Goal: Task Accomplishment & Management: Manage account settings

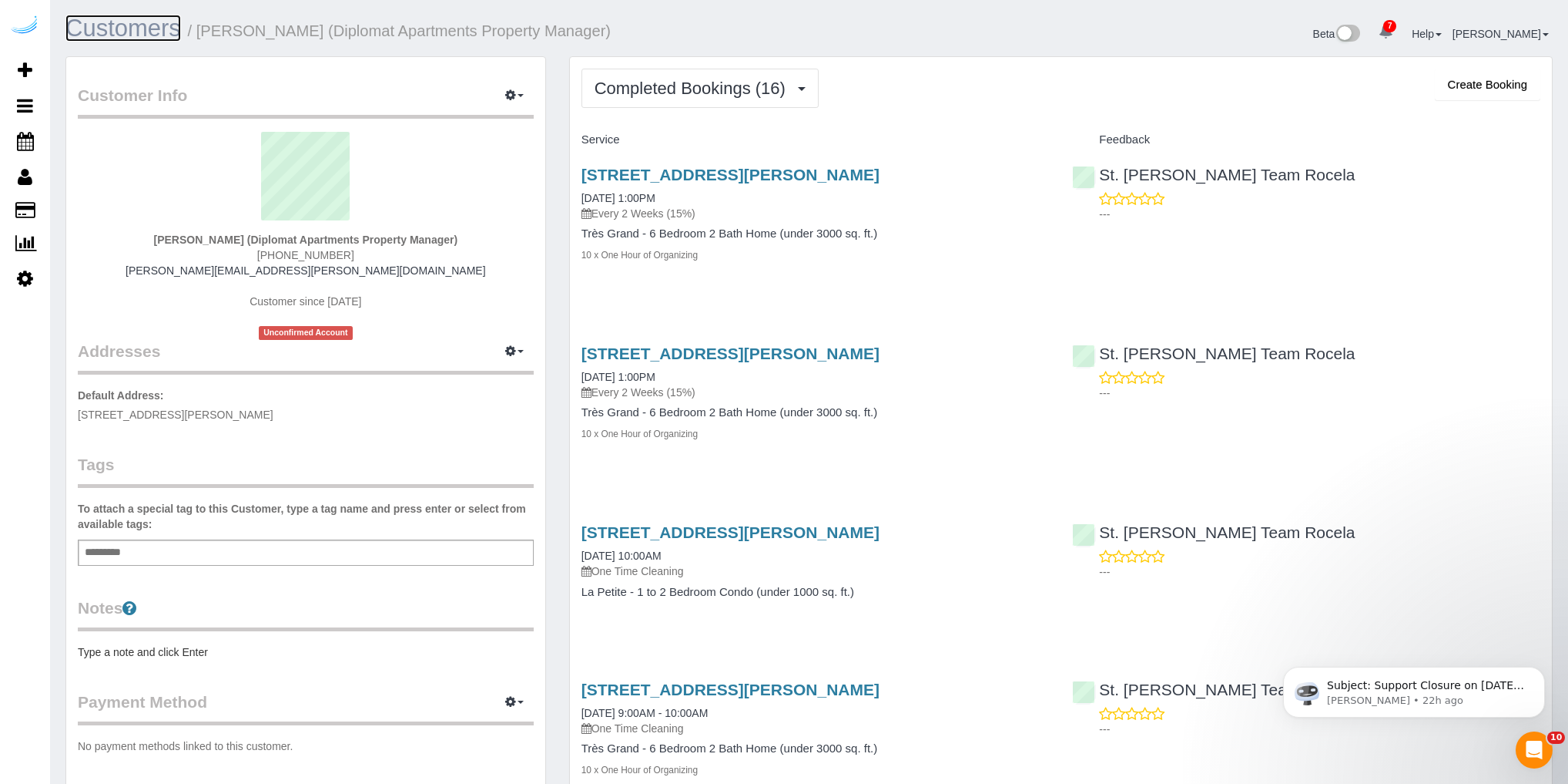
click at [127, 26] on link "Customers" at bounding box center [123, 28] width 116 height 27
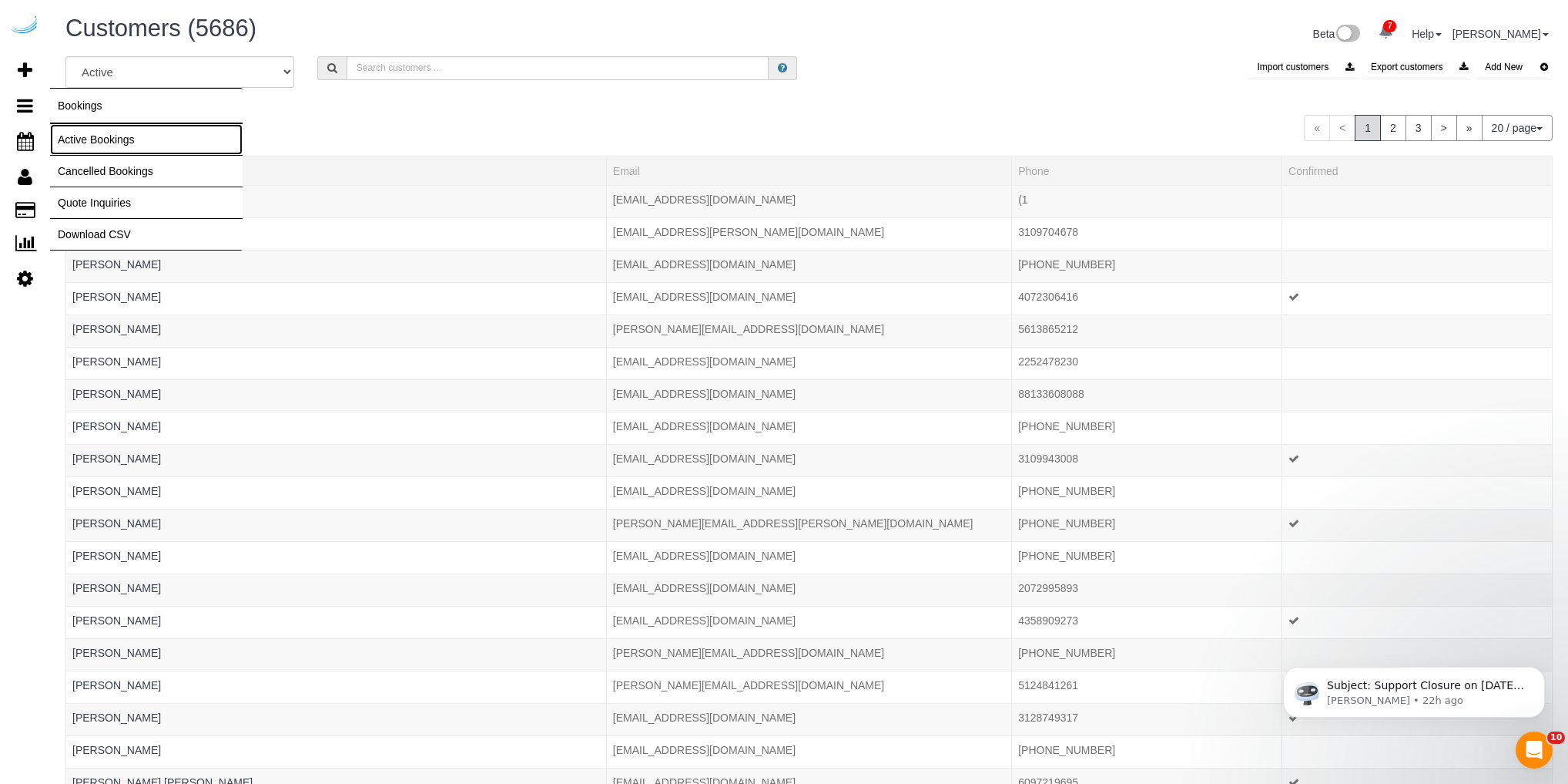
click at [84, 137] on link "Active Bookings" at bounding box center [146, 139] width 193 height 31
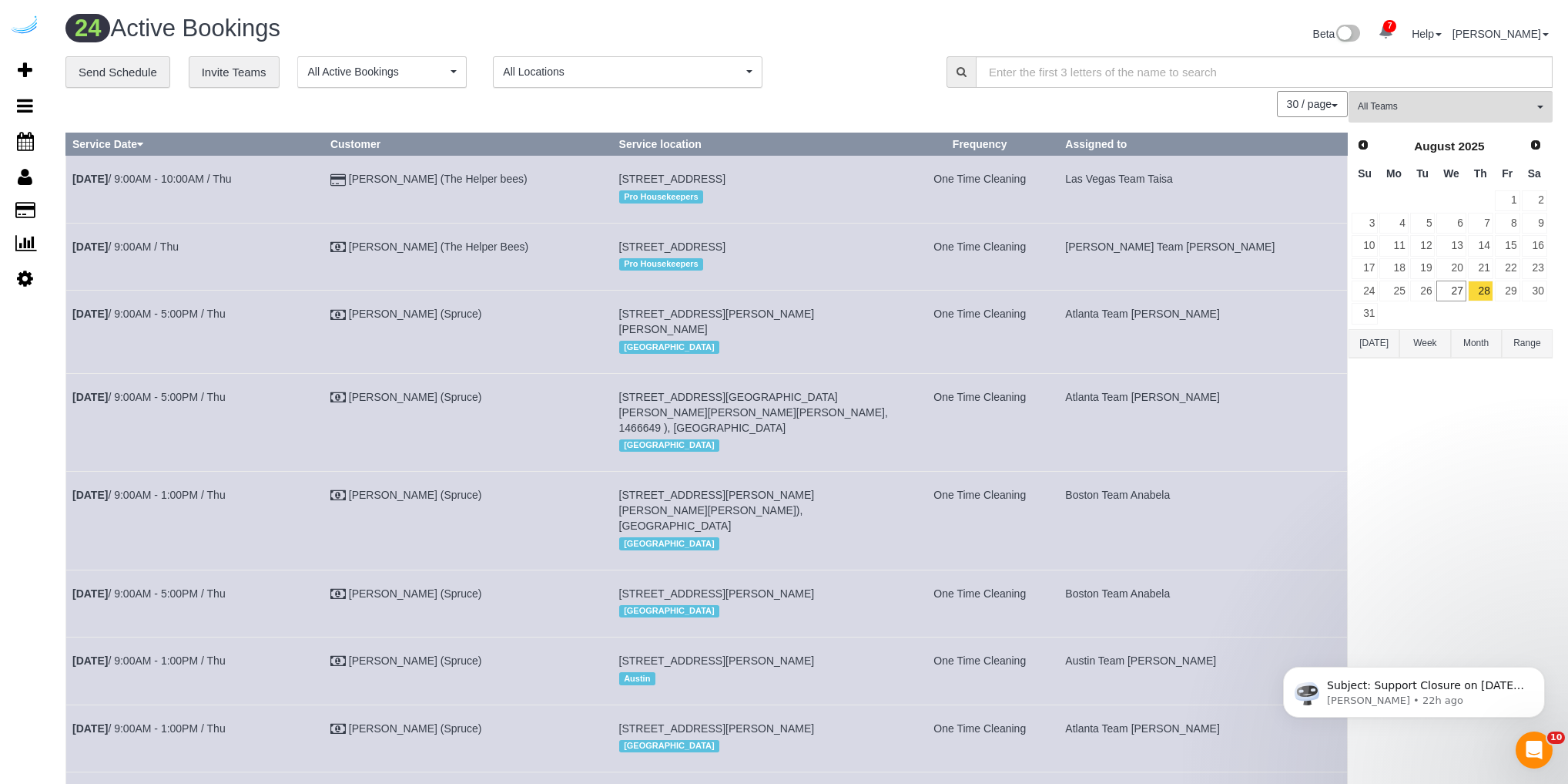
click at [1375, 345] on button "[DATE]" at bounding box center [1374, 343] width 50 height 28
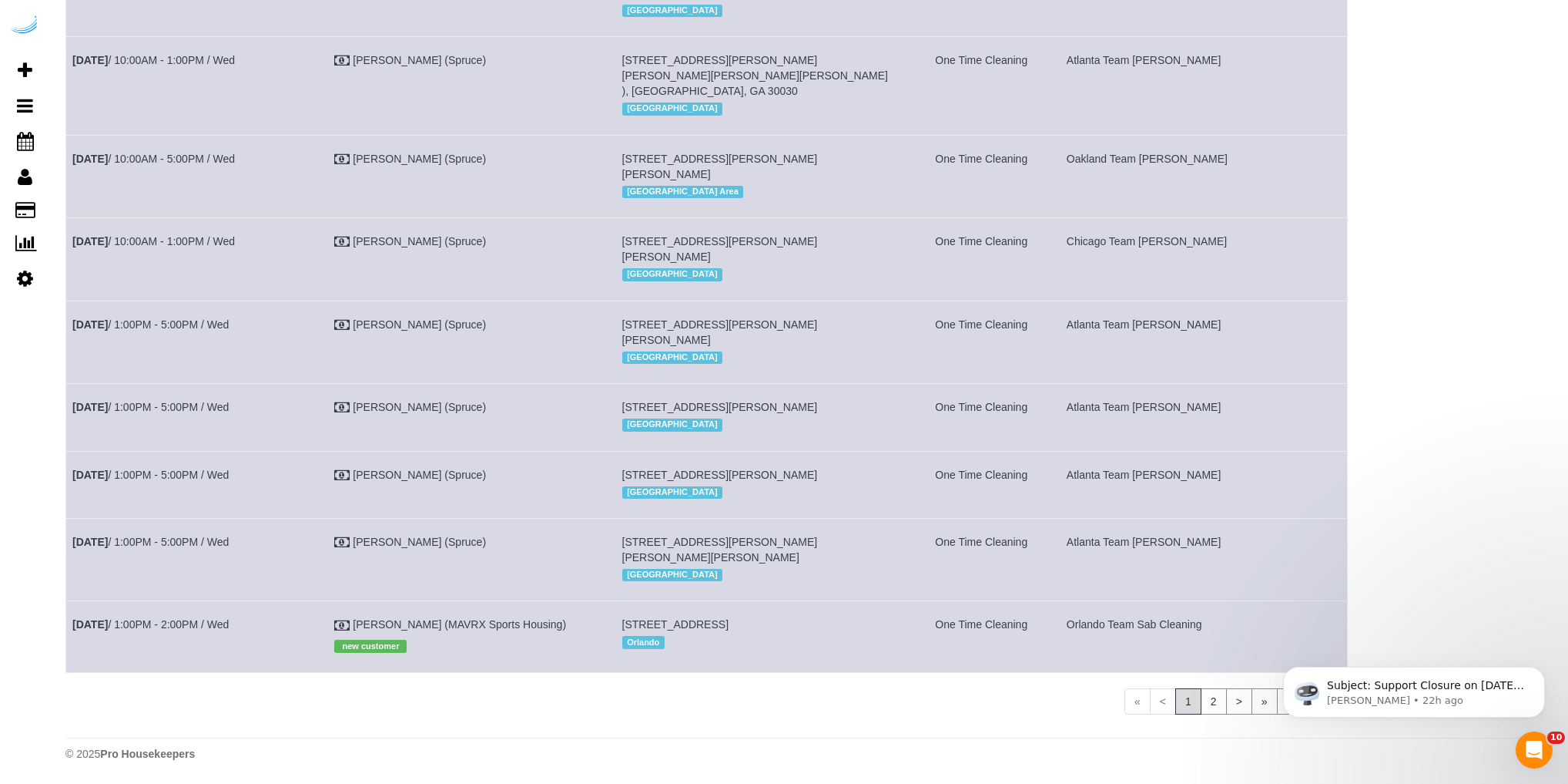
scroll to position [2062, 0]
click at [1214, 709] on link "2" at bounding box center [1214, 701] width 26 height 26
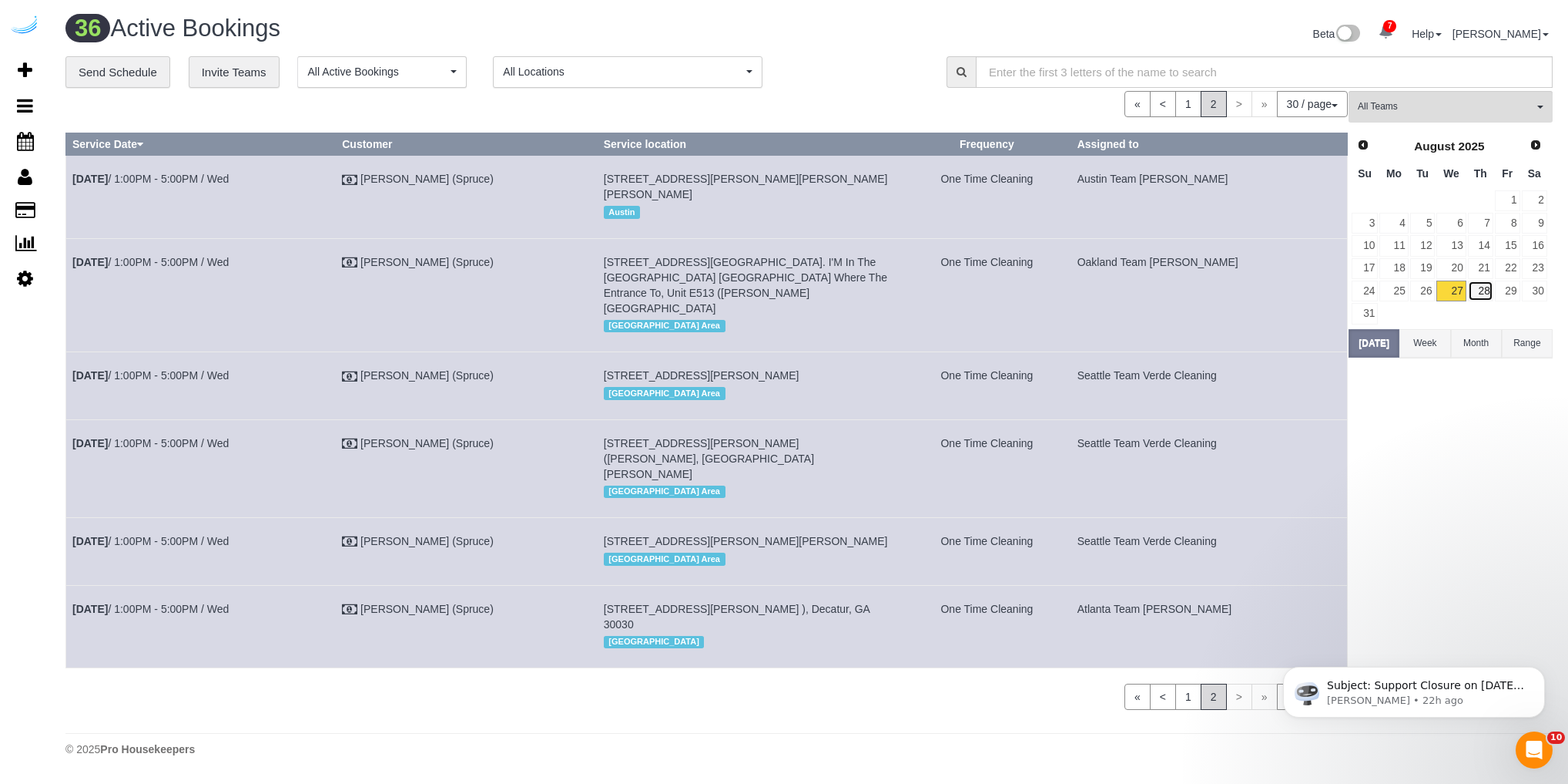
click at [1489, 281] on link "28" at bounding box center [1480, 291] width 26 height 21
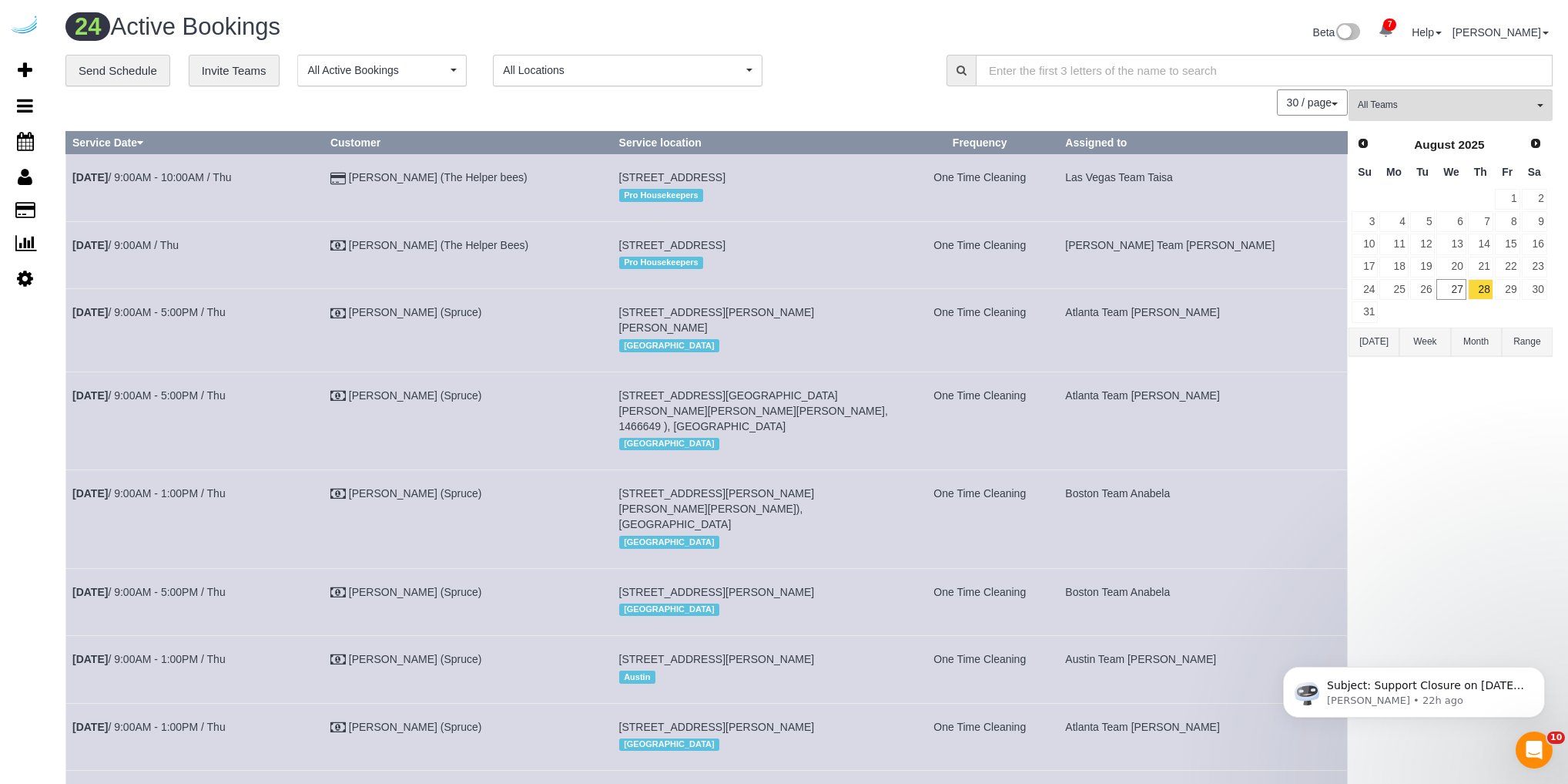
scroll to position [0, 0]
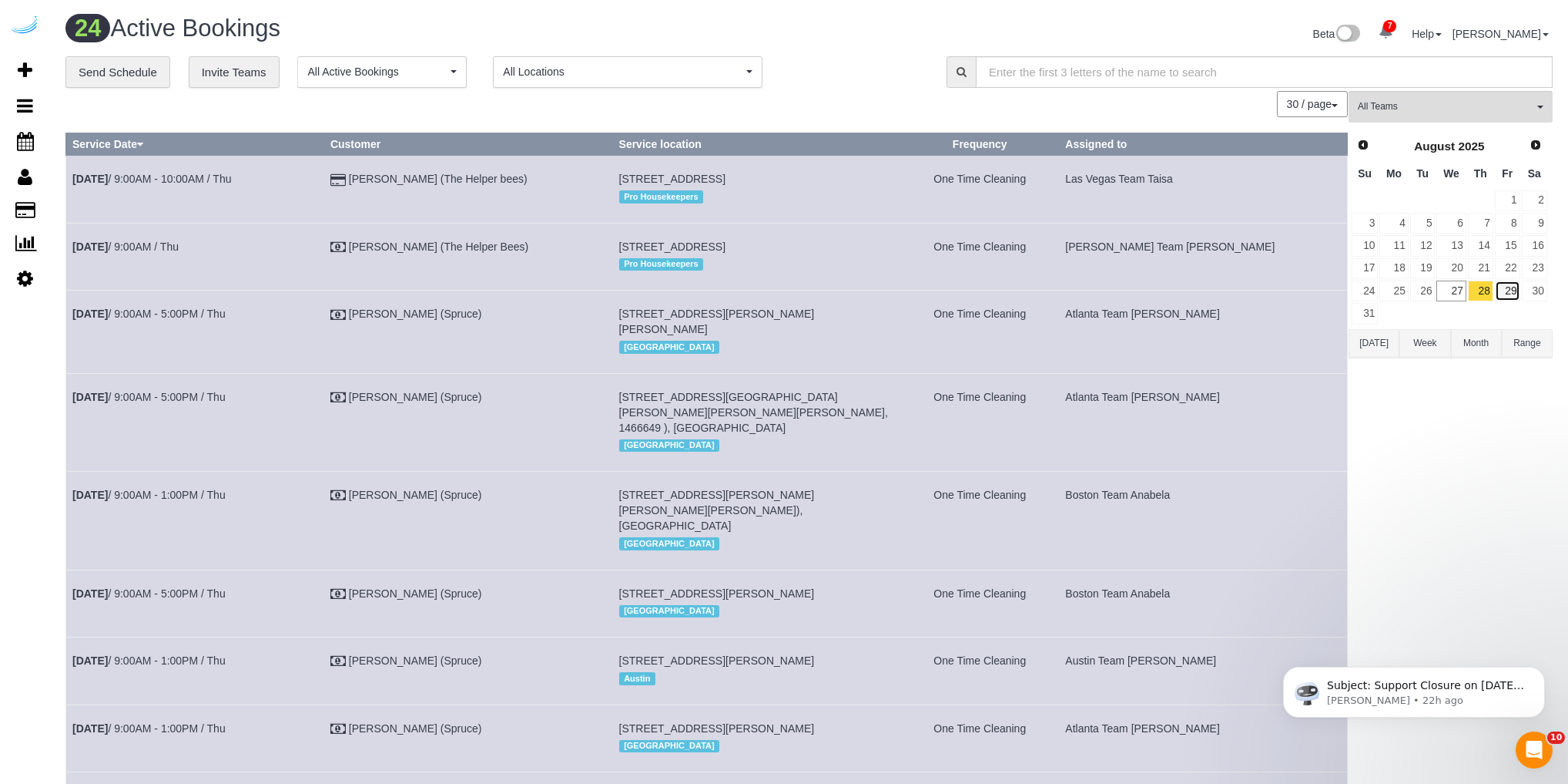
click at [1507, 281] on link "29" at bounding box center [1508, 291] width 26 height 21
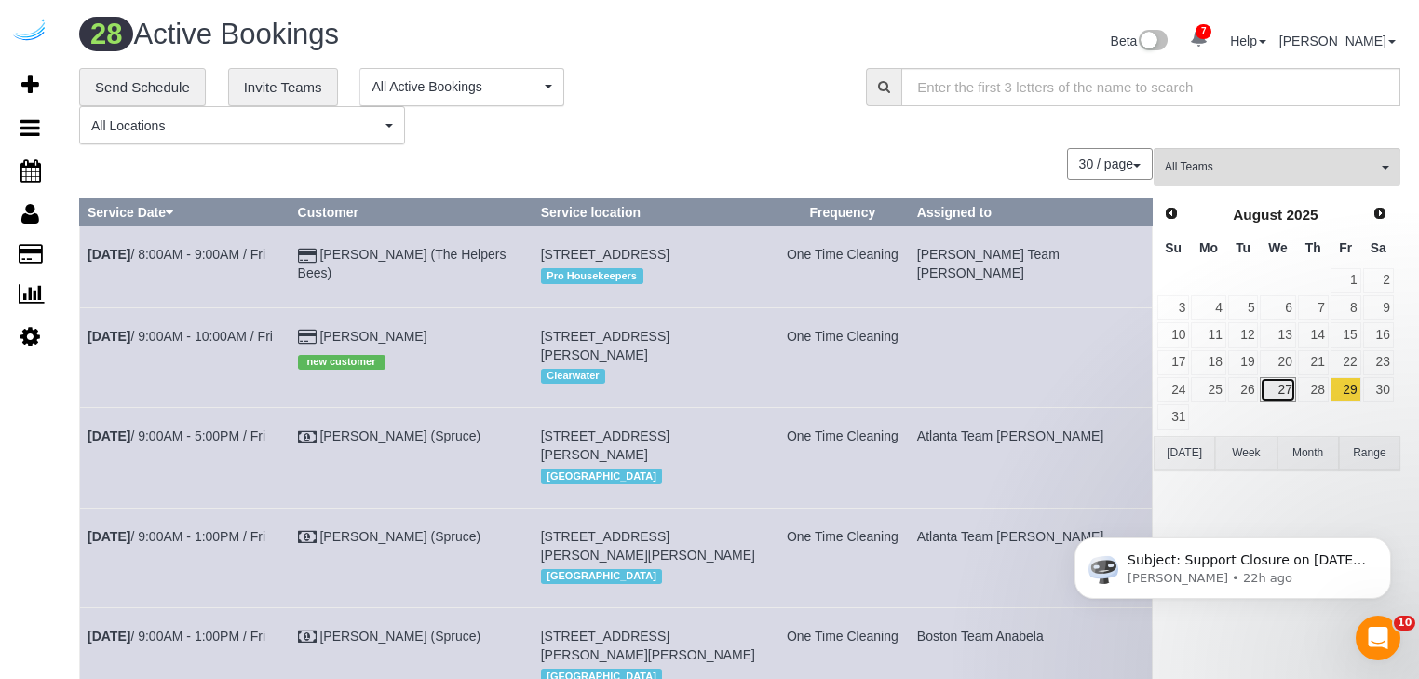
click at [1279, 386] on link "27" at bounding box center [1276, 389] width 35 height 25
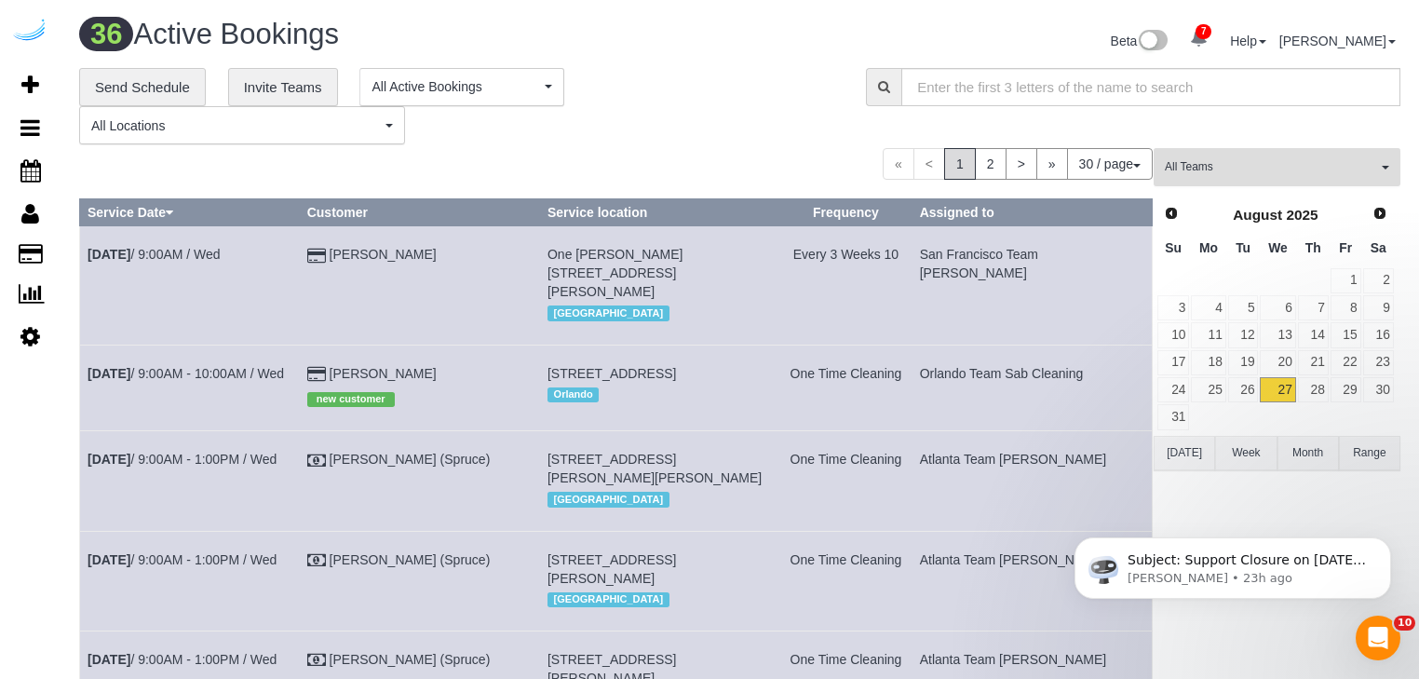
click at [1253, 172] on span "All Teams" at bounding box center [1270, 167] width 212 height 16
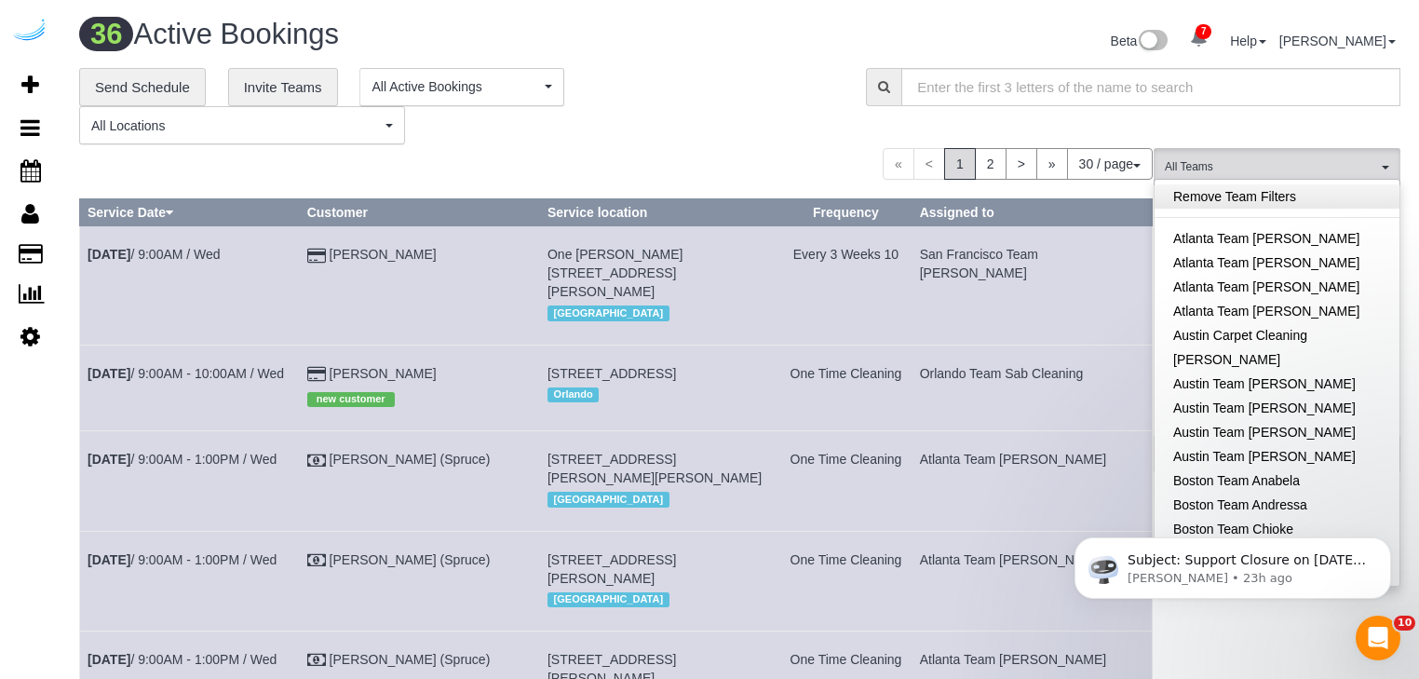
click at [1215, 197] on link "Remove Team Filters" at bounding box center [1276, 196] width 245 height 24
click at [1383, 544] on icon "Dismiss notification" at bounding box center [1385, 542] width 10 height 10
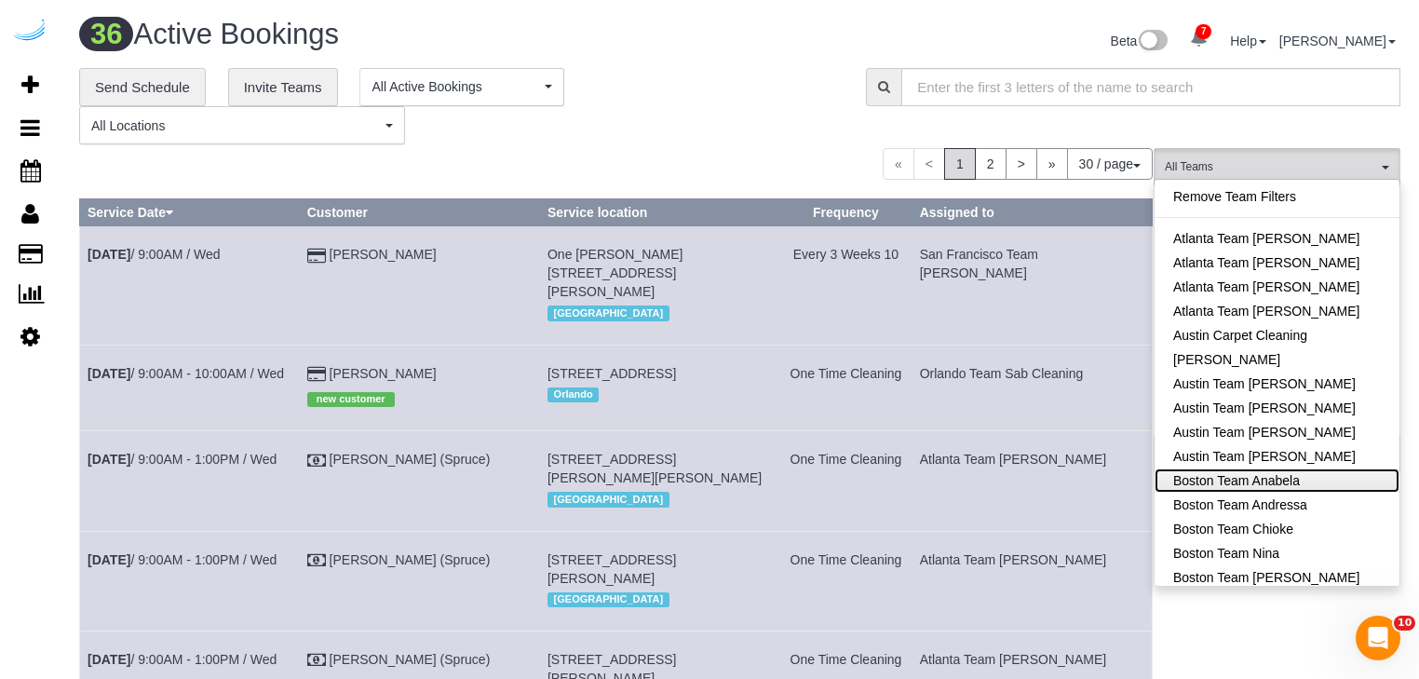
click at [1246, 485] on link "Boston Team Anabela" at bounding box center [1276, 480] width 245 height 24
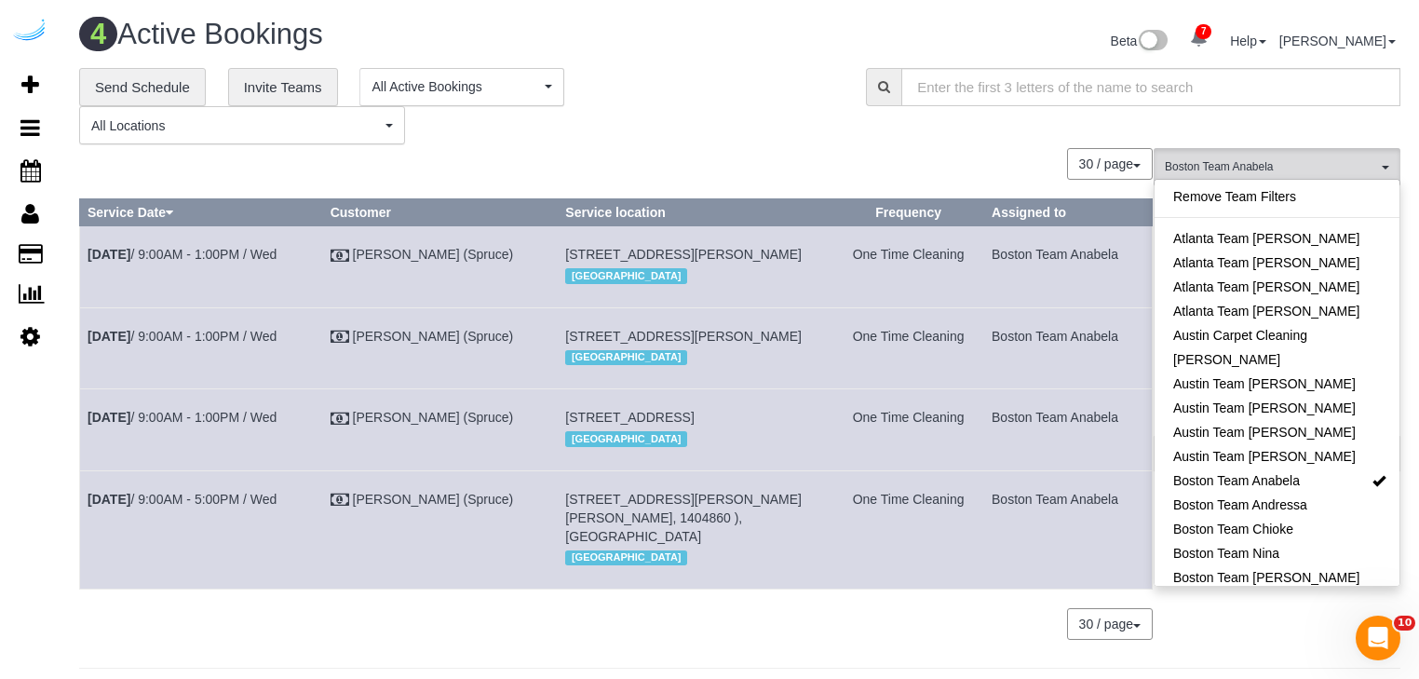
click at [383, 138] on button "All Locations" at bounding box center [242, 125] width 326 height 38
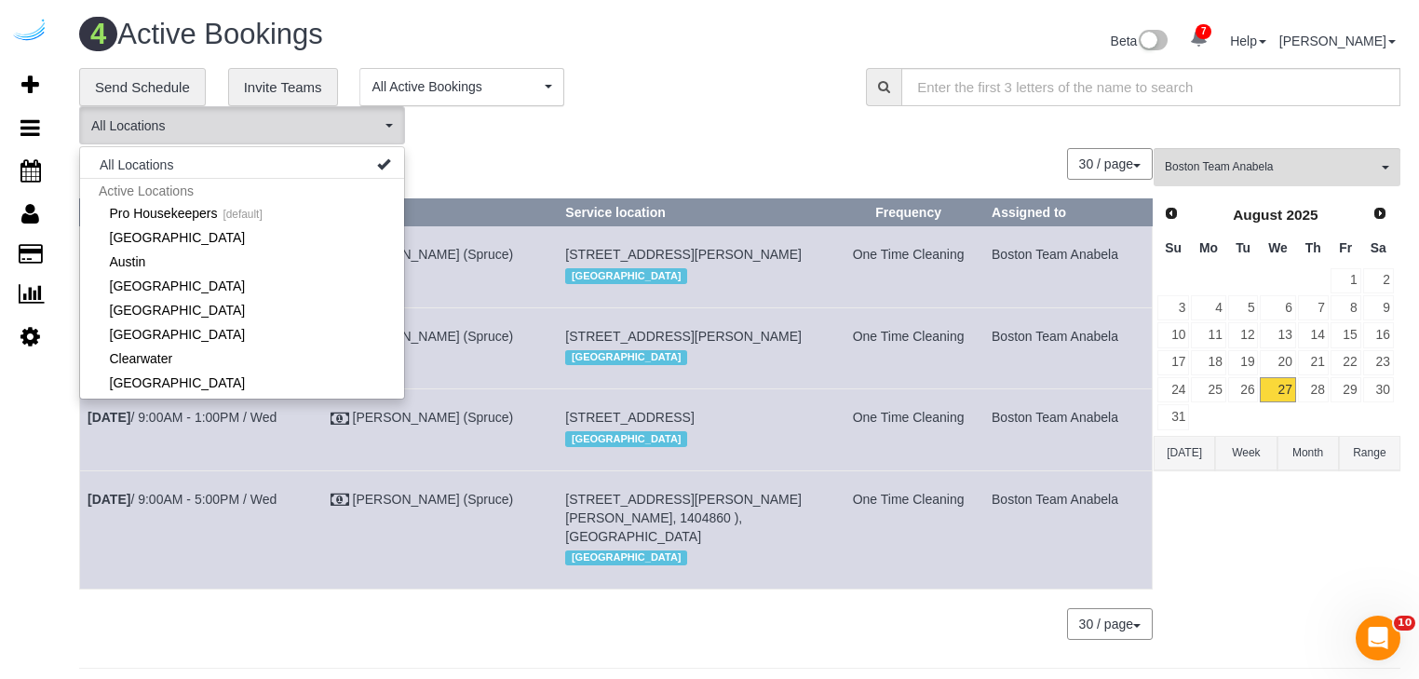
click at [498, 141] on div "**********" at bounding box center [458, 106] width 759 height 77
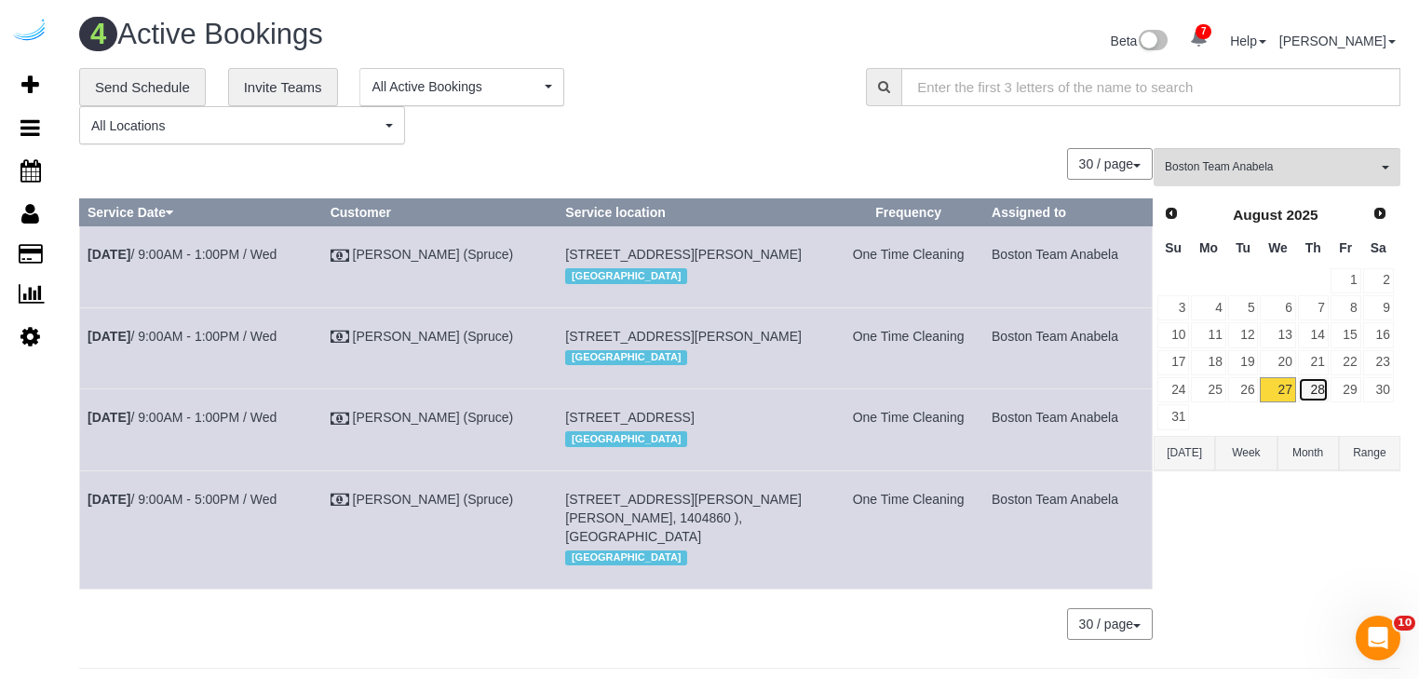
click at [1311, 389] on link "28" at bounding box center [1313, 389] width 31 height 25
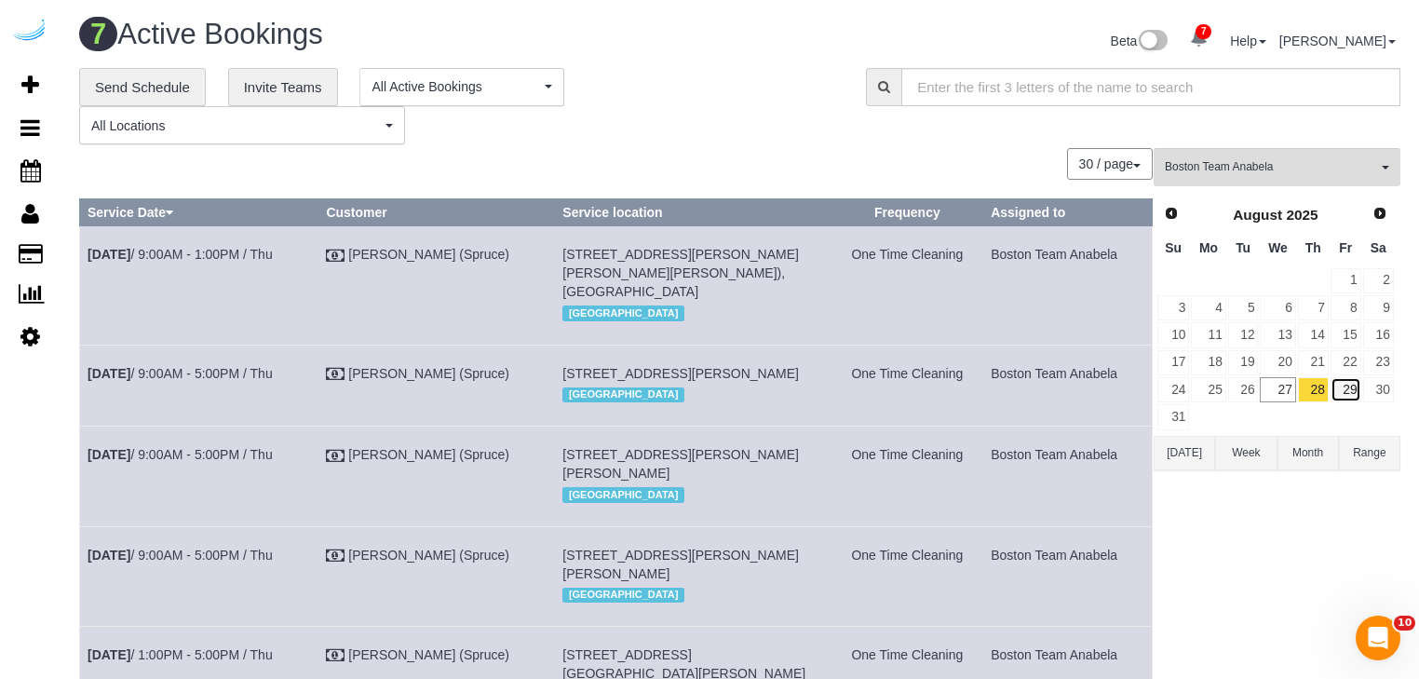
click at [1339, 388] on link "29" at bounding box center [1345, 389] width 31 height 25
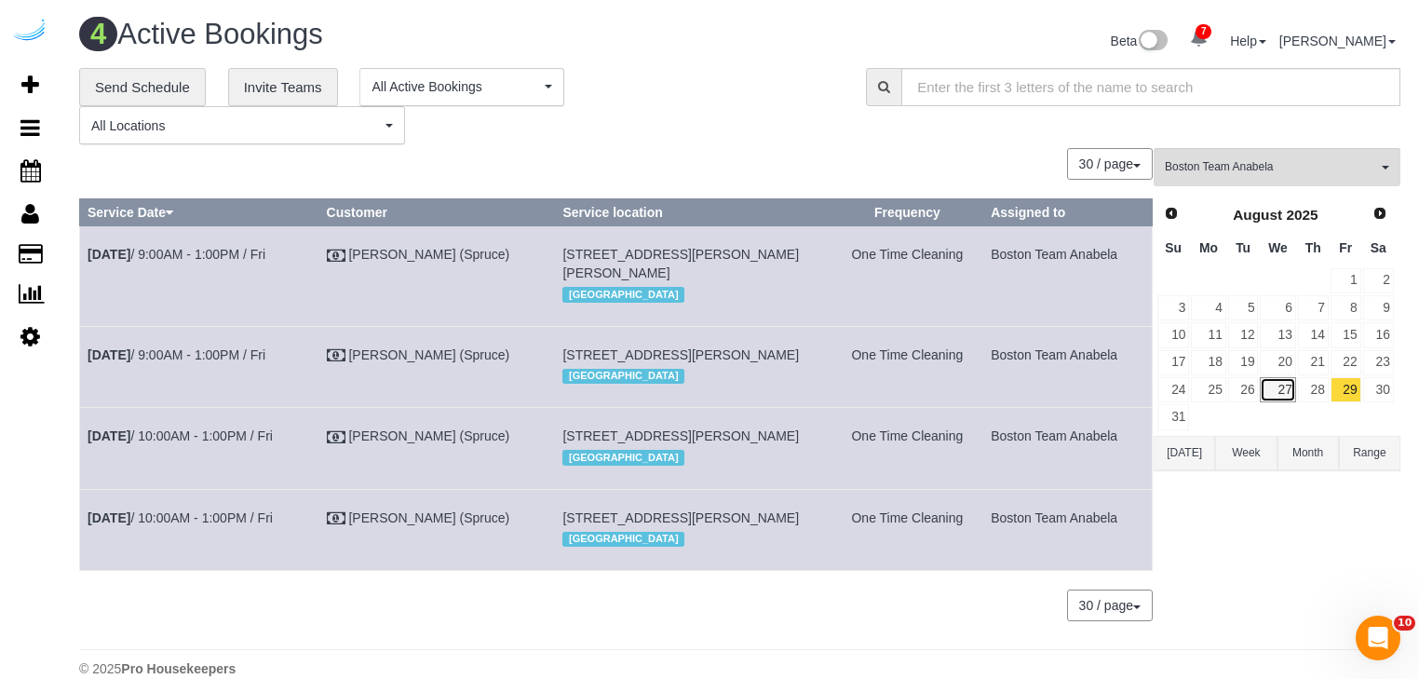
click at [1288, 383] on link "27" at bounding box center [1276, 389] width 35 height 25
click at [1229, 149] on button "Boston Team Anabela All Teams" at bounding box center [1276, 167] width 247 height 38
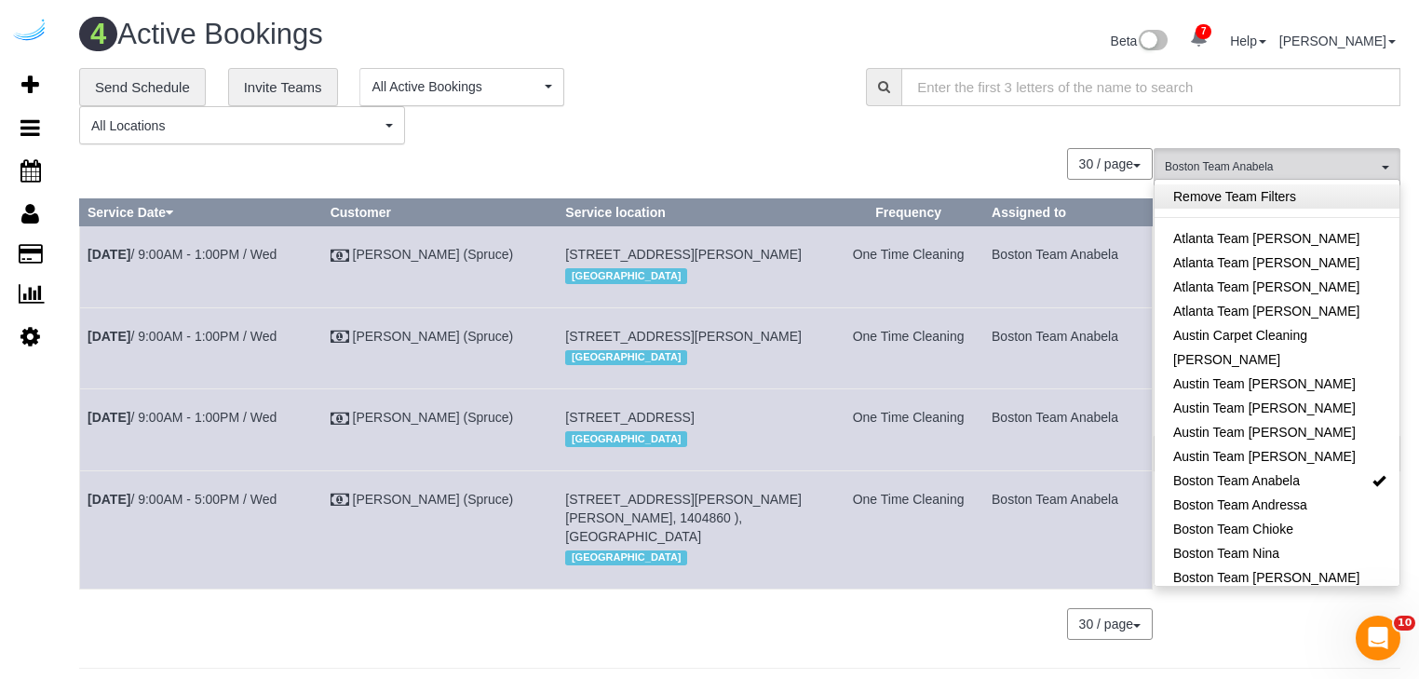
click at [1243, 192] on link "Remove Team Filters" at bounding box center [1276, 196] width 245 height 24
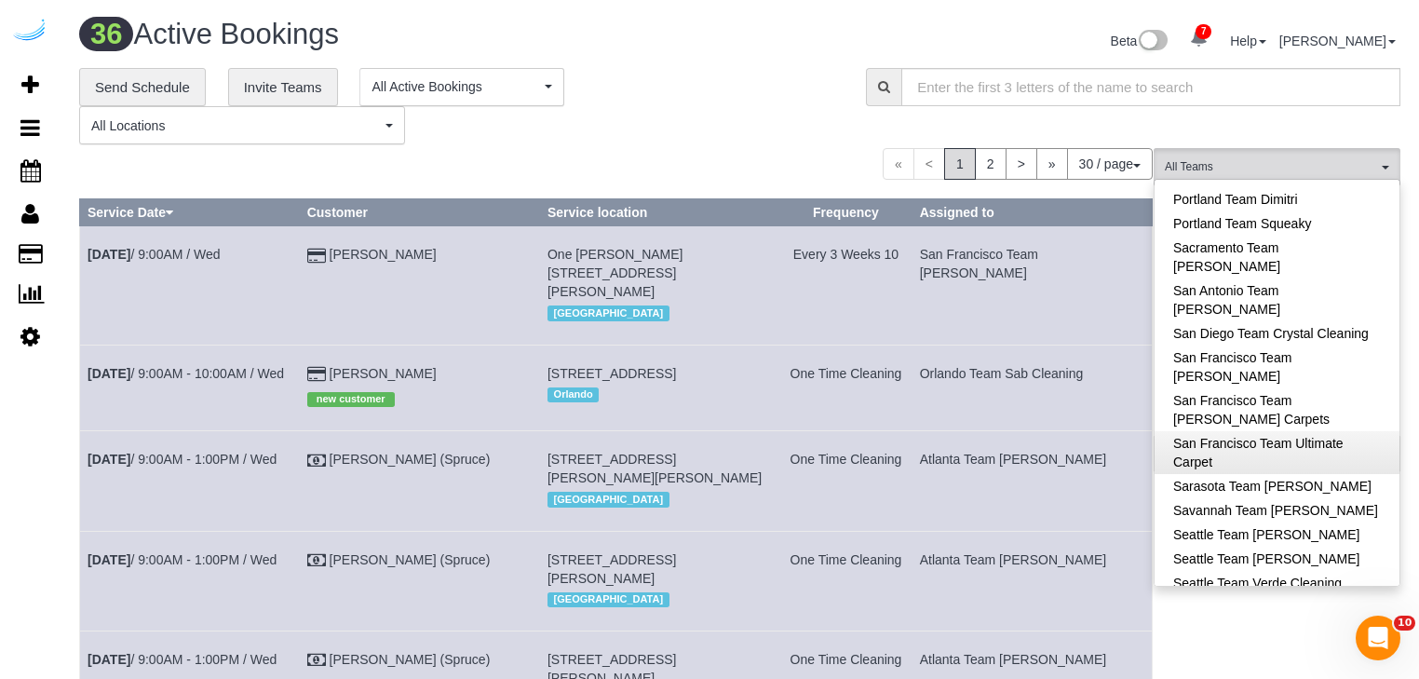
scroll to position [1858, 0]
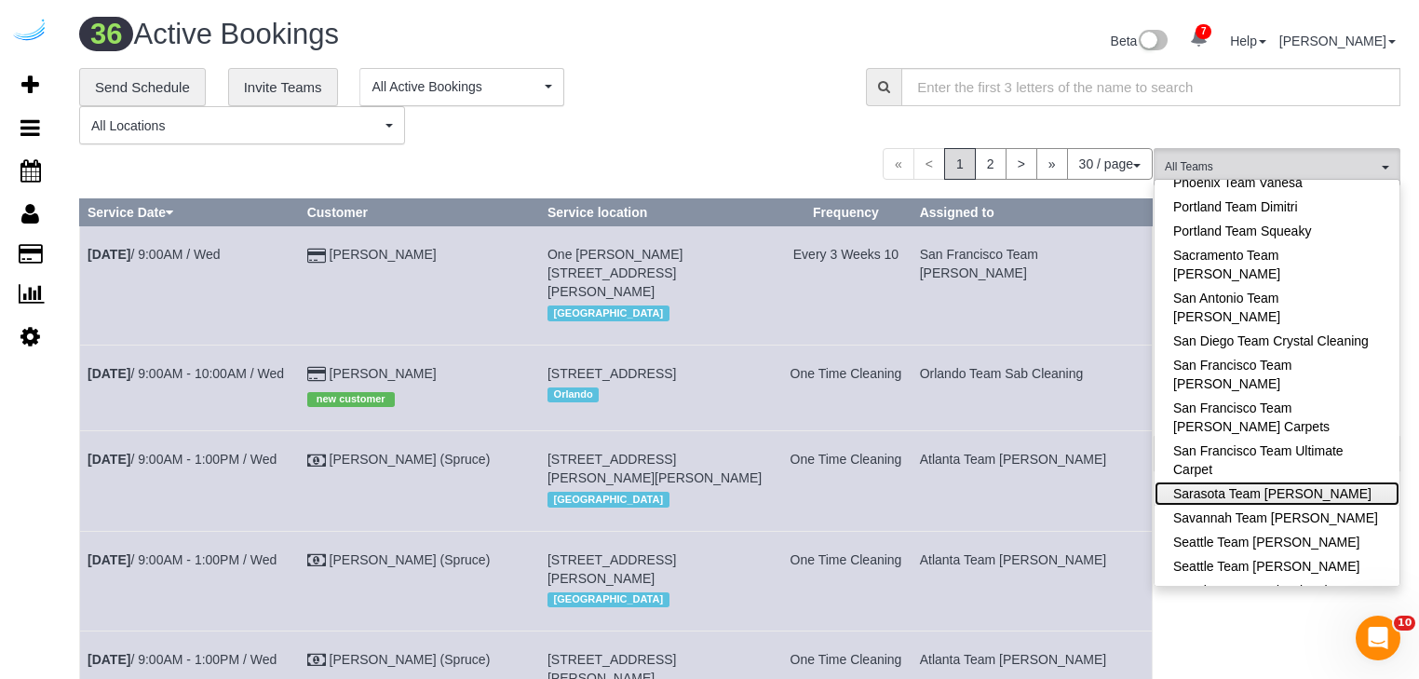
click at [1210, 481] on link "Sarasota Team [PERSON_NAME]" at bounding box center [1276, 493] width 245 height 24
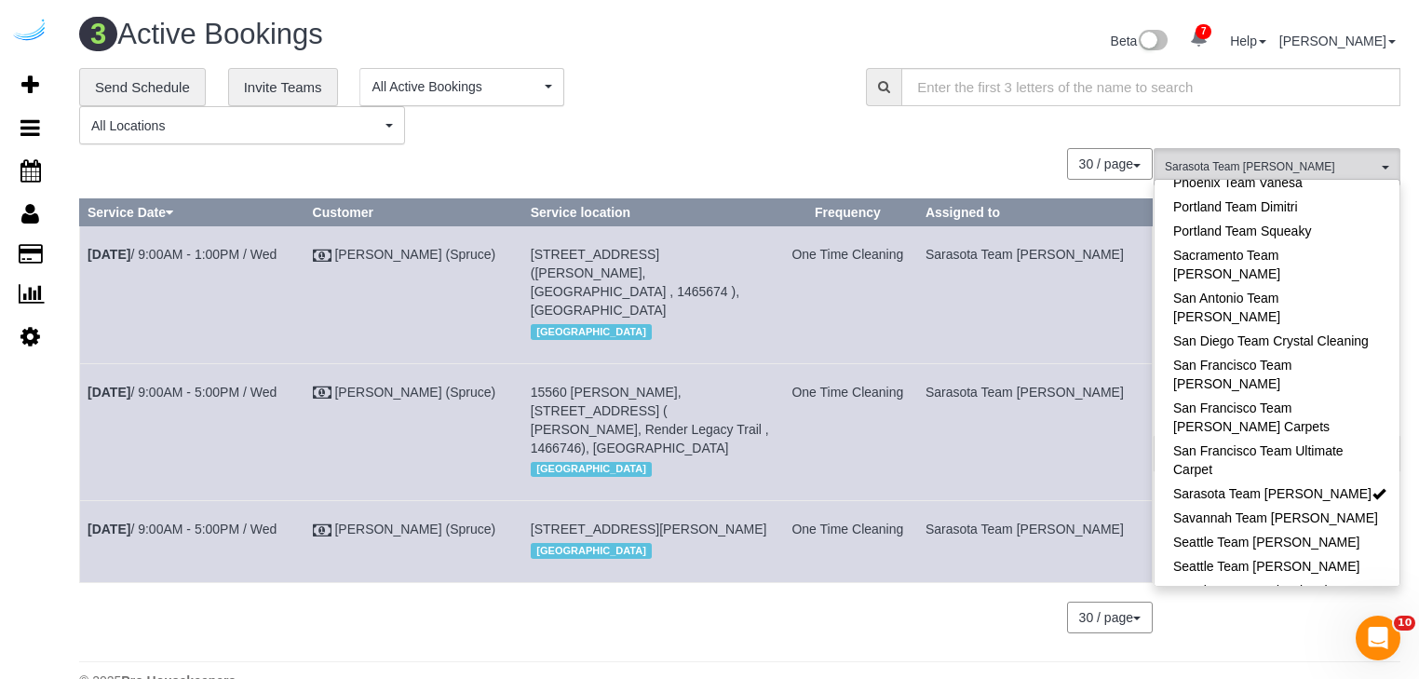
click at [719, 176] on div "30 / page 10 / page 20 / page 30 / page 40 / page 50 / page 100 / page" at bounding box center [615, 164] width 1073 height 32
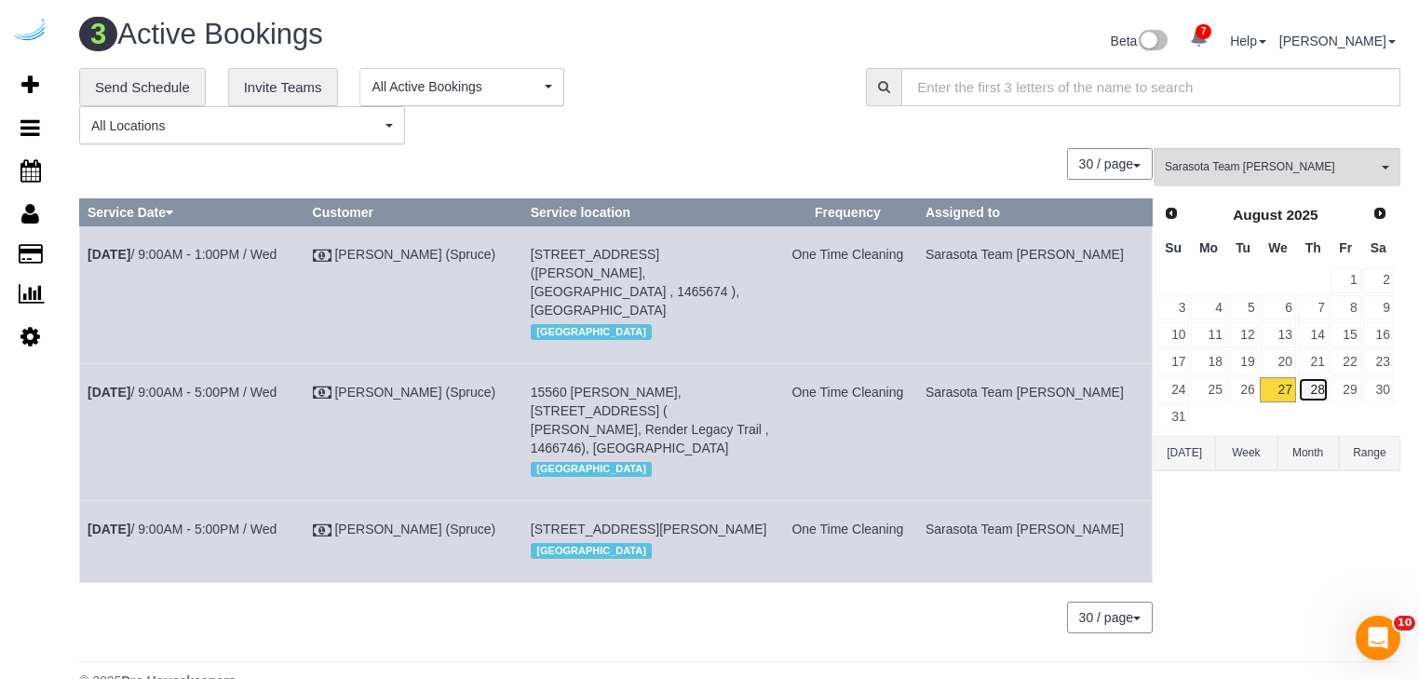
click at [1315, 385] on link "28" at bounding box center [1313, 389] width 31 height 25
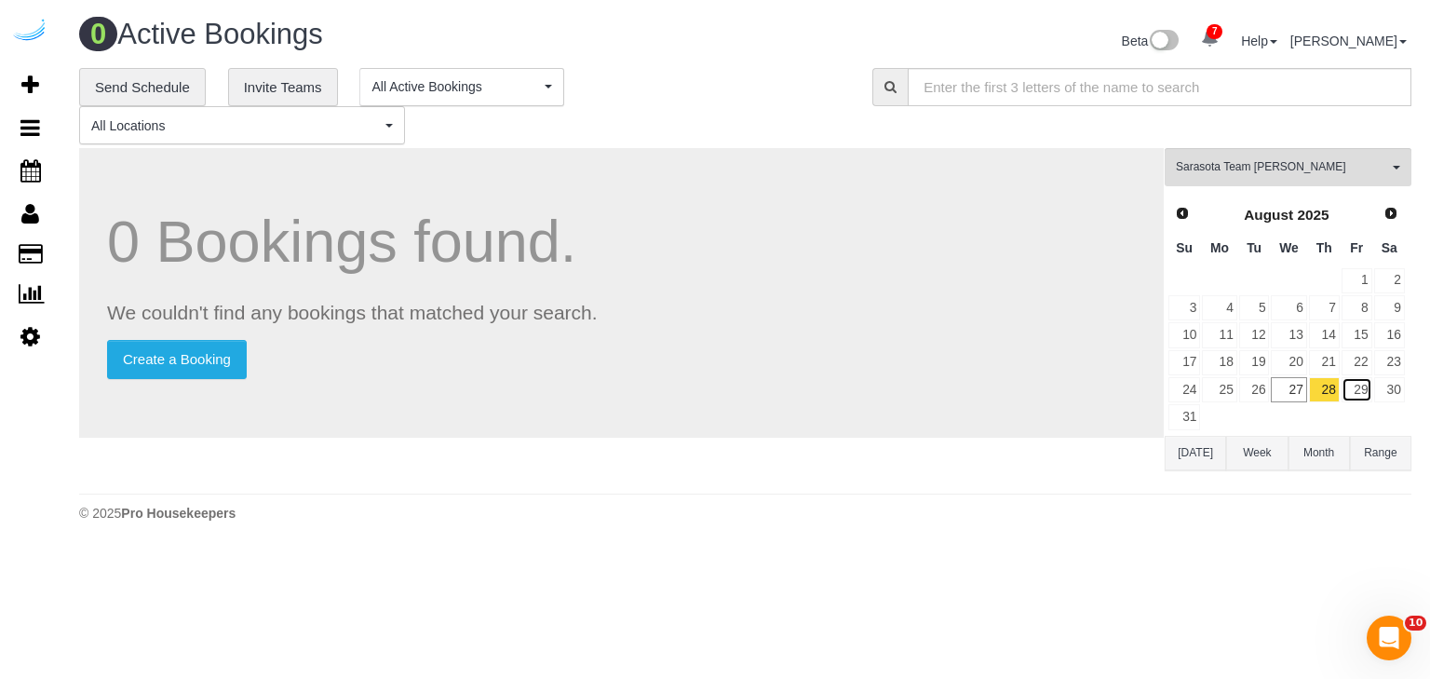
click at [1352, 388] on link "29" at bounding box center [1356, 389] width 31 height 25
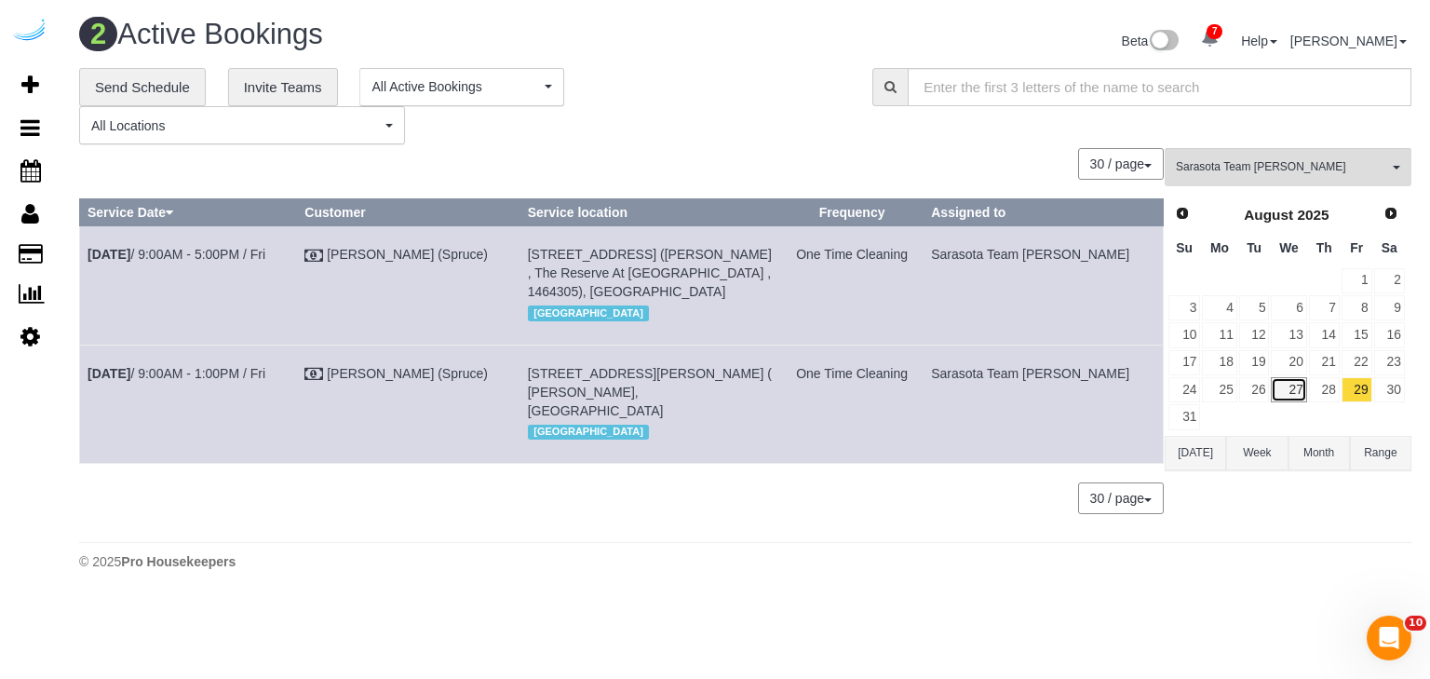
click at [1296, 384] on link "27" at bounding box center [1288, 389] width 35 height 25
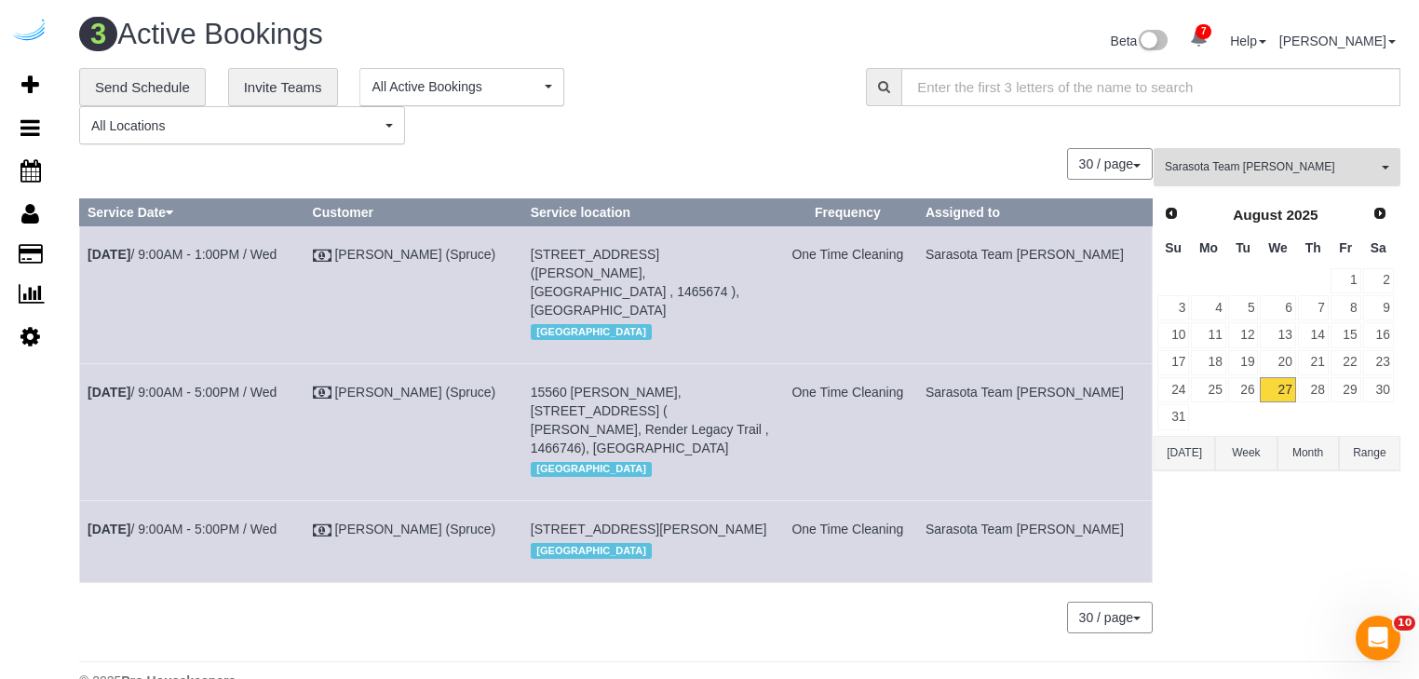
click at [1247, 168] on span "Sarasota Team [PERSON_NAME]" at bounding box center [1270, 167] width 212 height 16
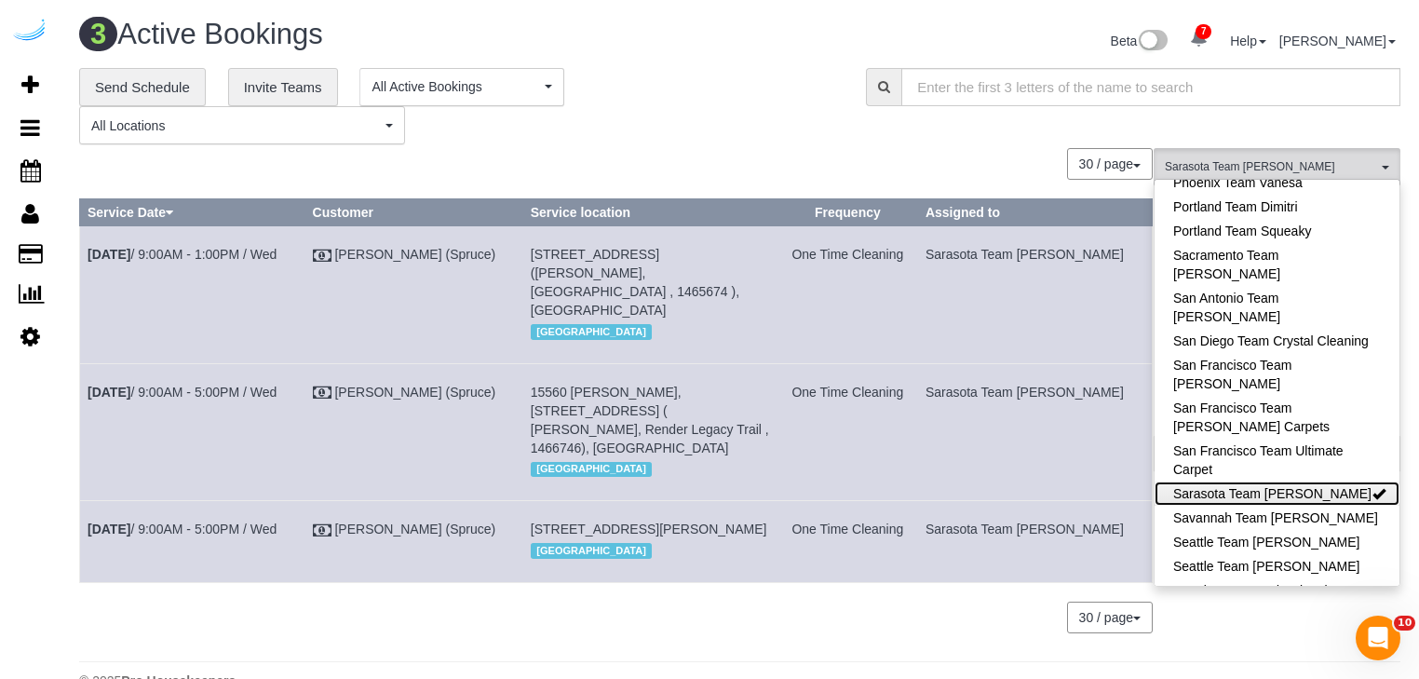
click at [1260, 481] on link "Sarasota Team [PERSON_NAME]" at bounding box center [1276, 493] width 245 height 24
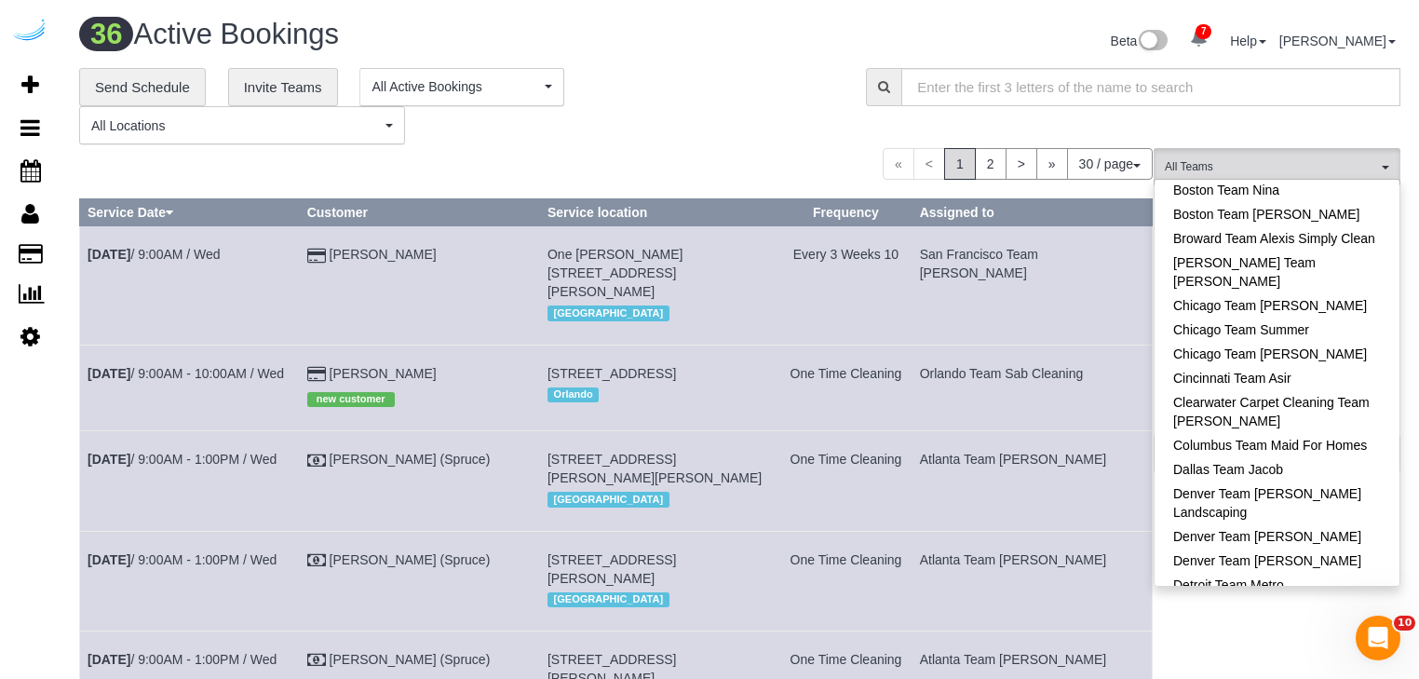
scroll to position [0, 0]
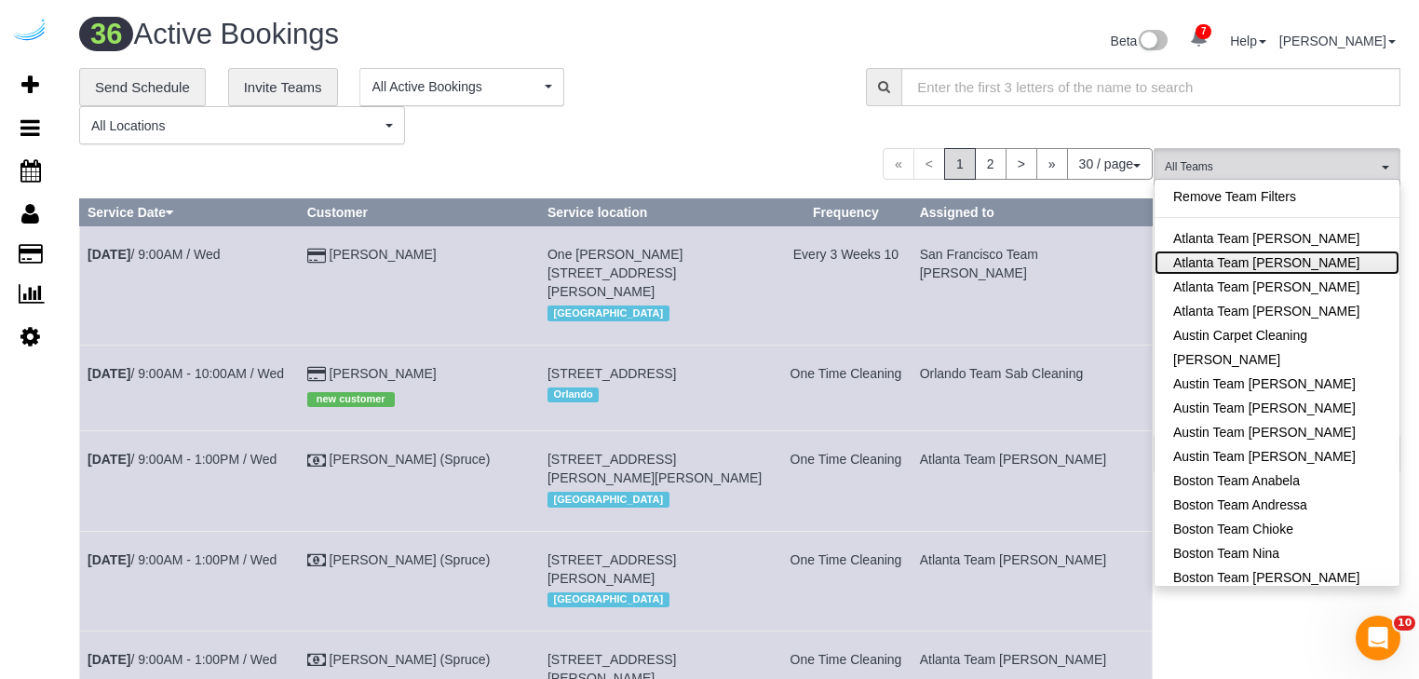
click at [1235, 258] on link "Atlanta Team [PERSON_NAME]" at bounding box center [1276, 262] width 245 height 24
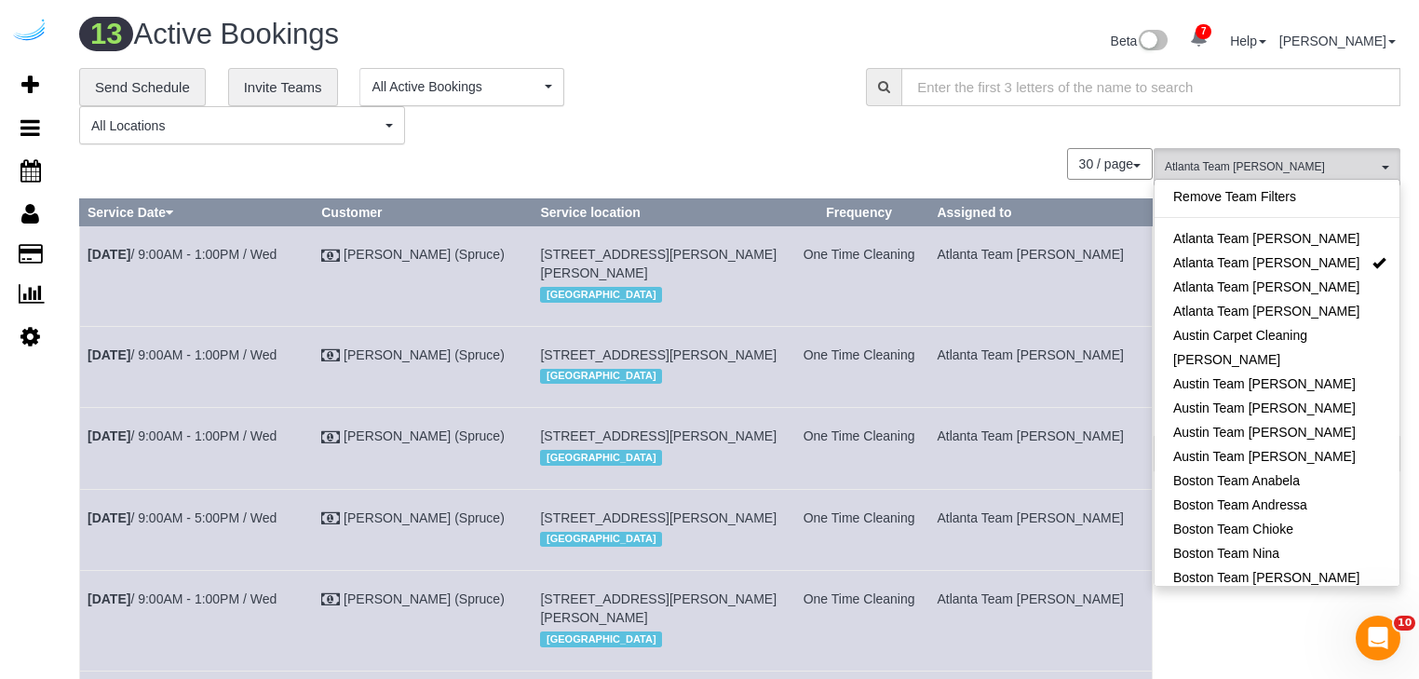
click at [584, 149] on div "30 / page 10 / page 20 / page 30 / page 40 / page 50 / page 100 / page" at bounding box center [615, 164] width 1073 height 32
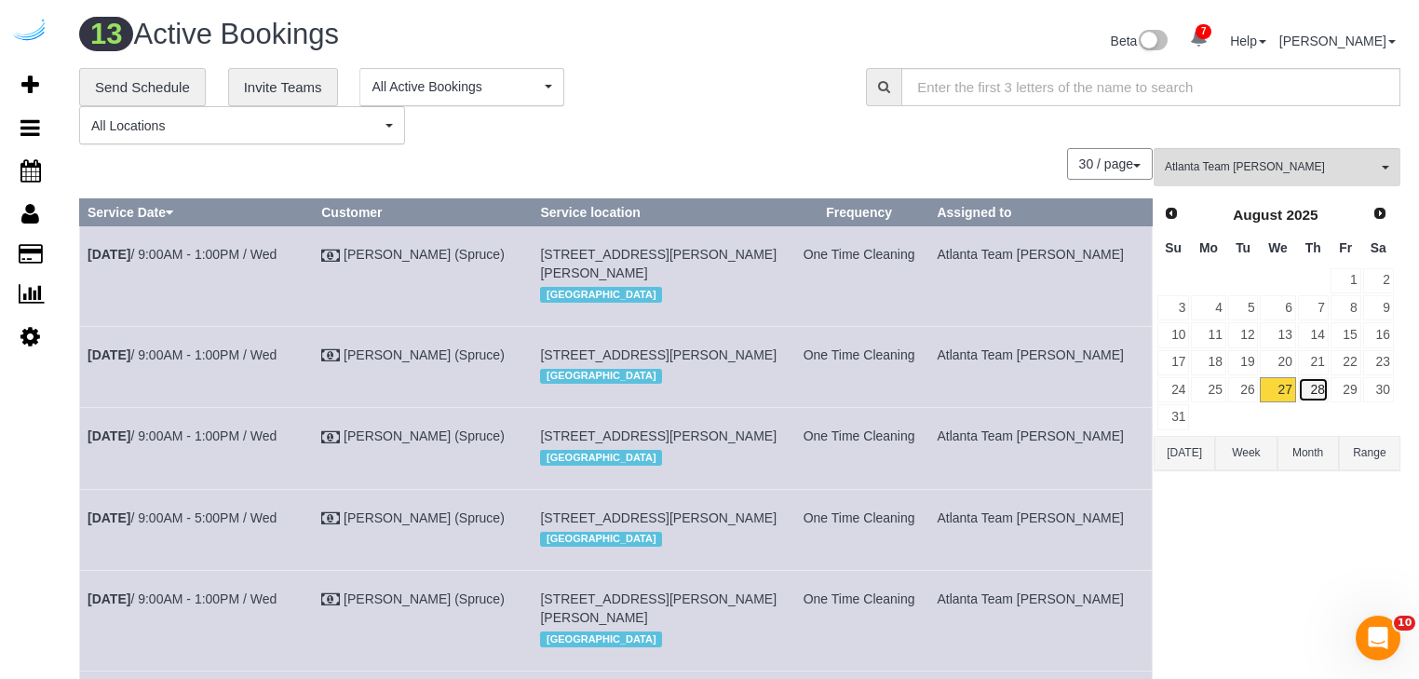
click at [1307, 387] on link "28" at bounding box center [1313, 389] width 31 height 25
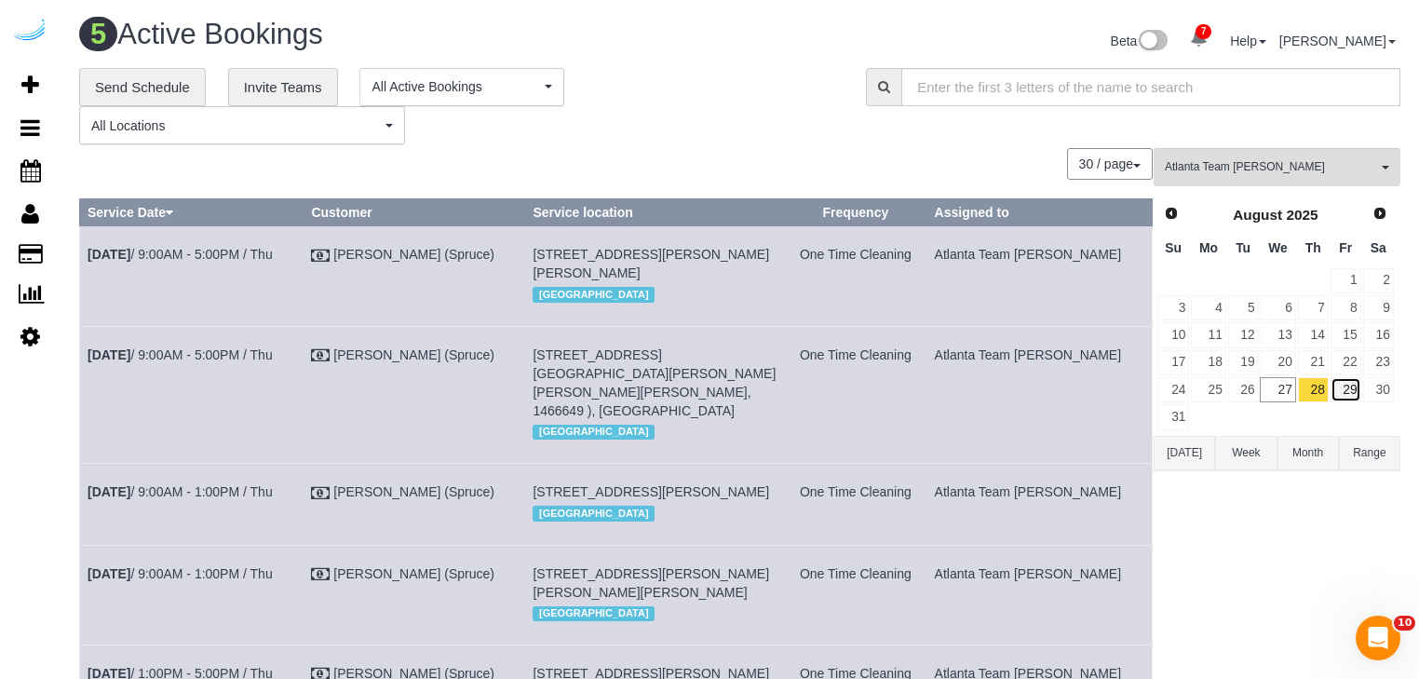
click at [1347, 392] on link "29" at bounding box center [1345, 389] width 31 height 25
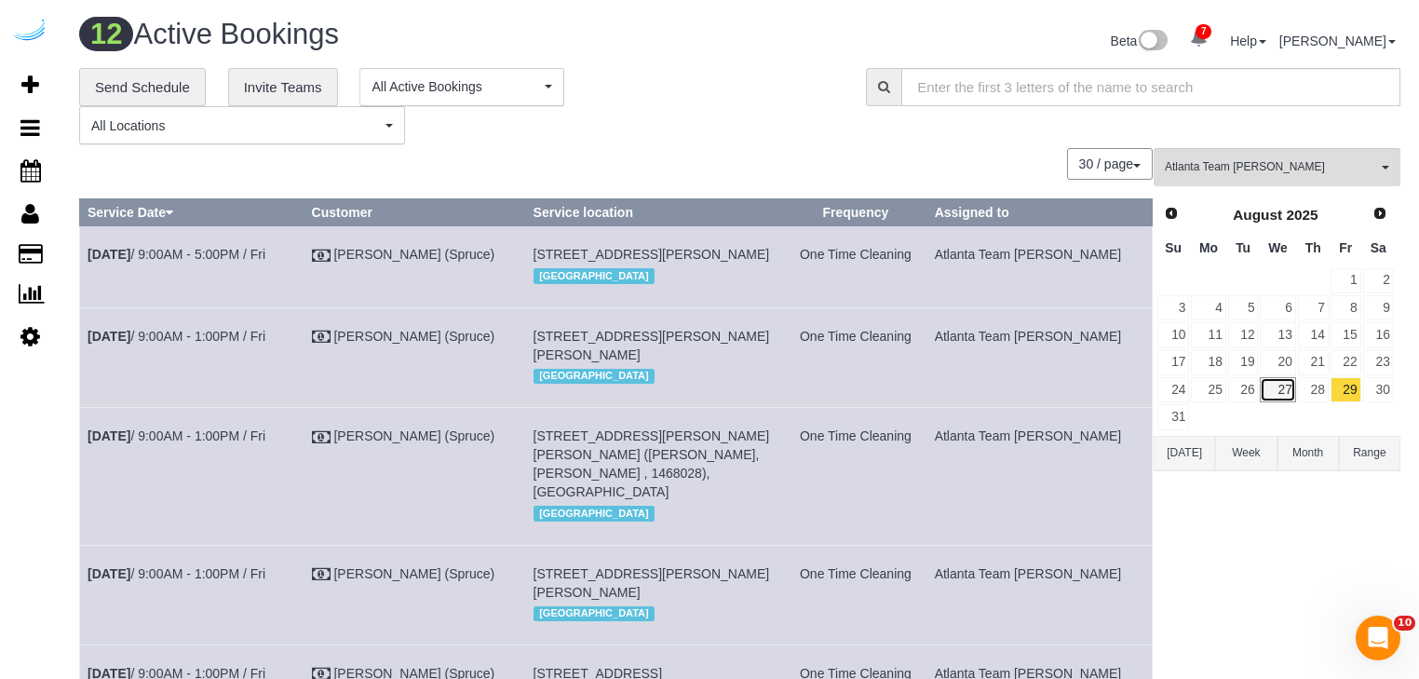
click at [1280, 394] on link "27" at bounding box center [1276, 389] width 35 height 25
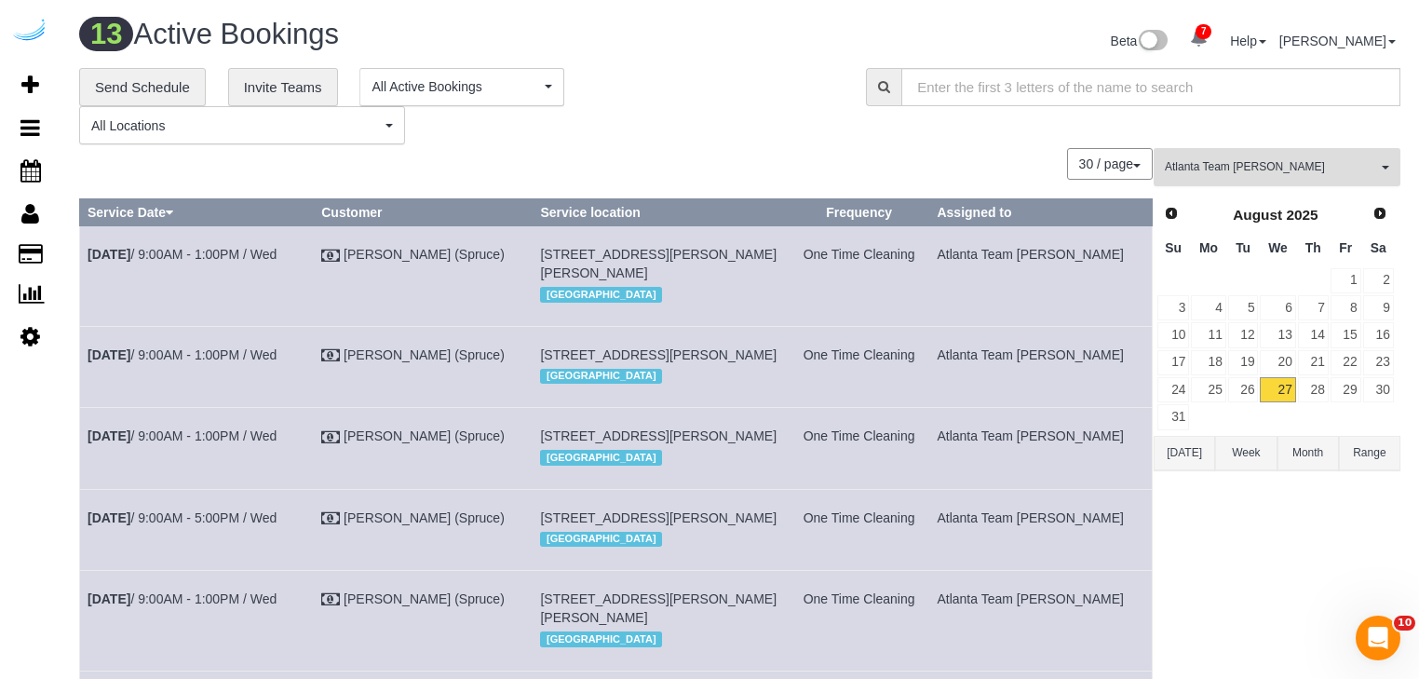
click at [1221, 169] on span "Atlanta Team [PERSON_NAME]" at bounding box center [1270, 167] width 212 height 16
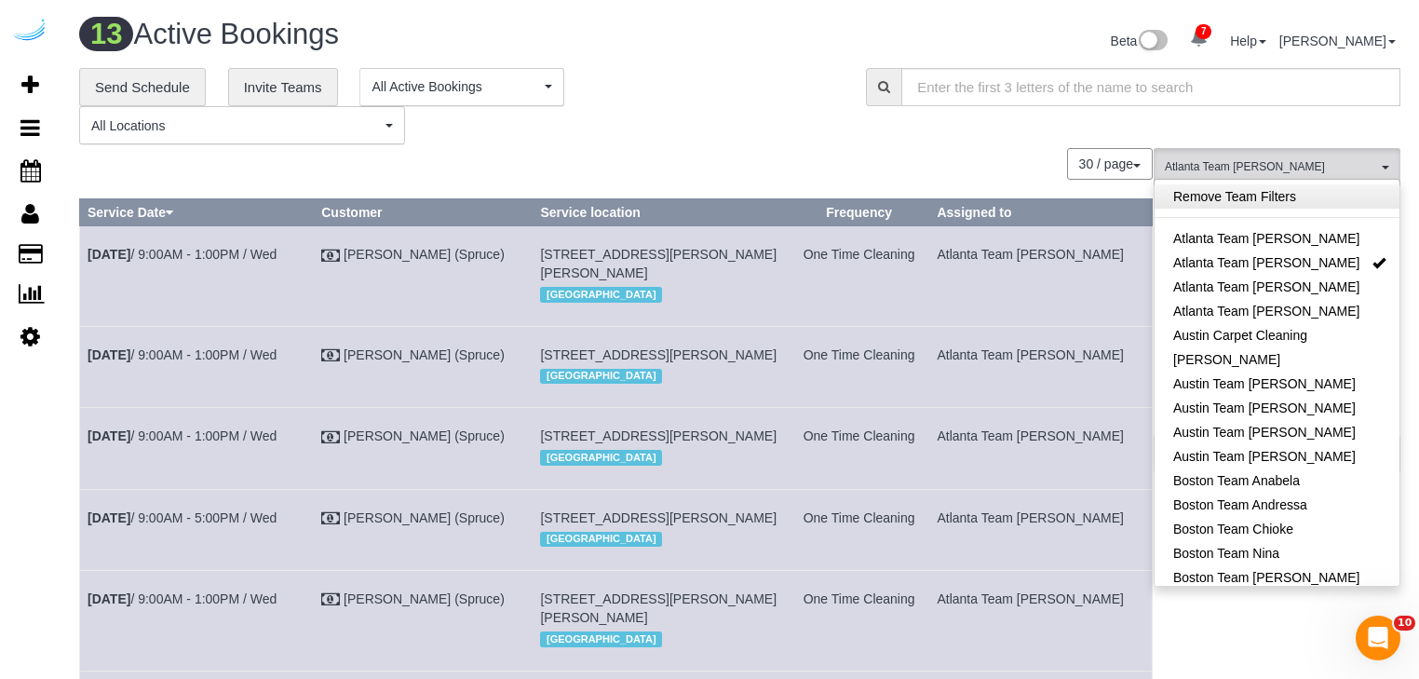
click at [1190, 199] on link "Remove Team Filters" at bounding box center [1276, 196] width 245 height 24
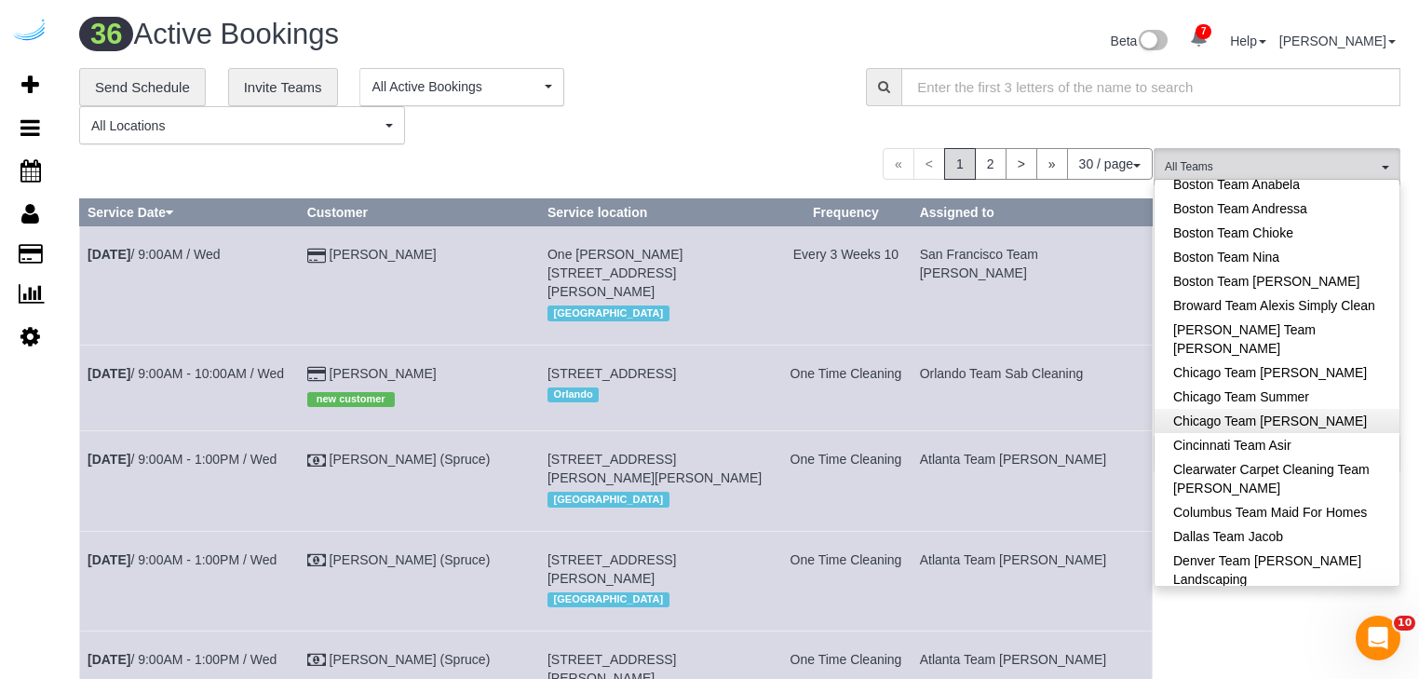
scroll to position [298, 0]
click at [1211, 424] on link "Chicago Team [PERSON_NAME]" at bounding box center [1276, 419] width 245 height 24
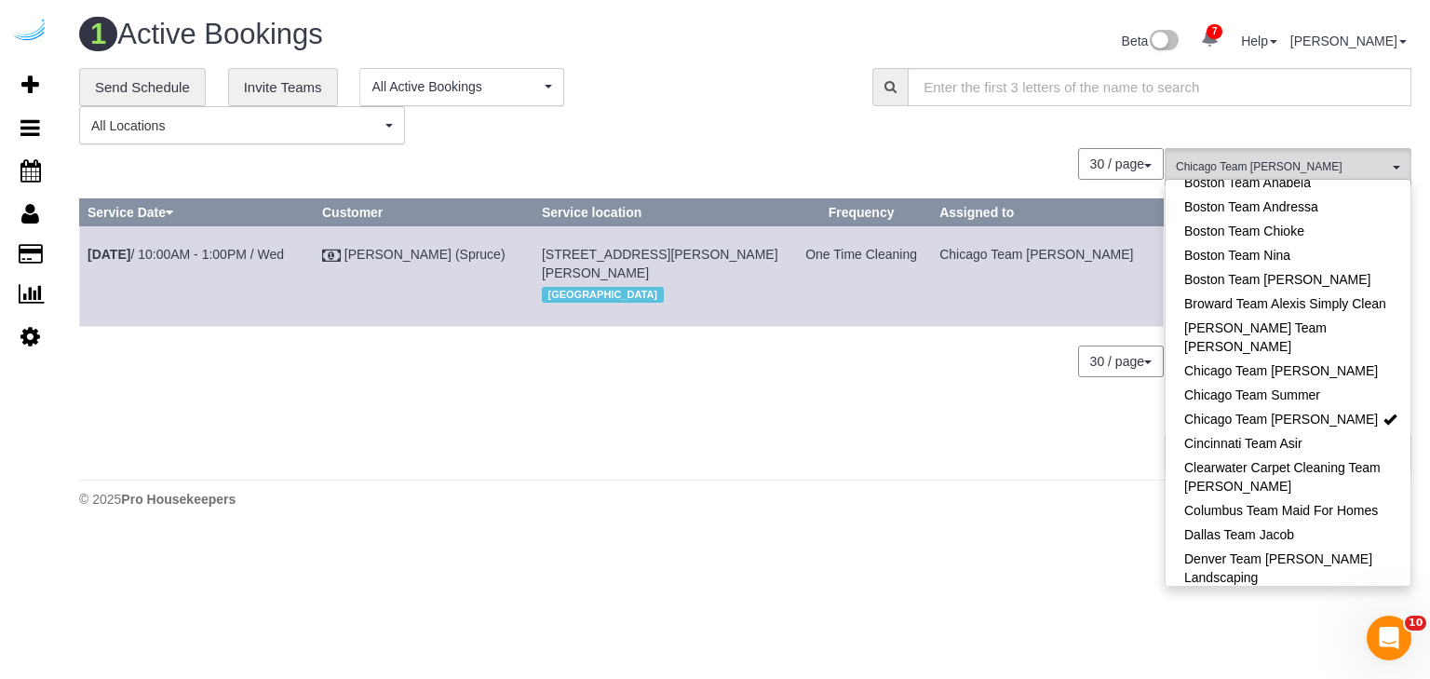
click at [1069, 569] on body "7 Beta Your Notifications You have 0 alerts × You have 38 to charge for [DATE] …" at bounding box center [715, 339] width 1430 height 679
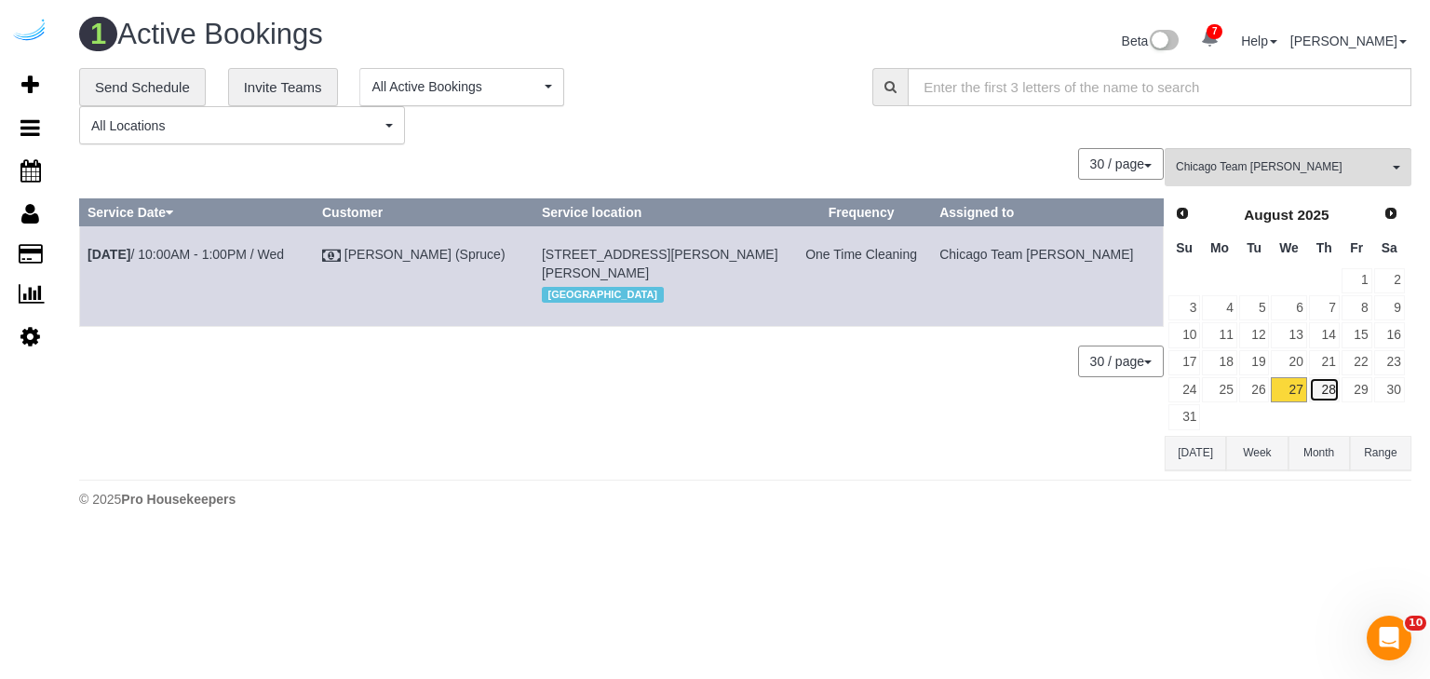
click at [1325, 383] on link "28" at bounding box center [1324, 389] width 31 height 25
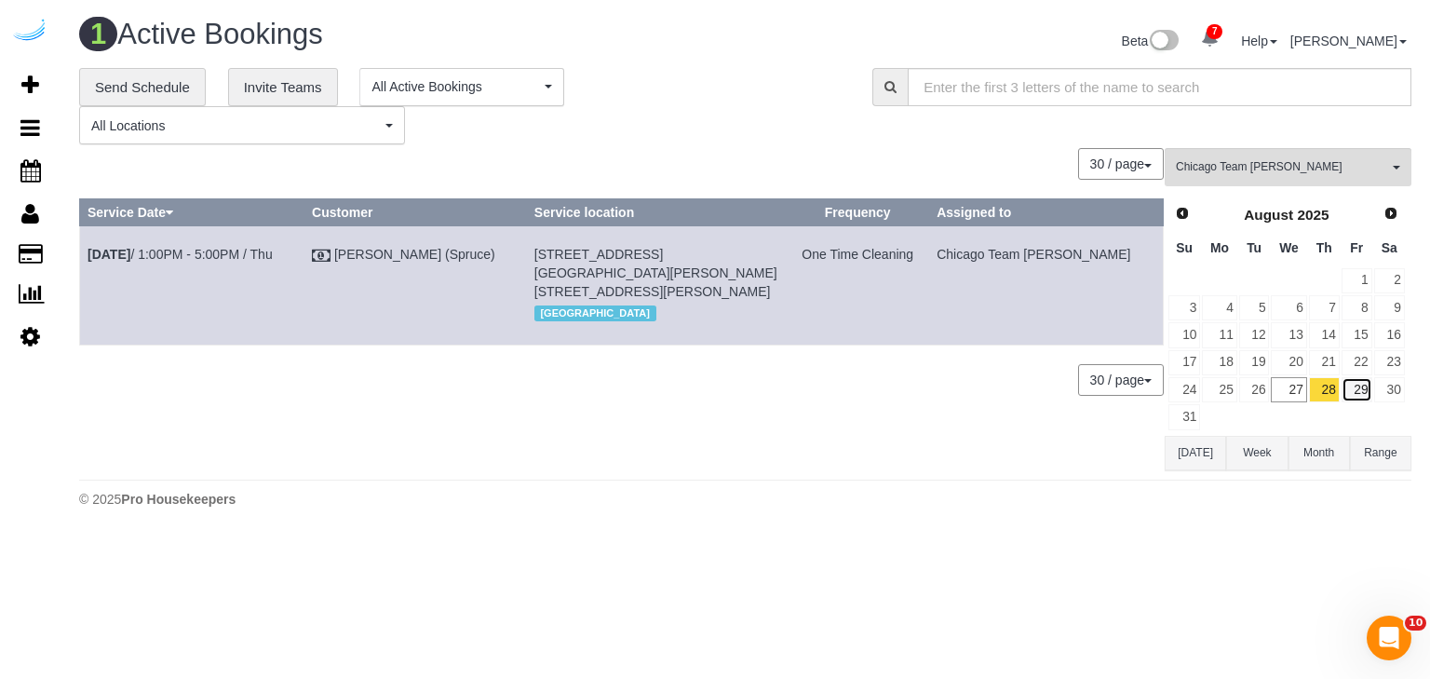
click at [1367, 385] on link "29" at bounding box center [1356, 389] width 31 height 25
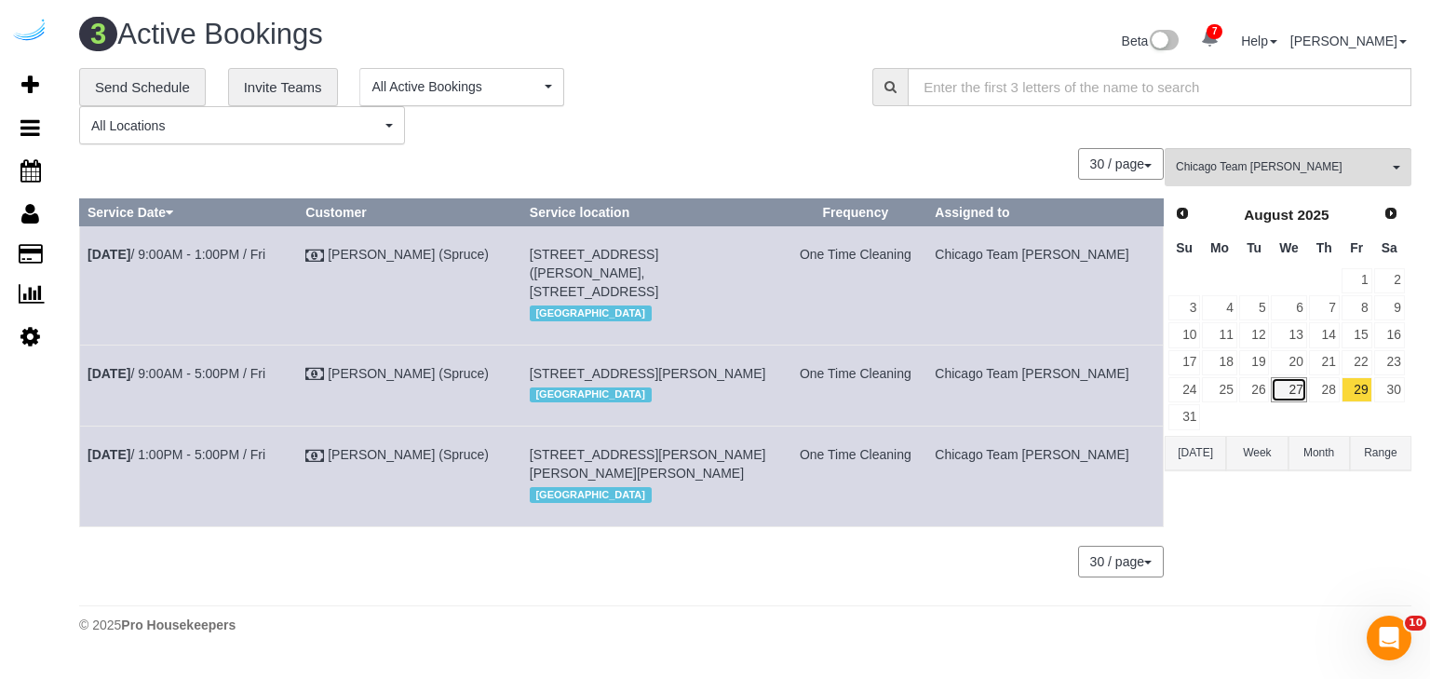
click at [1281, 393] on link "27" at bounding box center [1288, 389] width 35 height 25
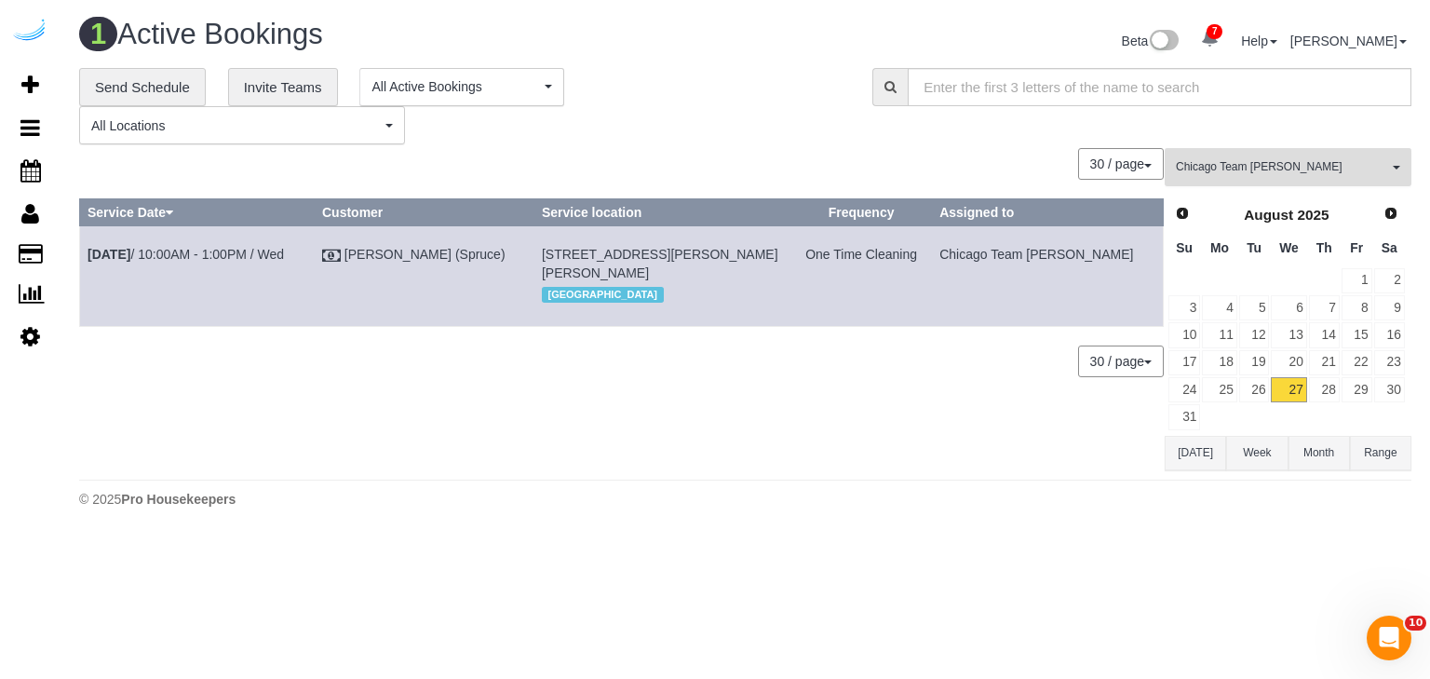
click at [1282, 168] on span "Chicago Team [PERSON_NAME]" at bounding box center [1282, 167] width 212 height 16
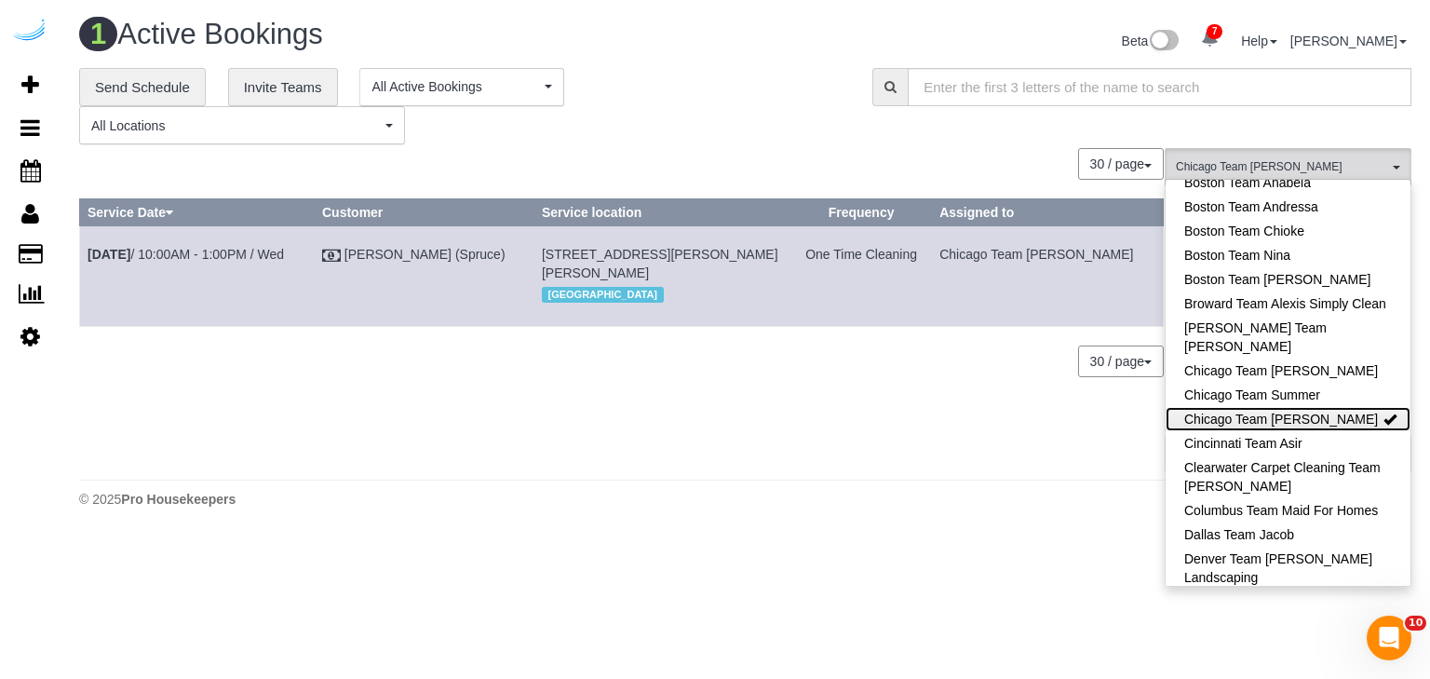
click at [1266, 413] on link "Chicago Team [PERSON_NAME]" at bounding box center [1287, 419] width 245 height 24
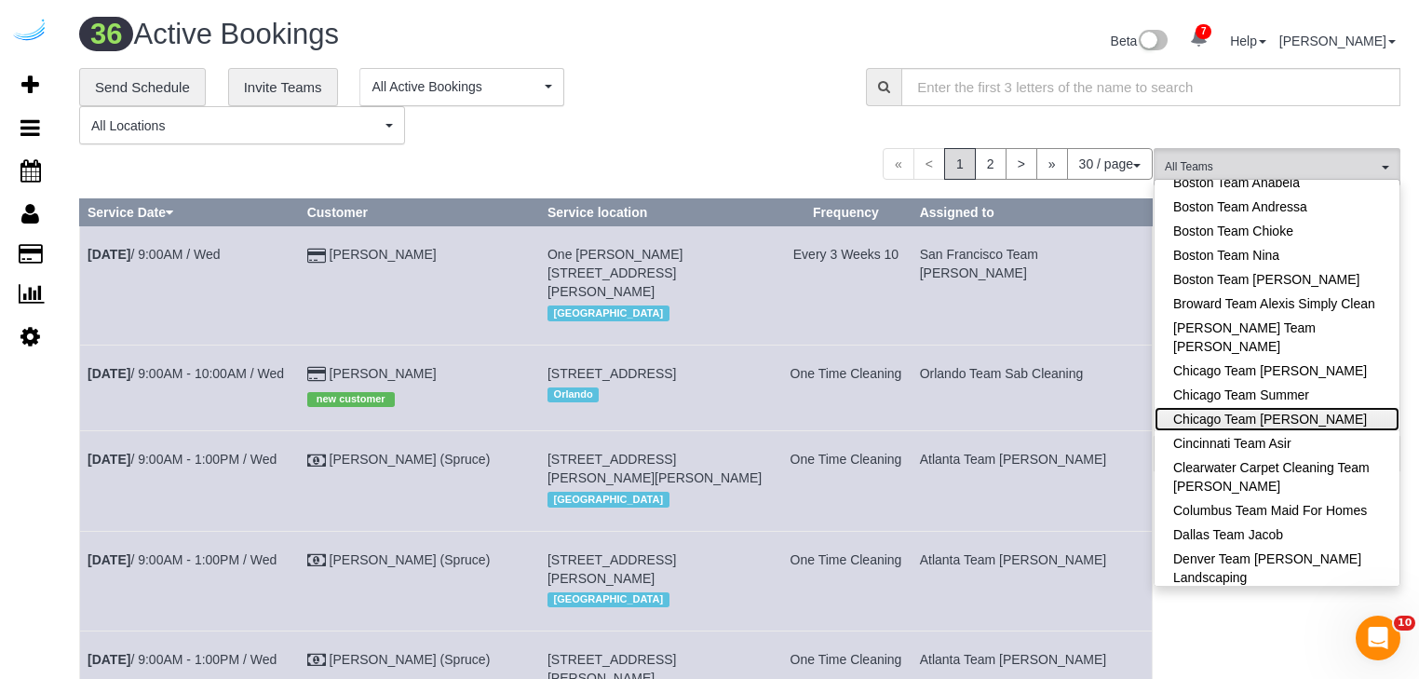
scroll to position [0, 0]
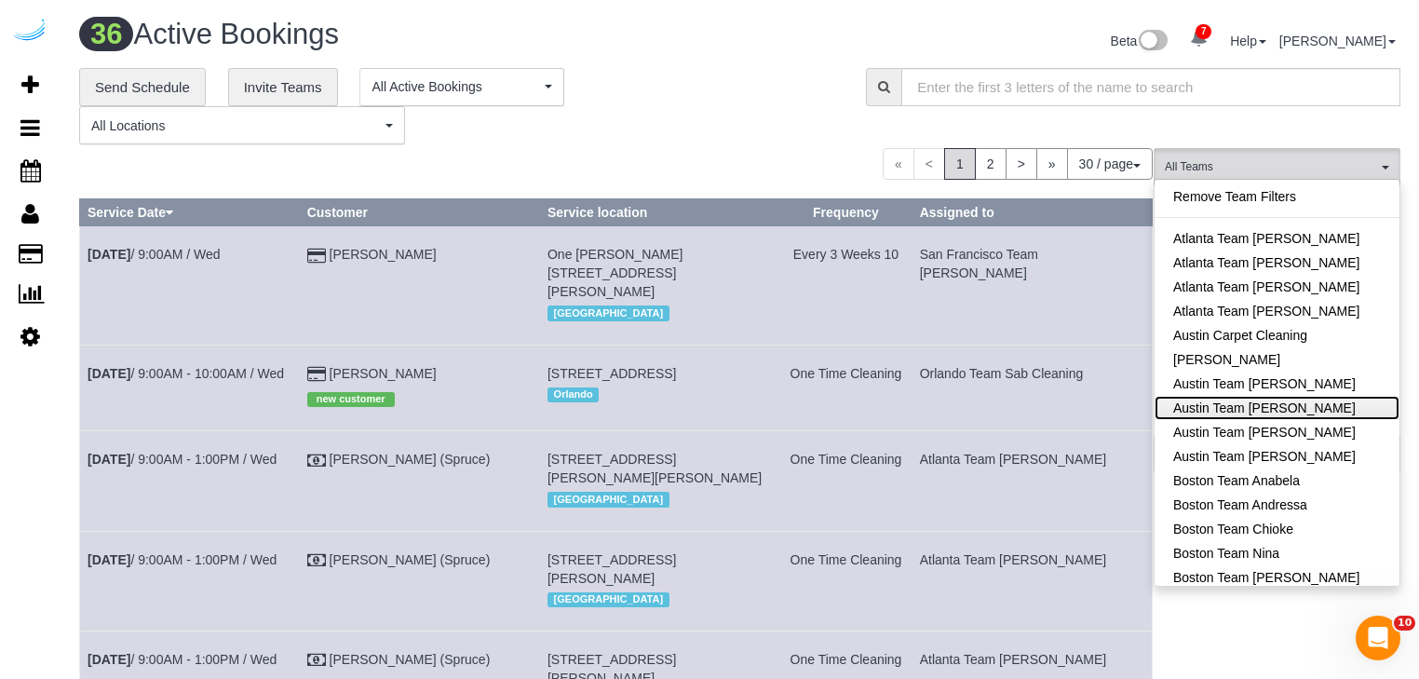
click at [1251, 404] on link "Austin Team [PERSON_NAME]" at bounding box center [1276, 408] width 245 height 24
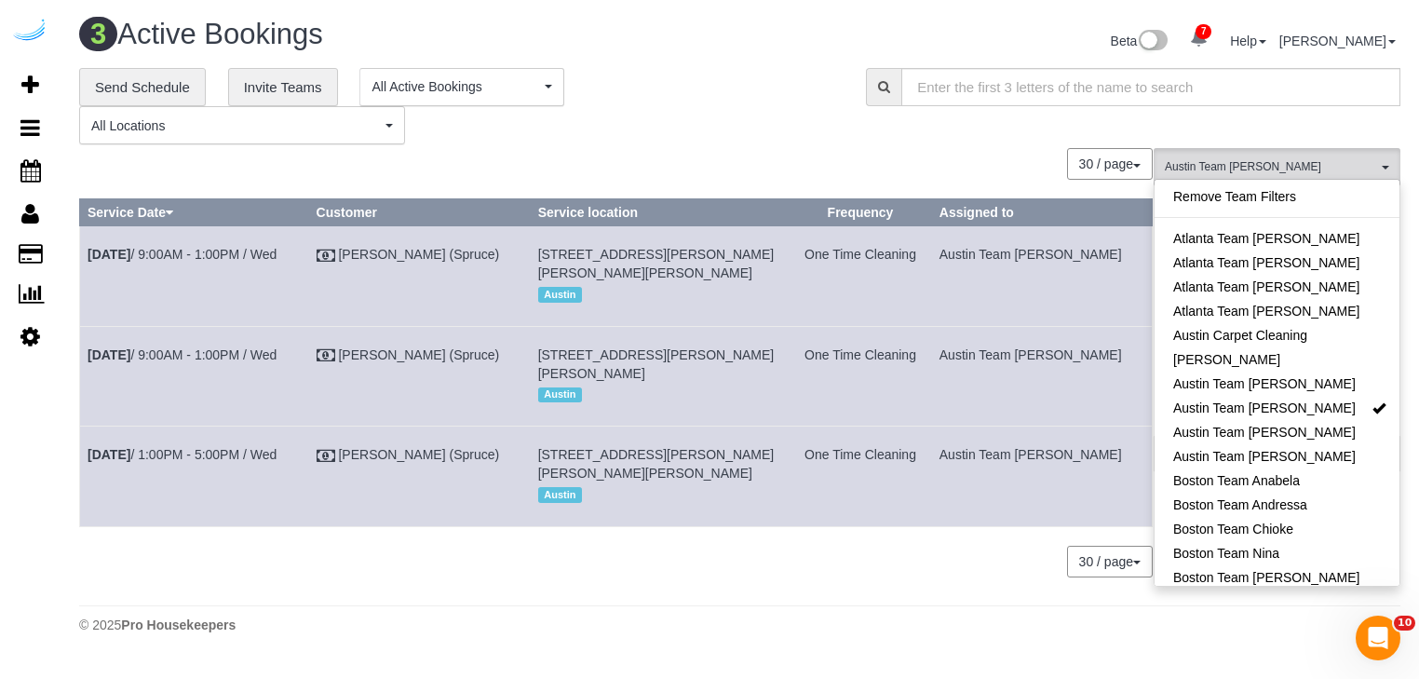
click at [590, 154] on div "30 / page 10 / page 20 / page 30 / page 40 / page 50 / page 100 / page" at bounding box center [615, 164] width 1073 height 32
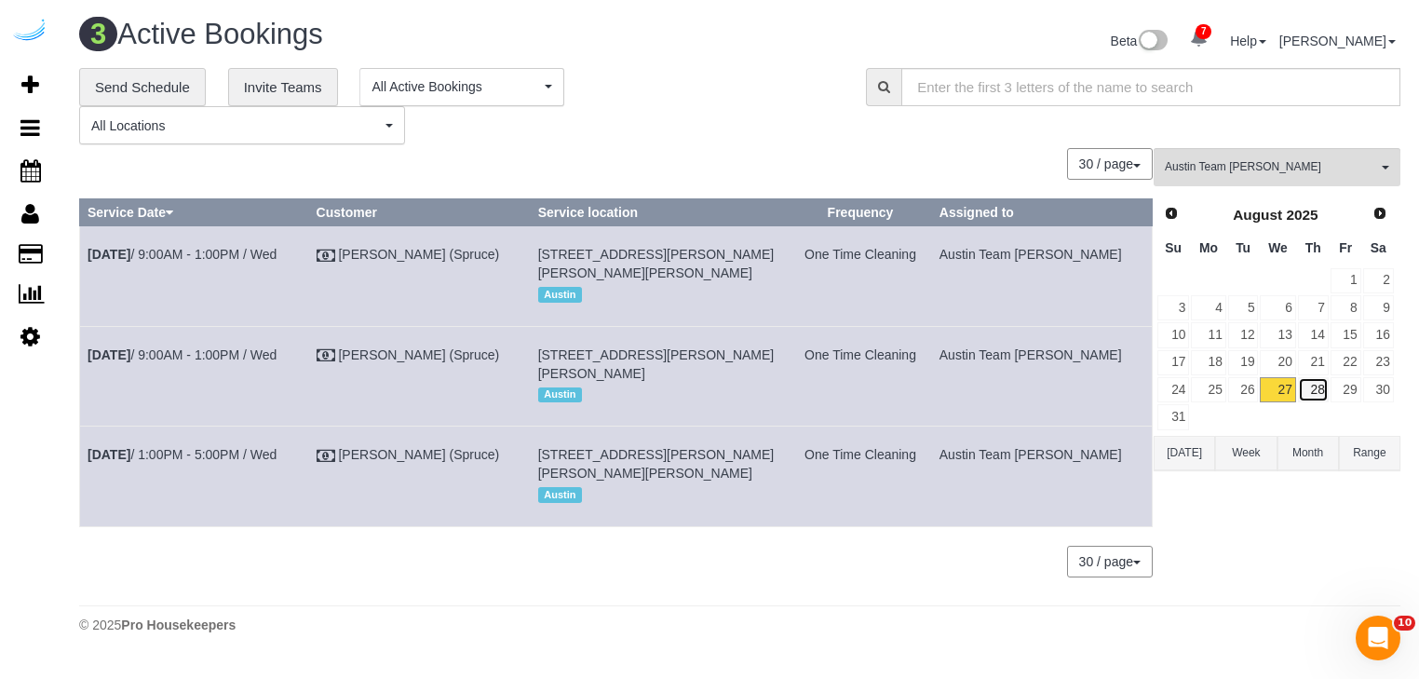
click at [1324, 396] on link "28" at bounding box center [1313, 389] width 31 height 25
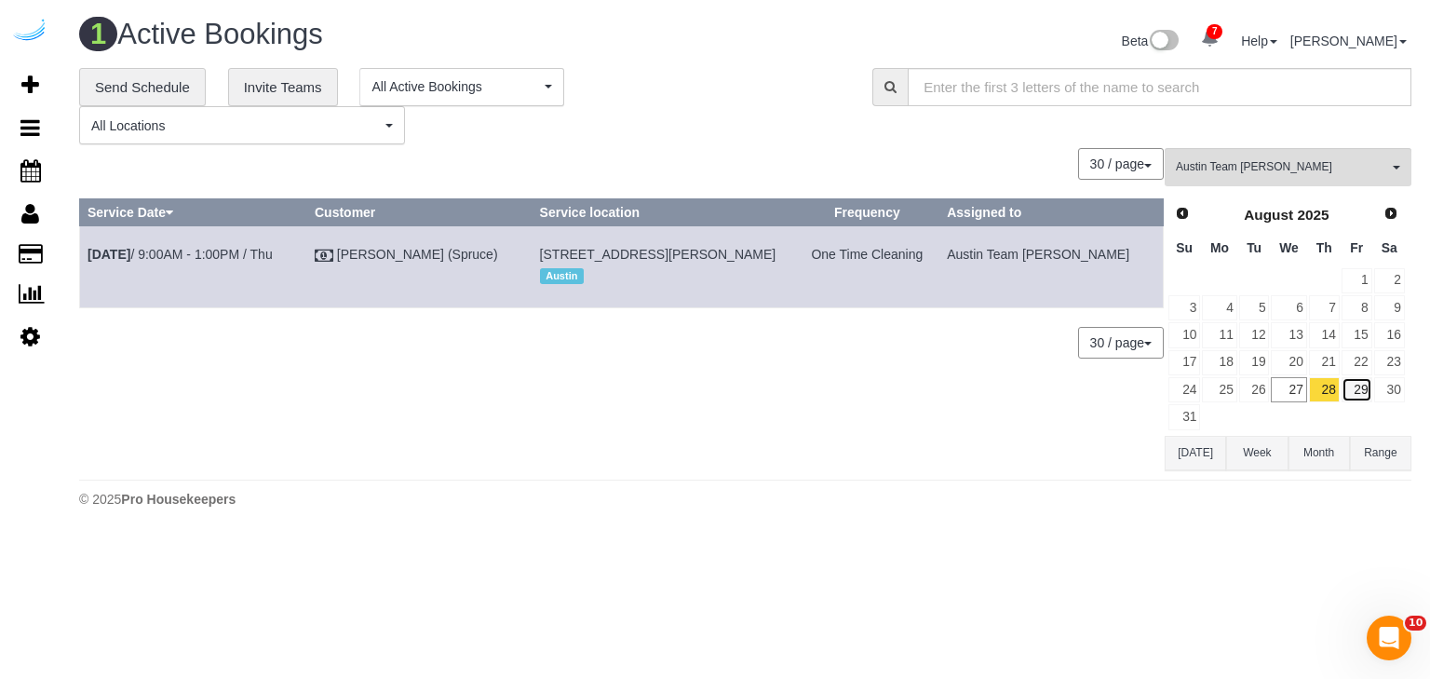
click at [1358, 392] on link "29" at bounding box center [1356, 389] width 31 height 25
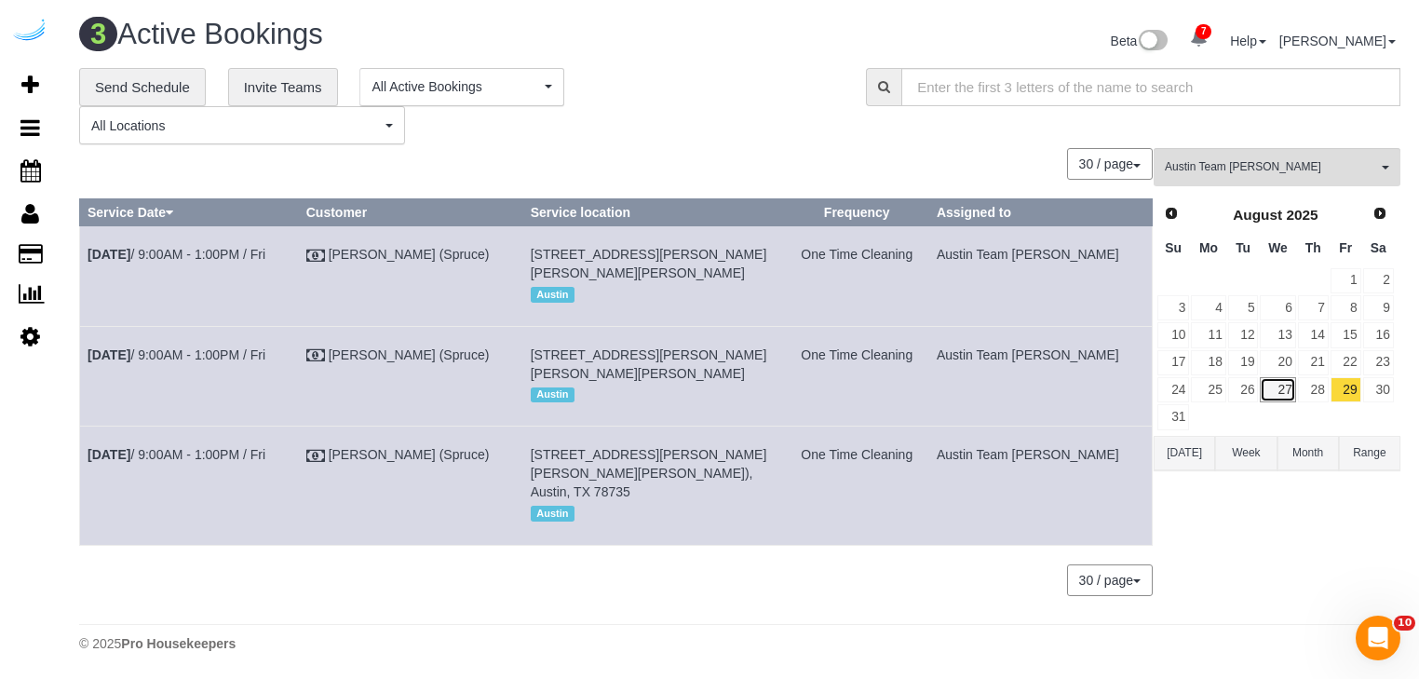
click at [1276, 387] on link "27" at bounding box center [1276, 389] width 35 height 25
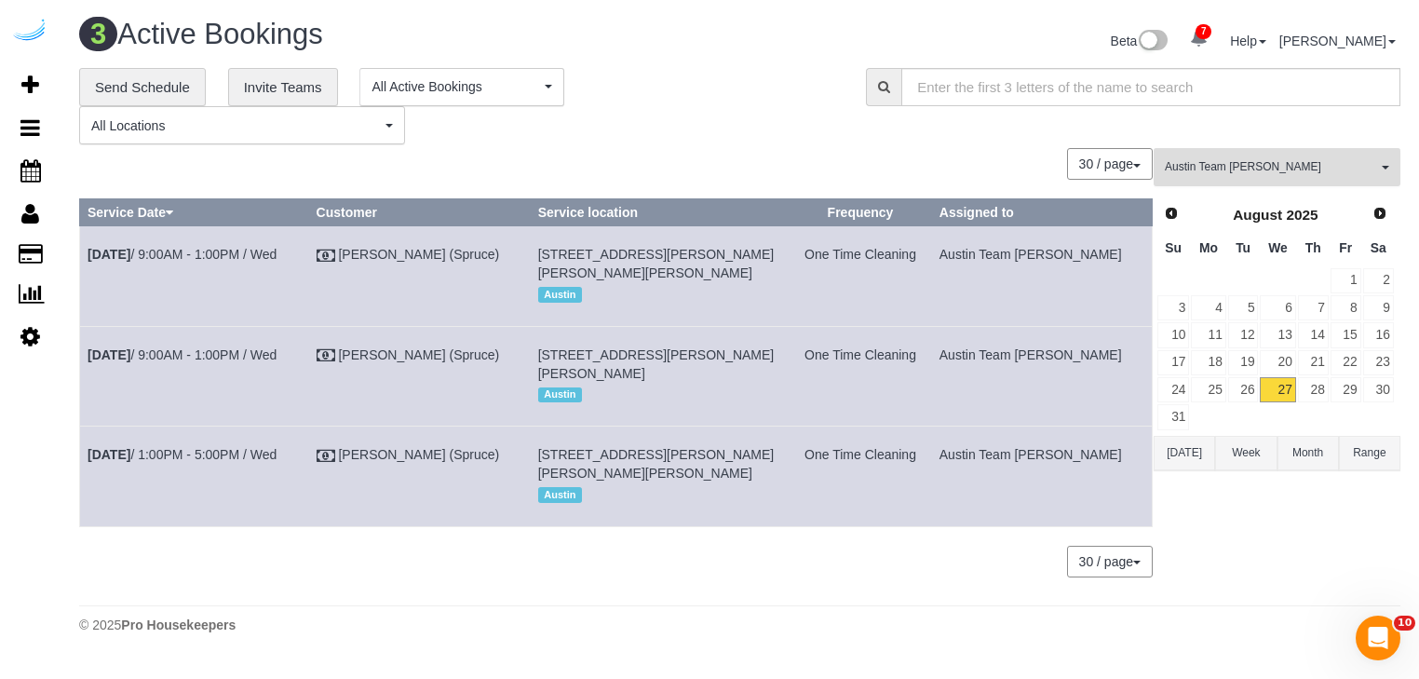
click at [1266, 174] on span "Austin Team [PERSON_NAME]" at bounding box center [1270, 167] width 212 height 16
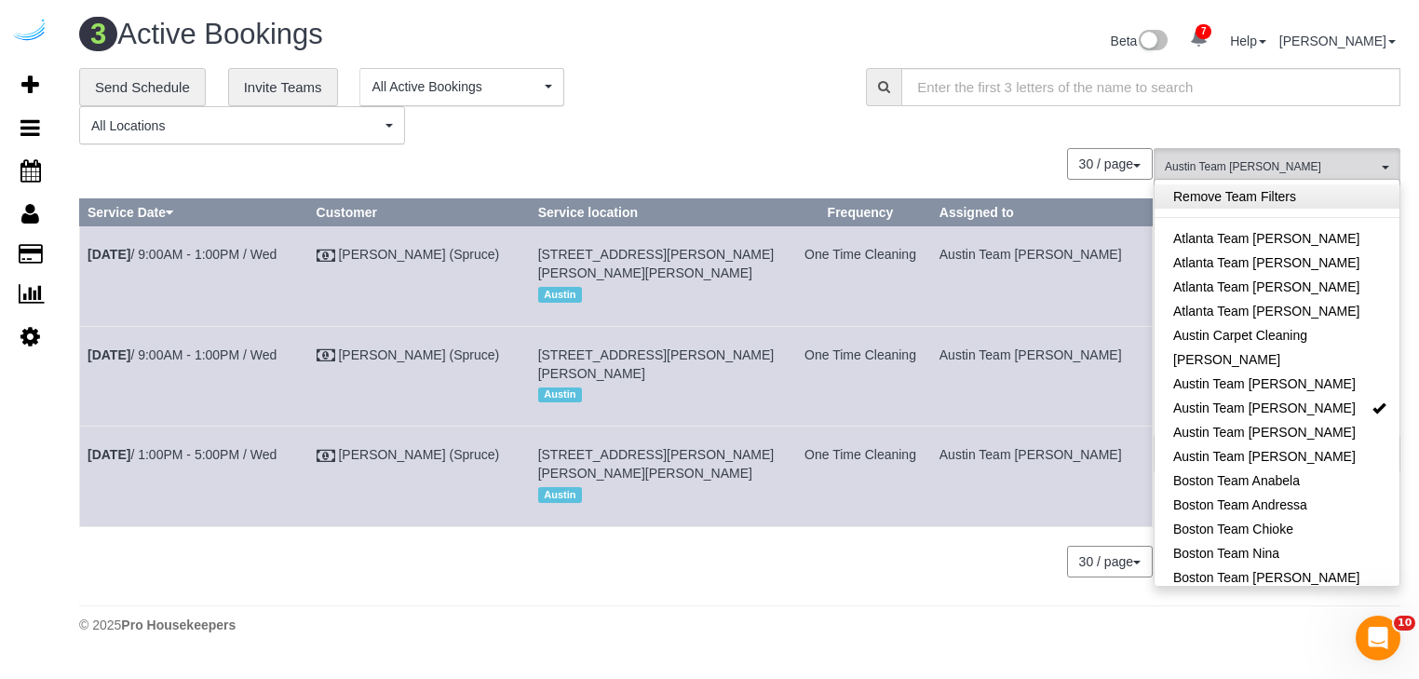
click at [1262, 203] on link "Remove Team Filters" at bounding box center [1276, 196] width 245 height 24
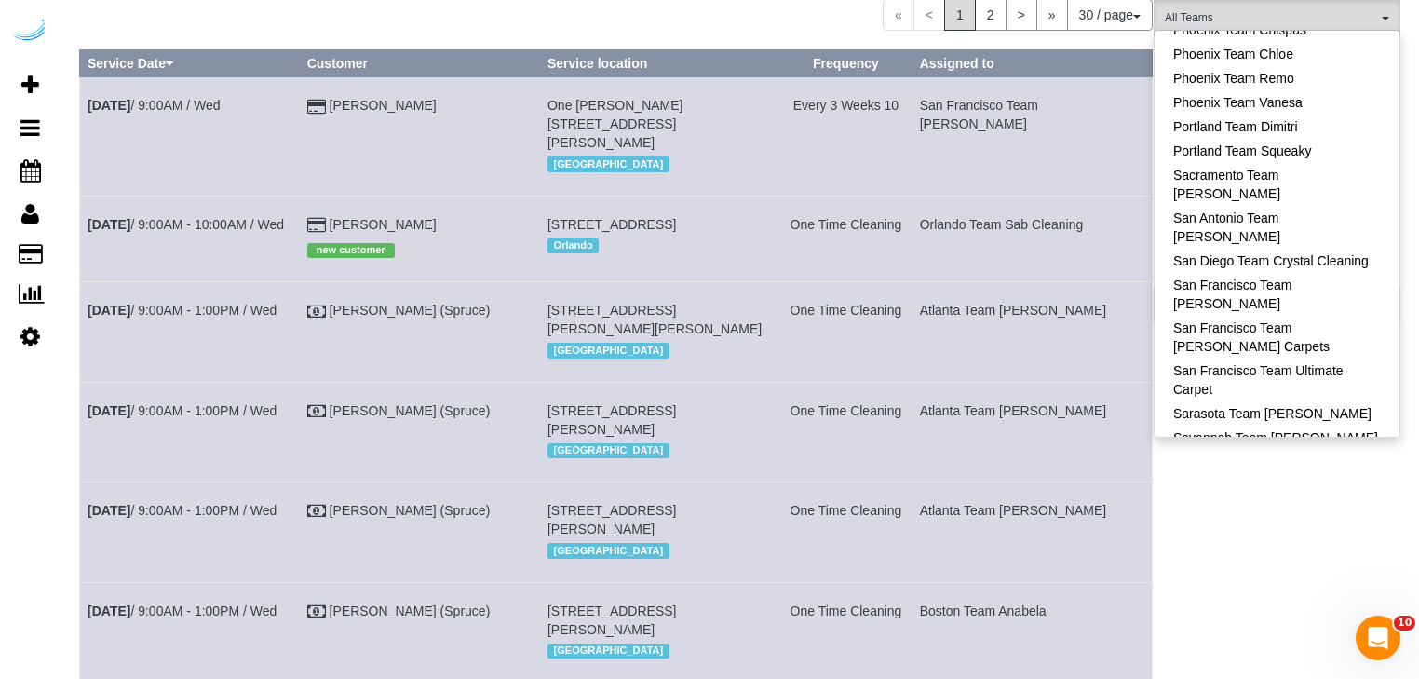
scroll to position [1783, 0]
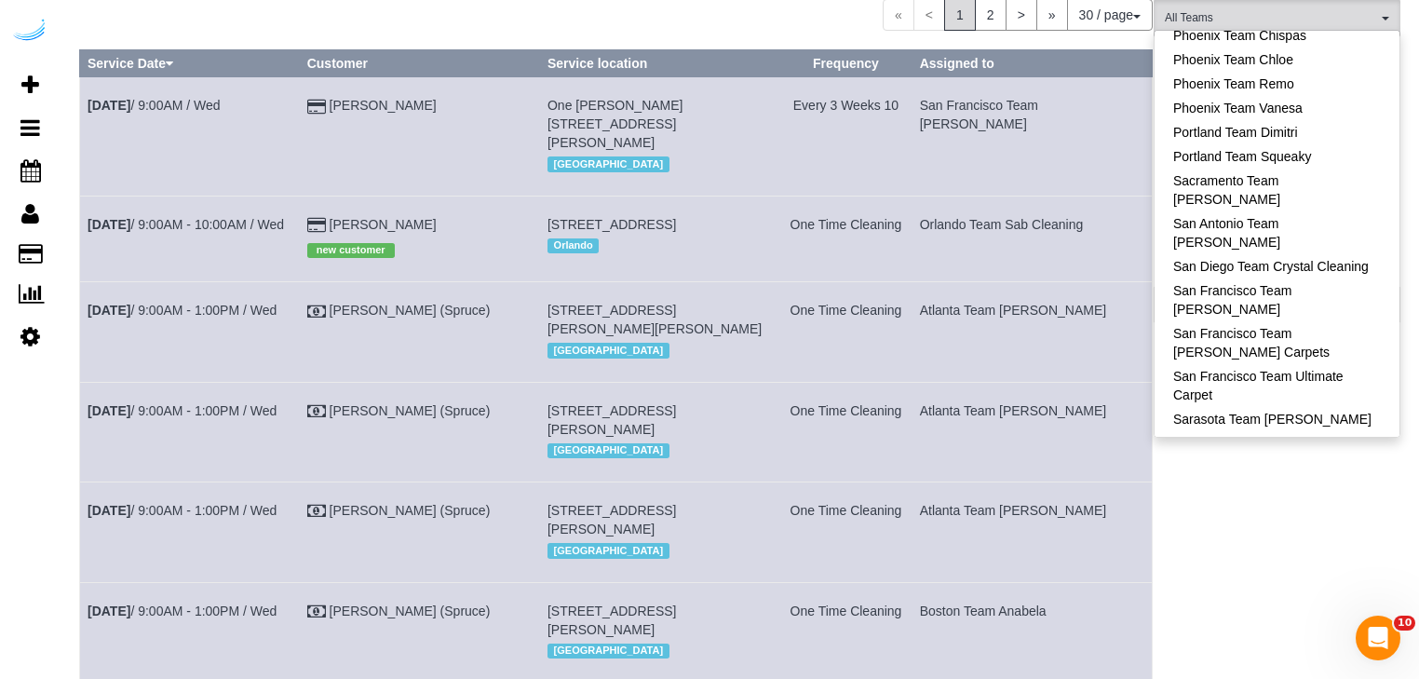
click at [1229, 504] on link "Seattle Team Verde Cleaning" at bounding box center [1276, 516] width 245 height 24
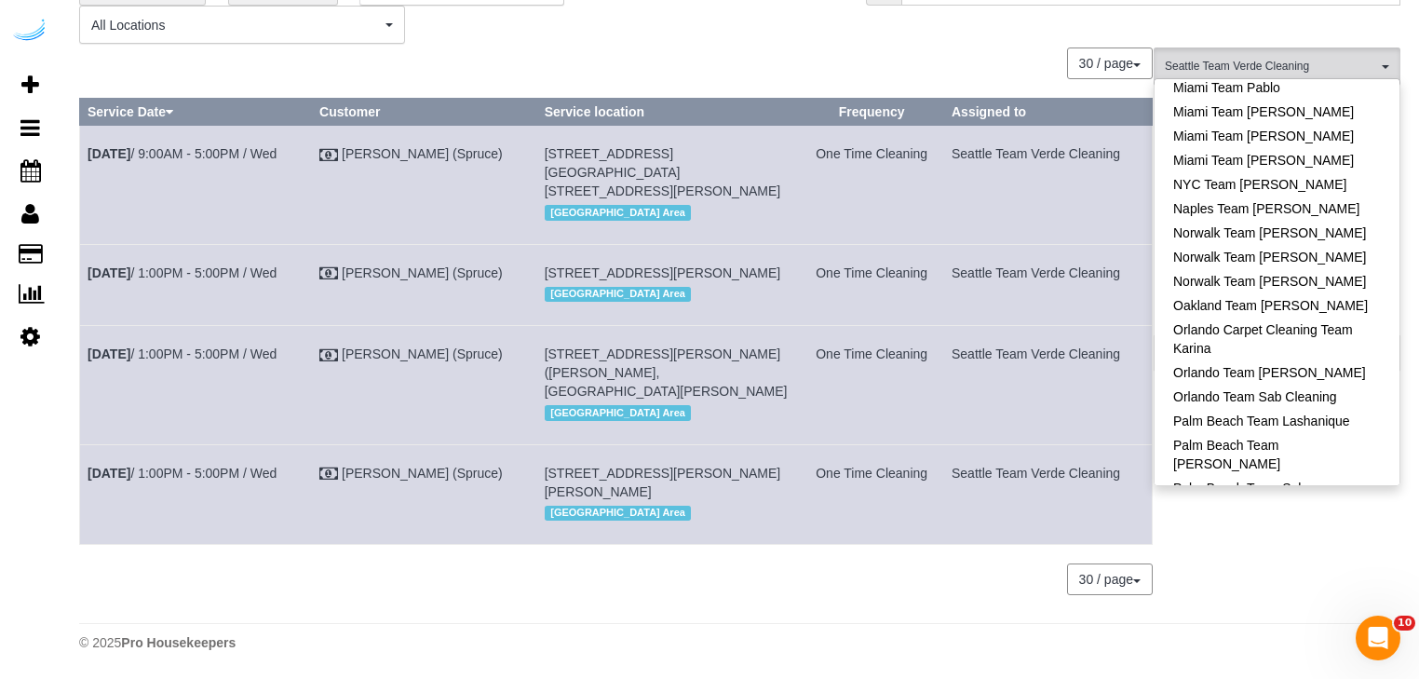
scroll to position [1262, 0]
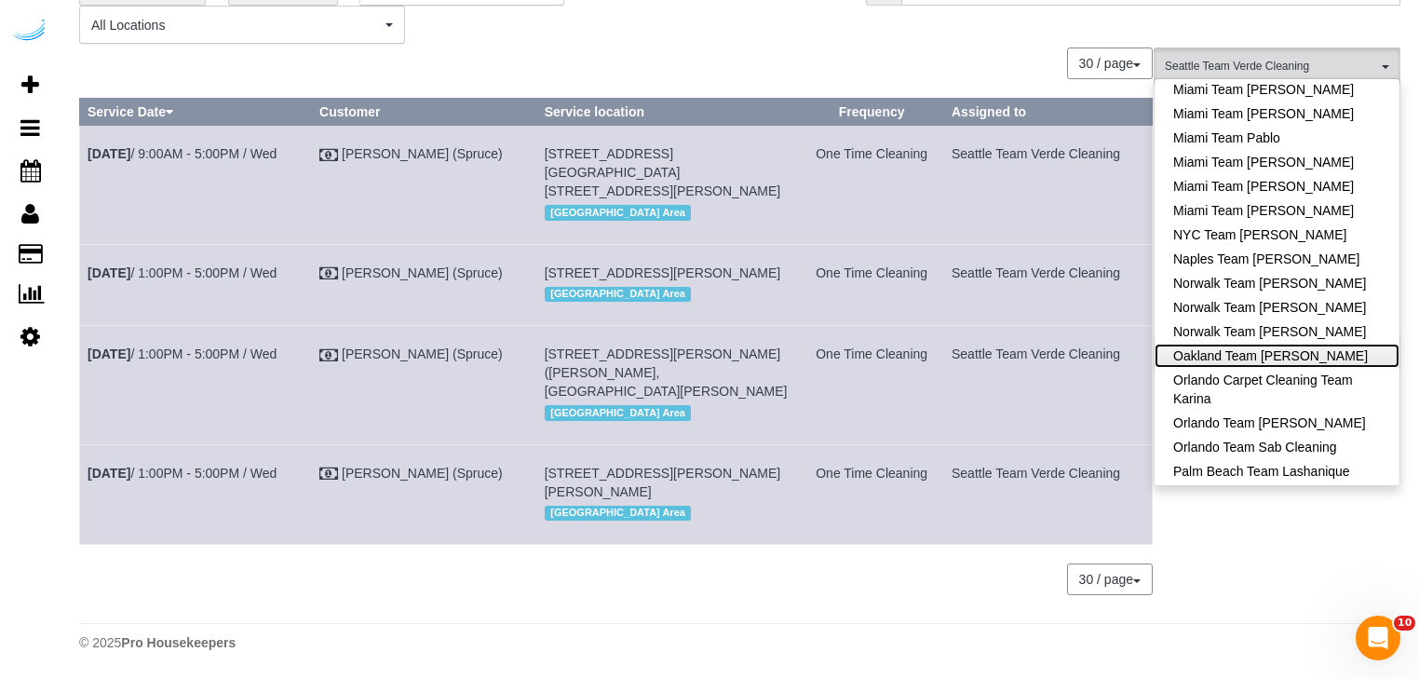
click at [1203, 343] on link "Oakland Team [PERSON_NAME]" at bounding box center [1276, 355] width 245 height 24
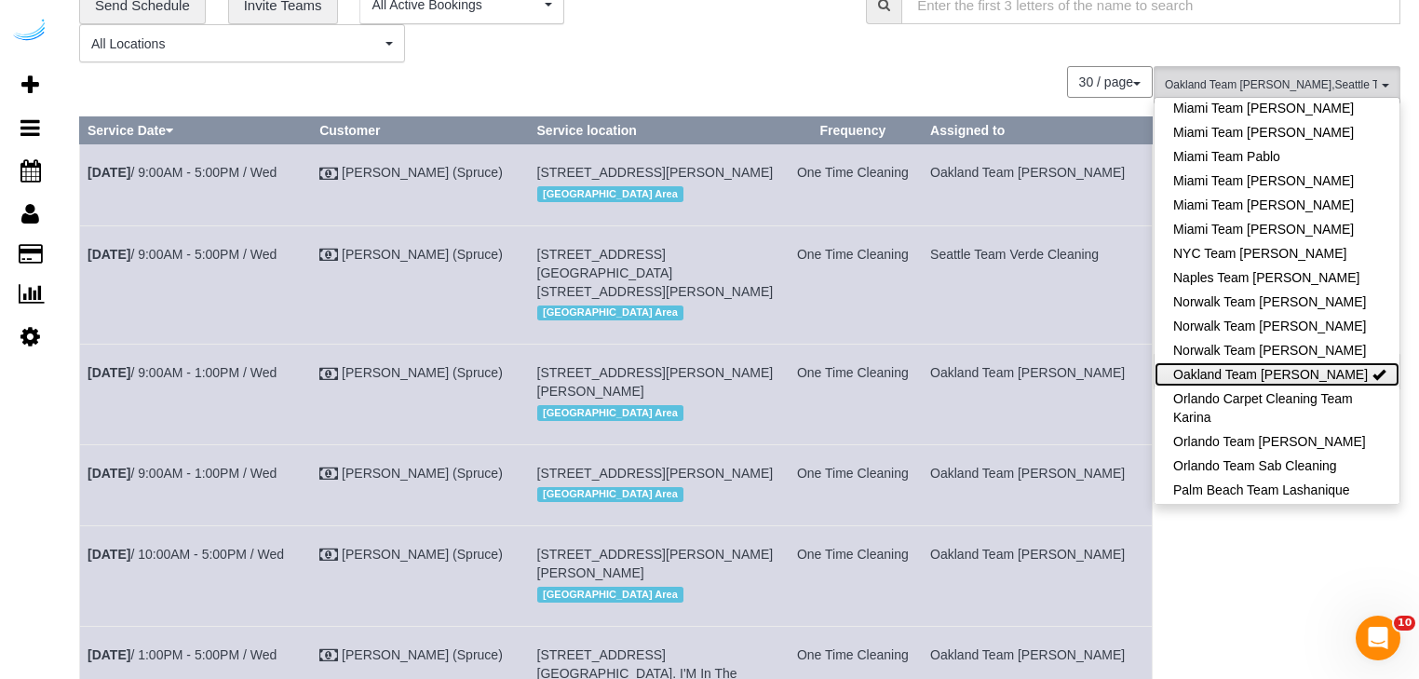
scroll to position [0, 0]
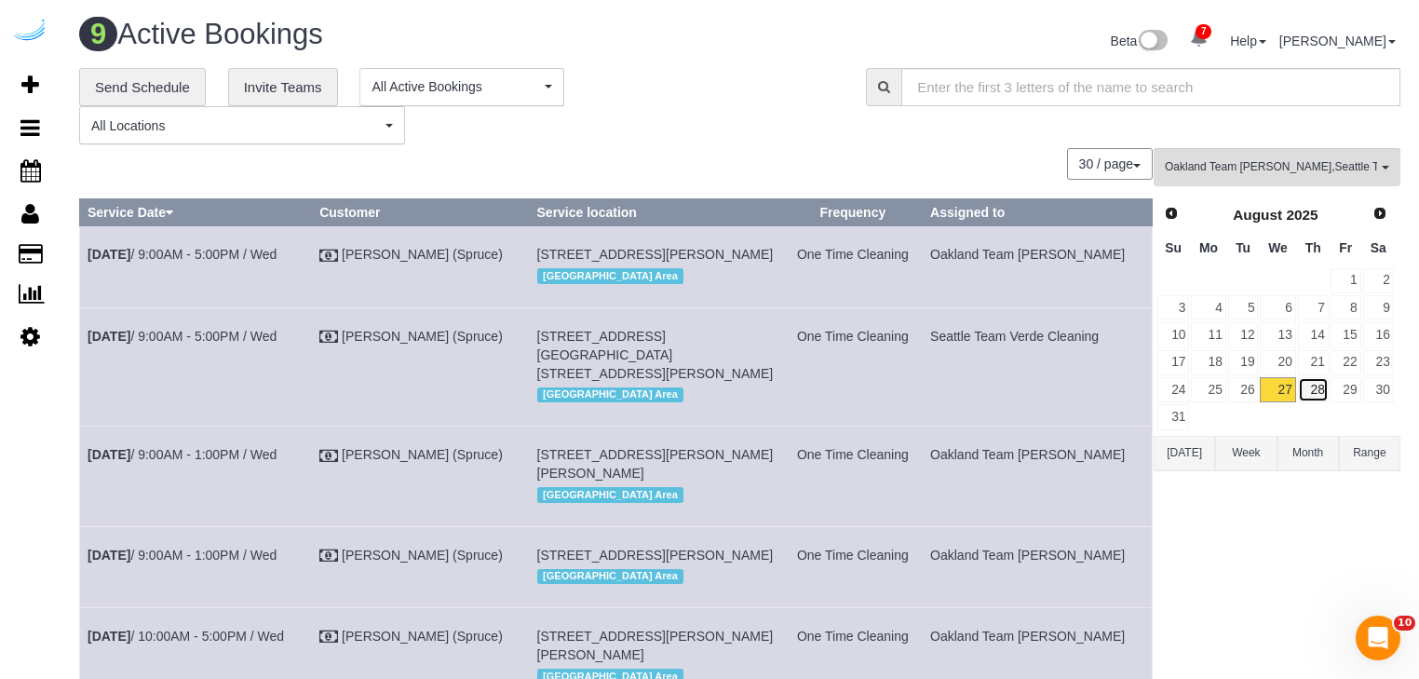
click at [1313, 397] on link "28" at bounding box center [1313, 389] width 31 height 25
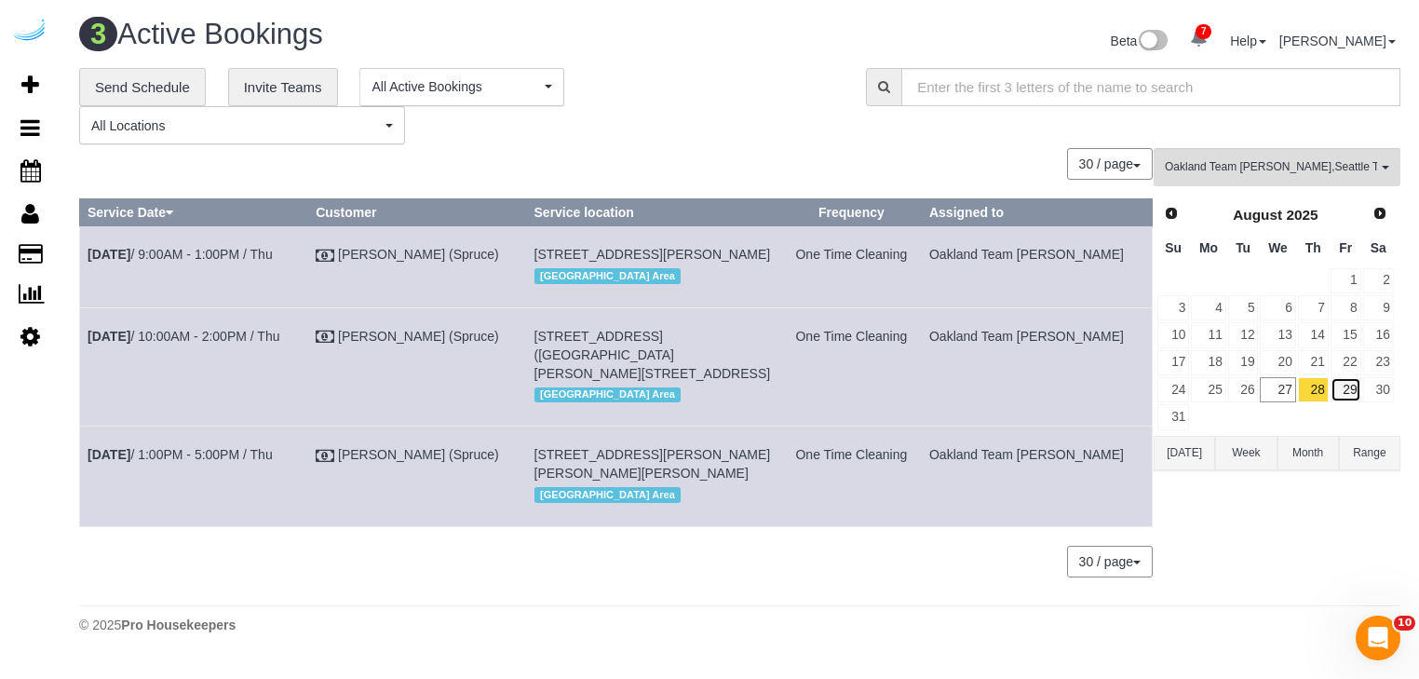
click at [1335, 393] on link "29" at bounding box center [1345, 389] width 31 height 25
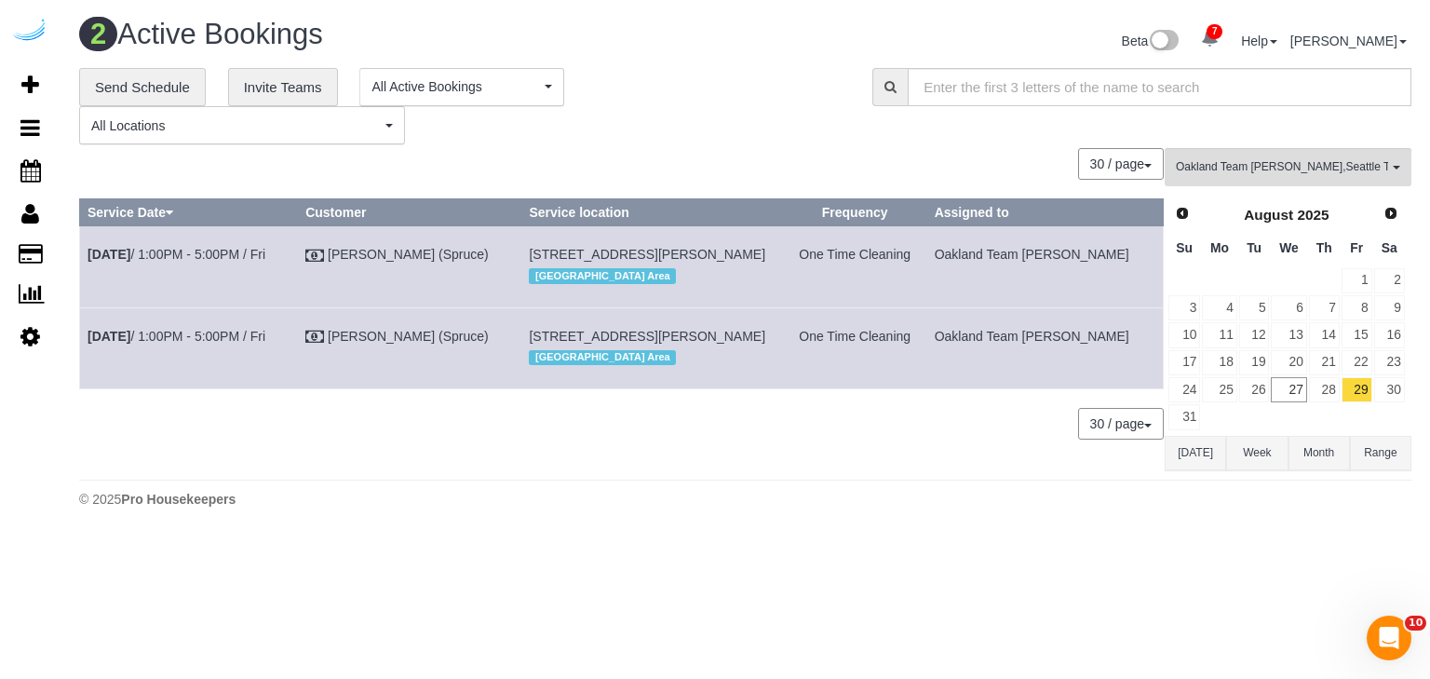
click at [1295, 535] on div "2 Active Bookings Beta 7 Your Notifications You have 0 alerts × You have 38 to …" at bounding box center [745, 267] width 1369 height 535
click at [1325, 383] on link "28" at bounding box center [1324, 389] width 31 height 25
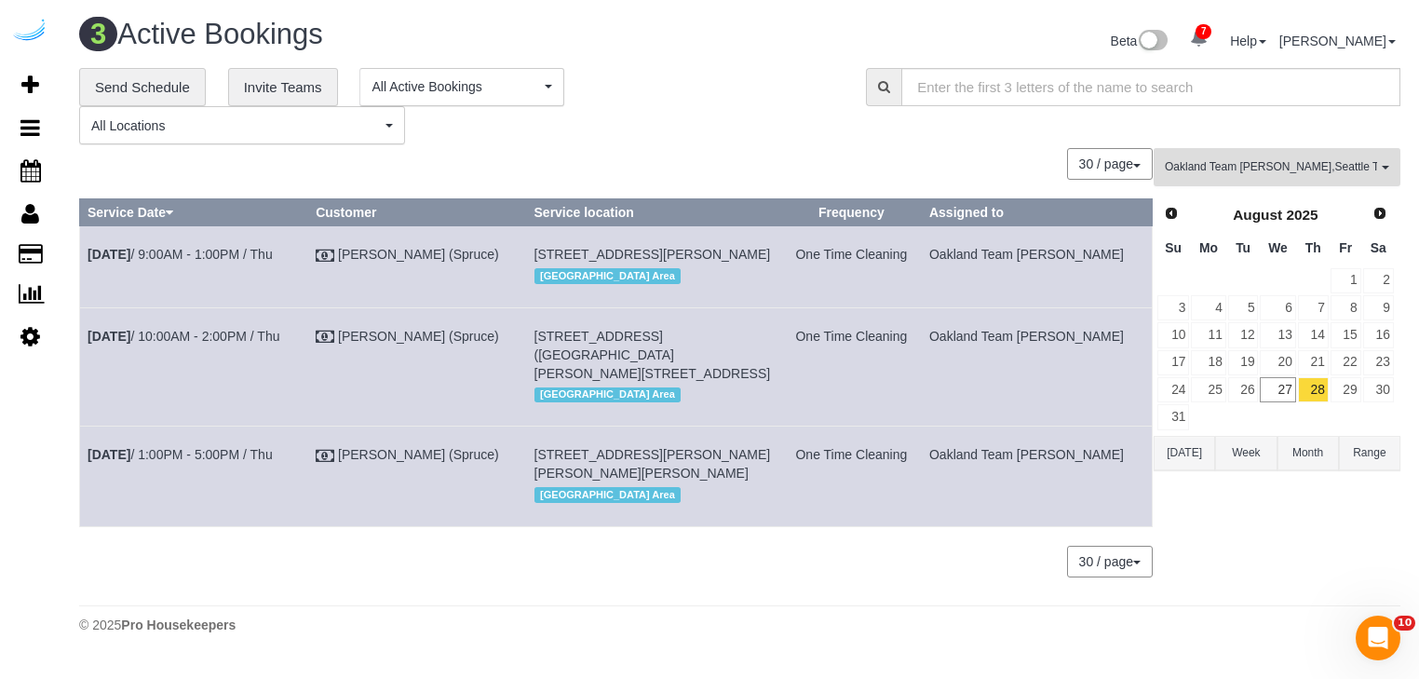
click at [1265, 169] on span "Oakland Team [PERSON_NAME] , [GEOGRAPHIC_DATA] Team Verde Cleaning" at bounding box center [1270, 167] width 212 height 16
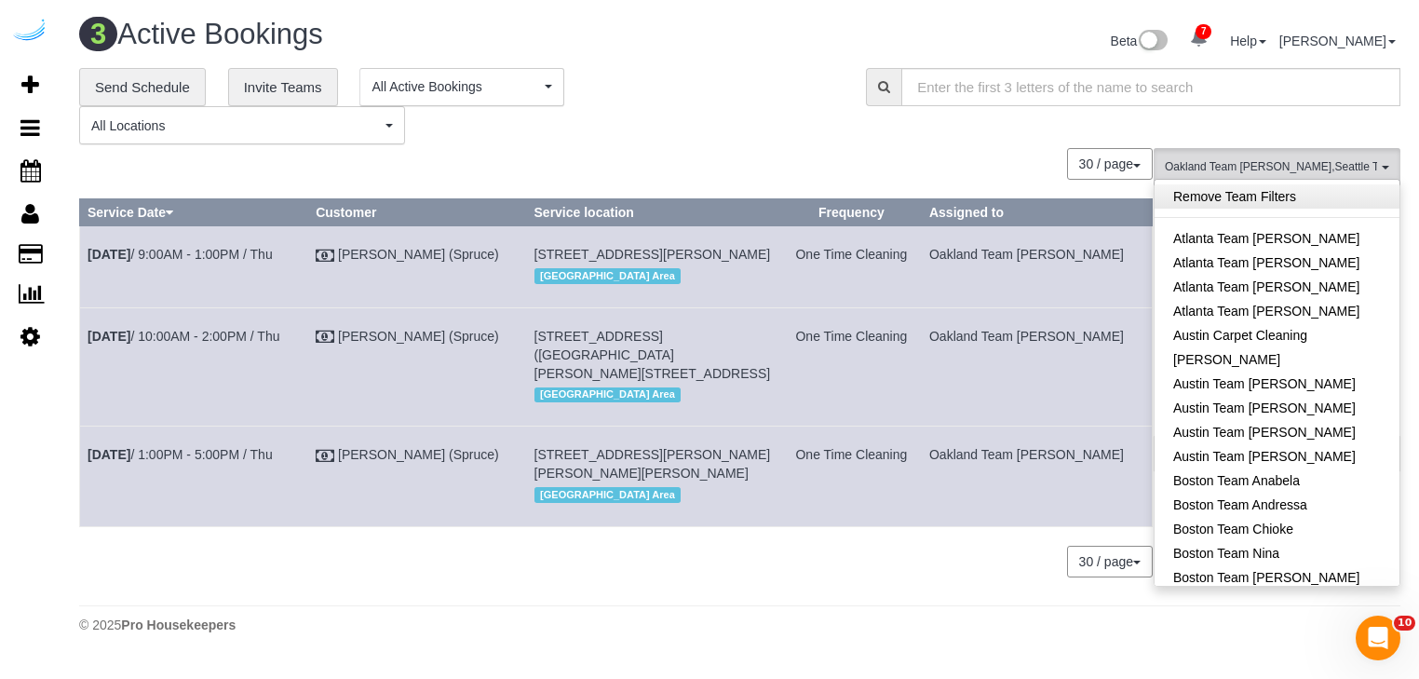
click at [1241, 195] on link "Remove Team Filters" at bounding box center [1276, 196] width 245 height 24
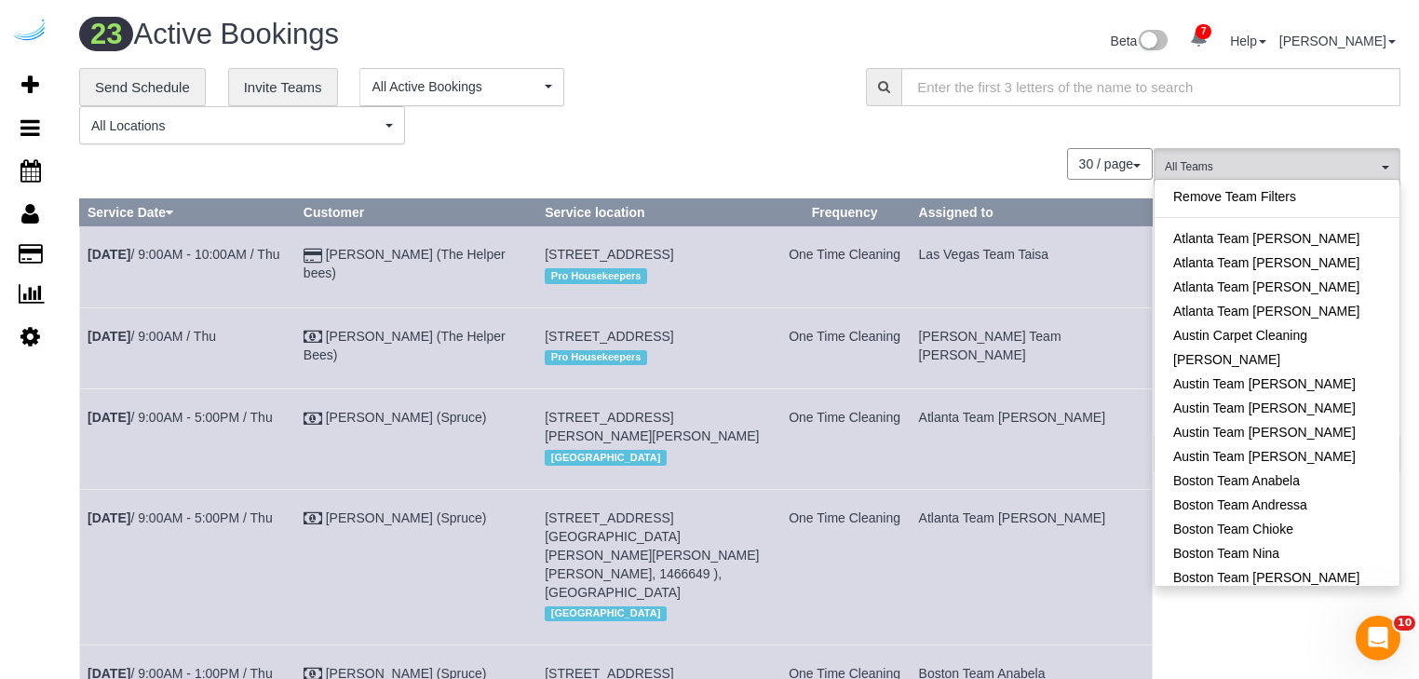
click at [990, 160] on div "30 / page 10 / page 20 / page 30 / page 40 / page 50 / page 100 / page" at bounding box center [615, 164] width 1073 height 32
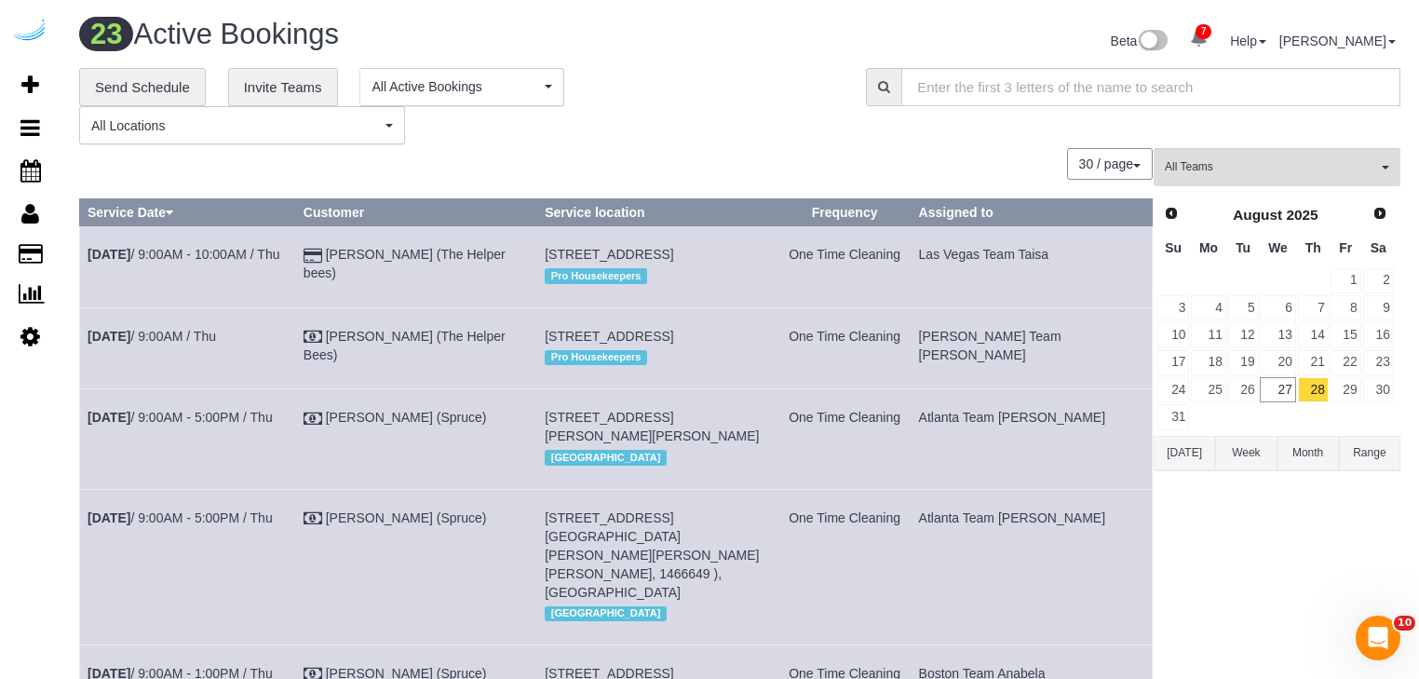
click at [1339, 403] on td at bounding box center [1345, 416] width 33 height 27
click at [1340, 394] on link "29" at bounding box center [1345, 389] width 31 height 25
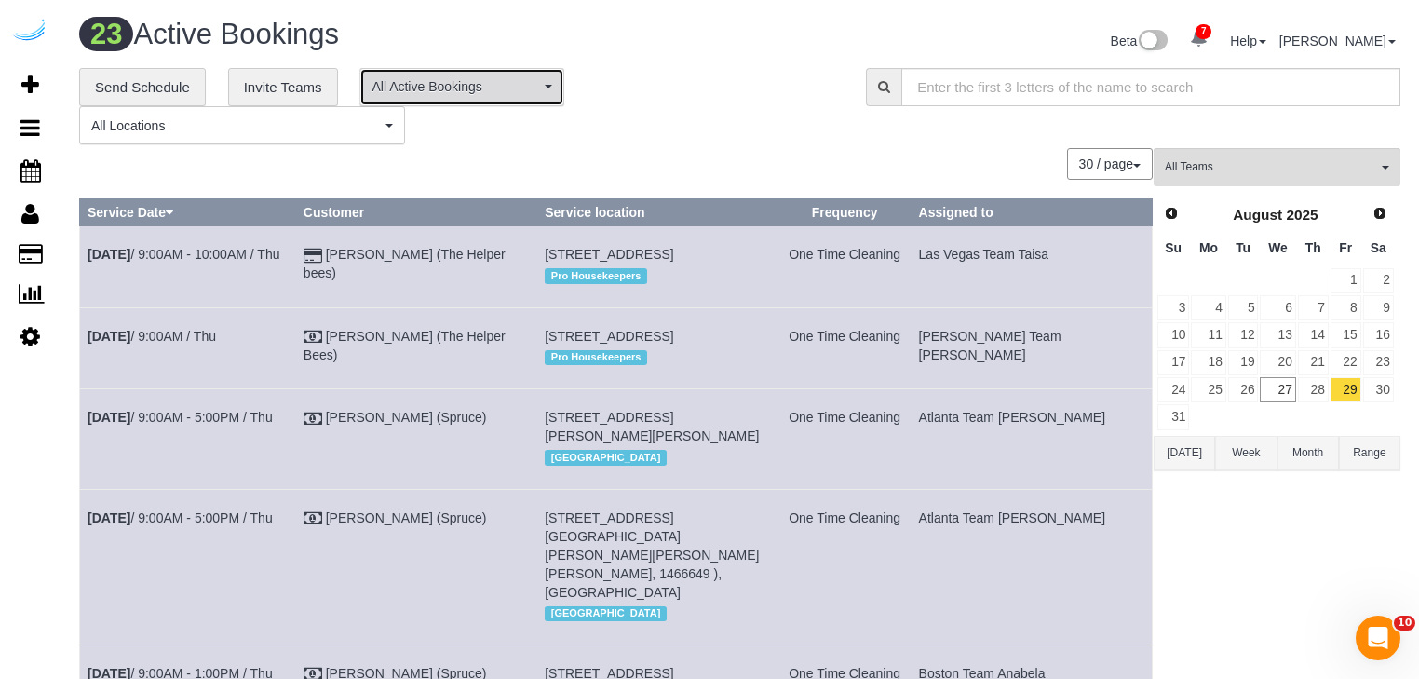
click at [515, 102] on button "All Active Bookings" at bounding box center [461, 87] width 205 height 38
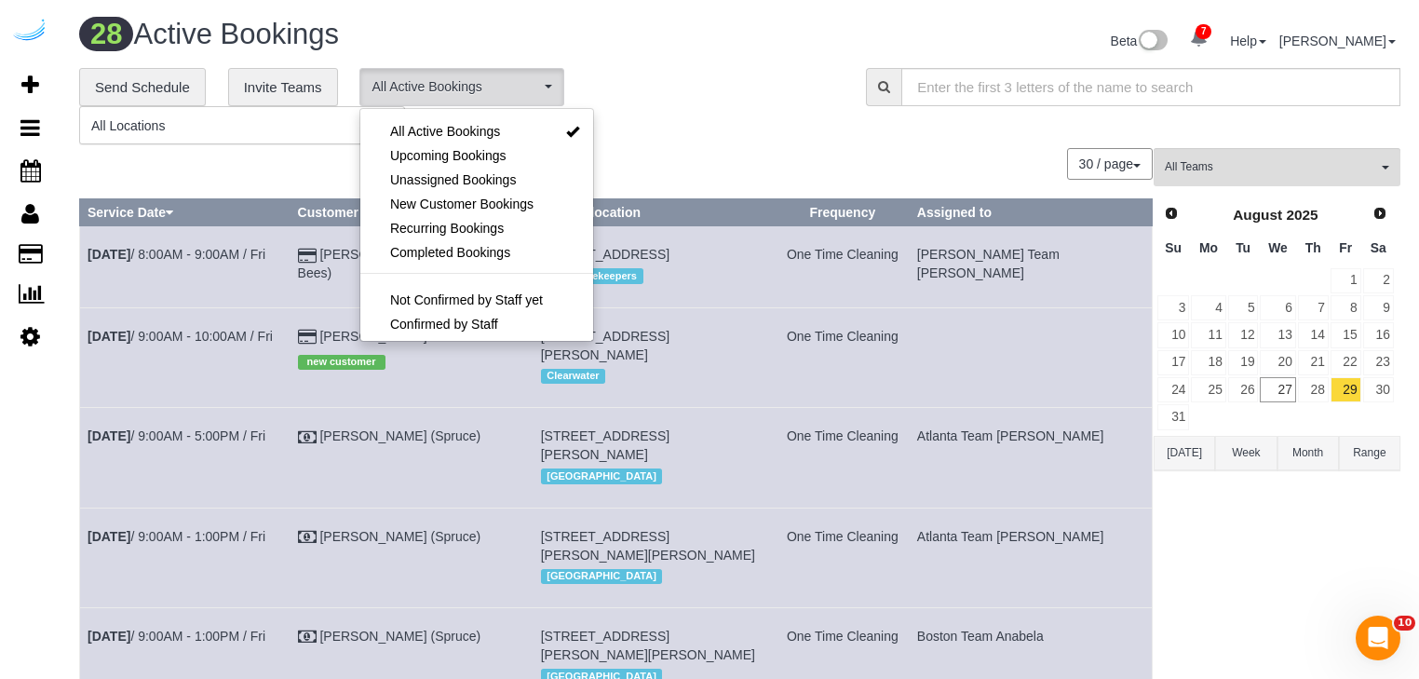
click at [666, 127] on div "**********" at bounding box center [458, 106] width 759 height 77
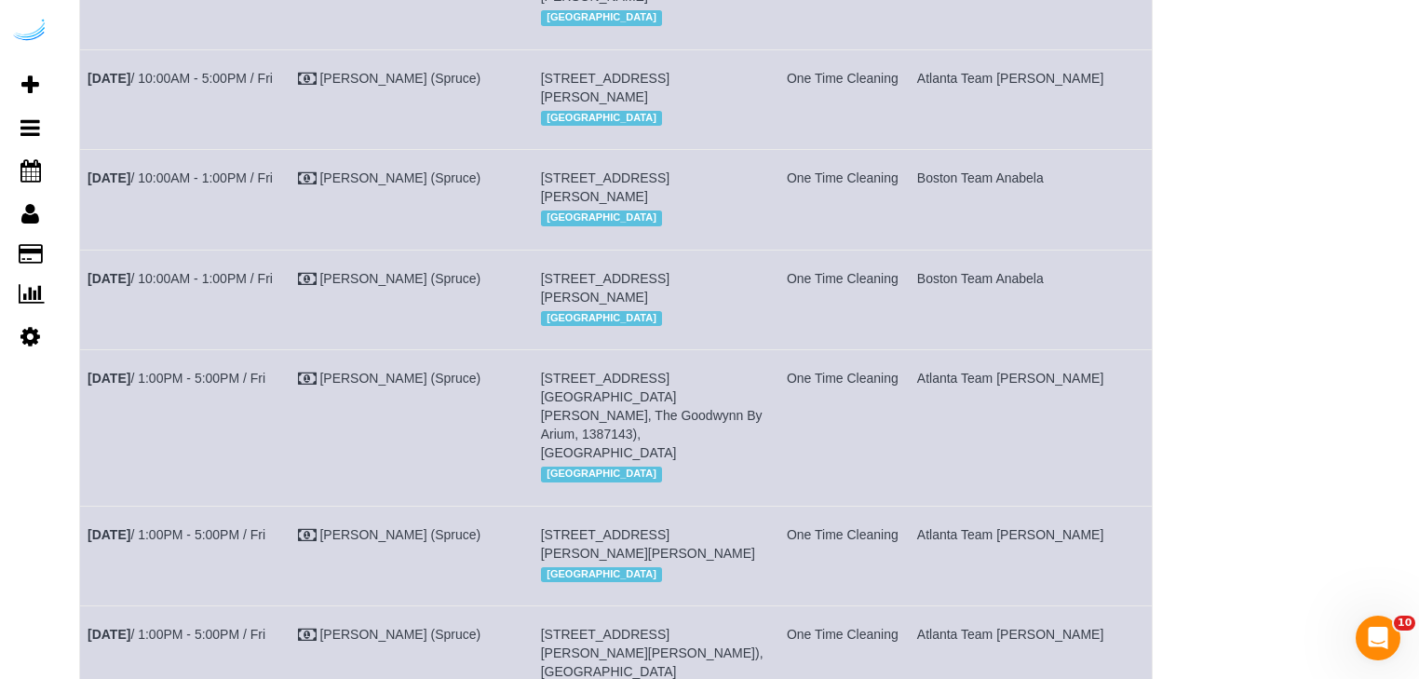
scroll to position [2945, 0]
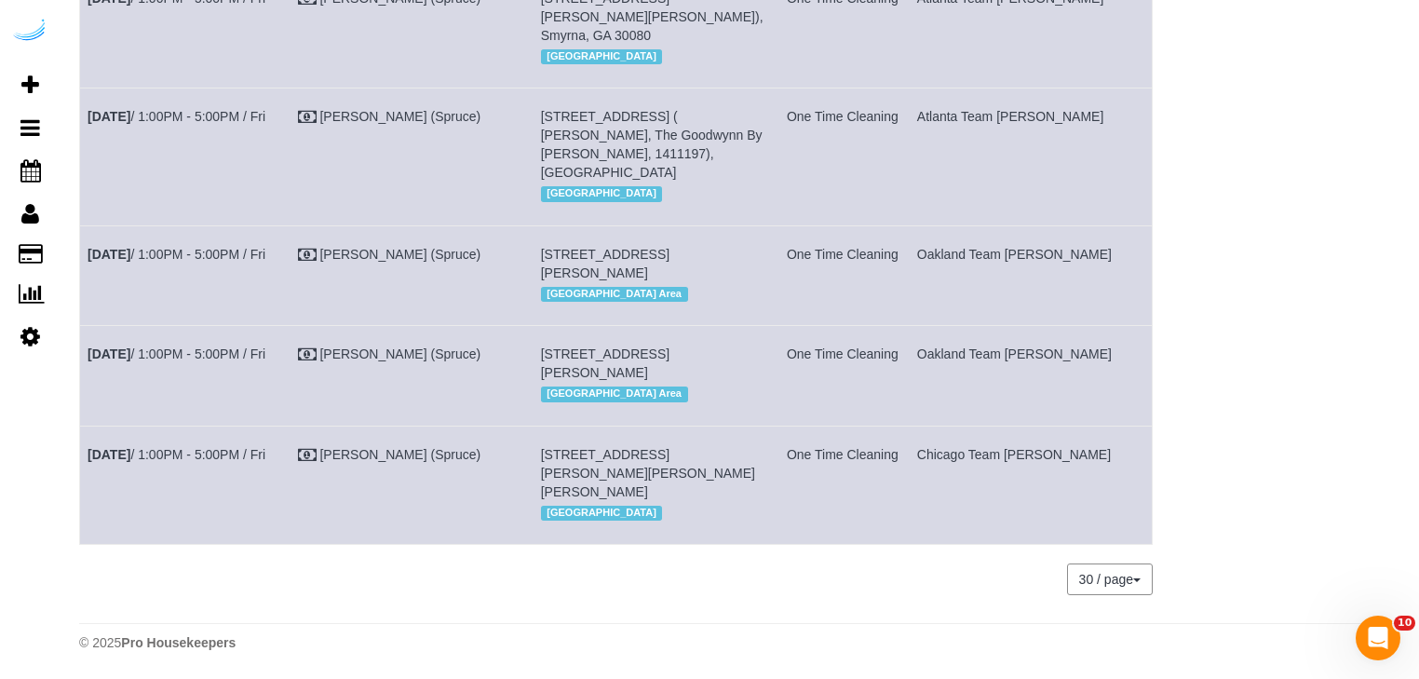
click at [874, 592] on div "30 / page 10 / page 20 / page 30 / page 40 / page 50 / page 100 / page" at bounding box center [615, 579] width 1073 height 32
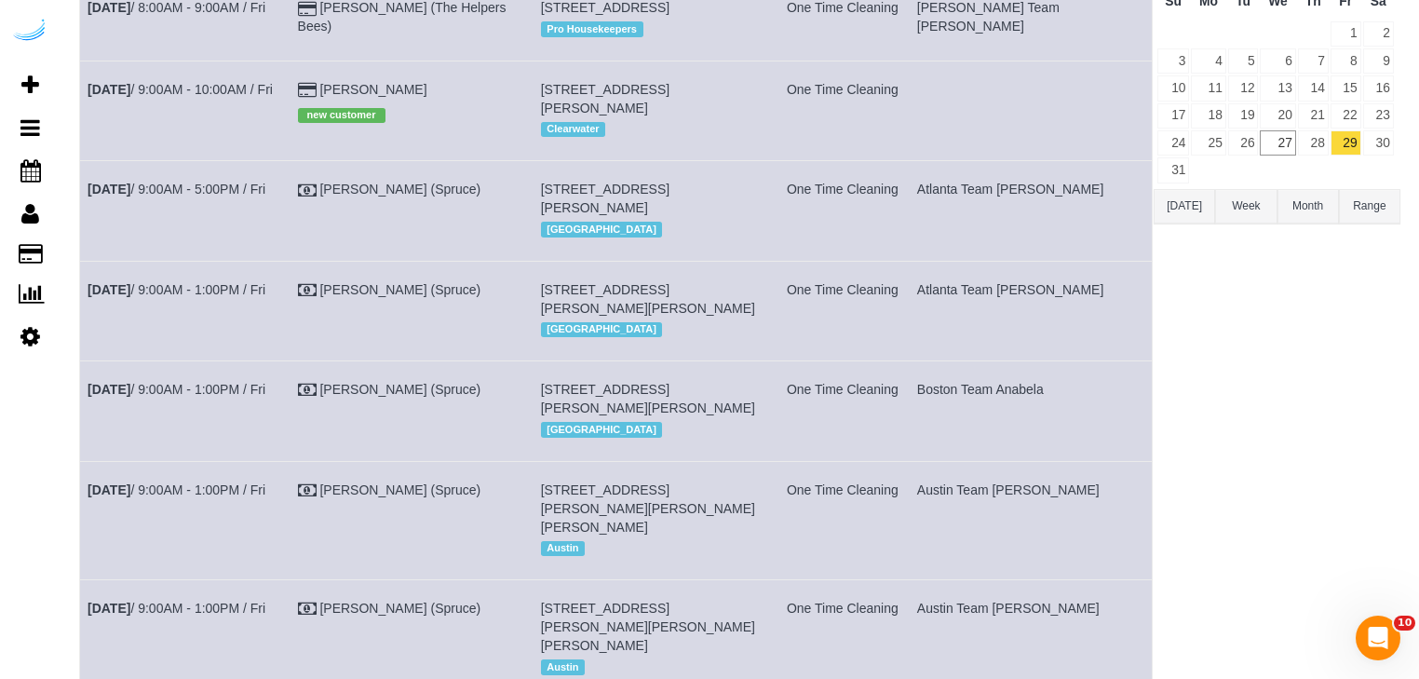
scroll to position [0, 0]
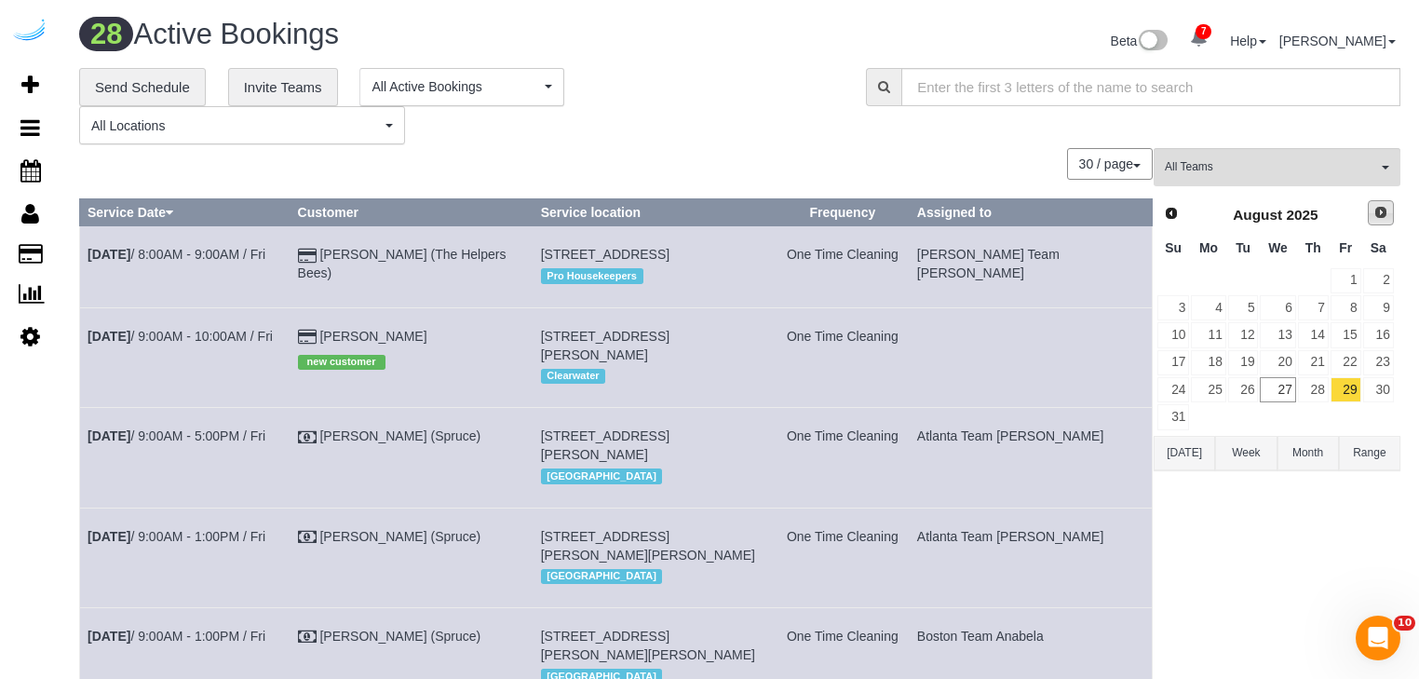
click at [1383, 212] on span "Next" at bounding box center [1380, 212] width 15 height 15
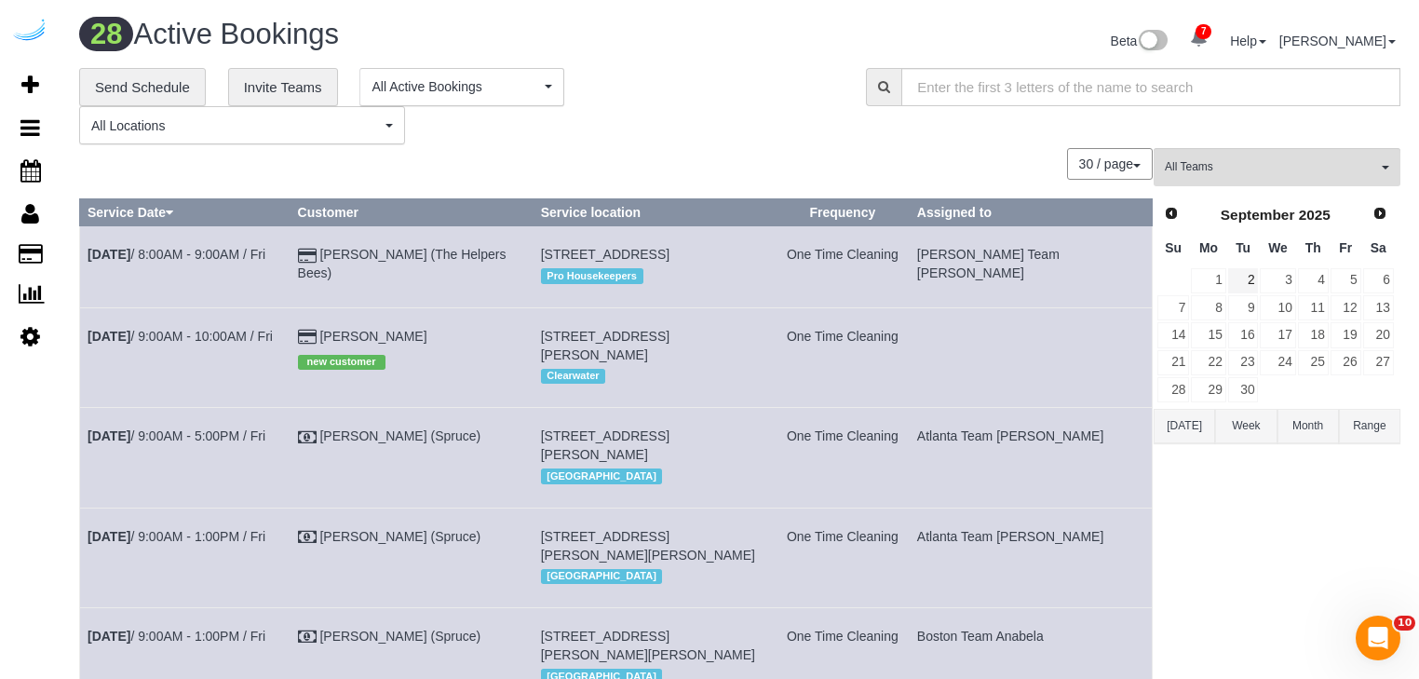
click at [1227, 282] on td "2" at bounding box center [1243, 280] width 33 height 27
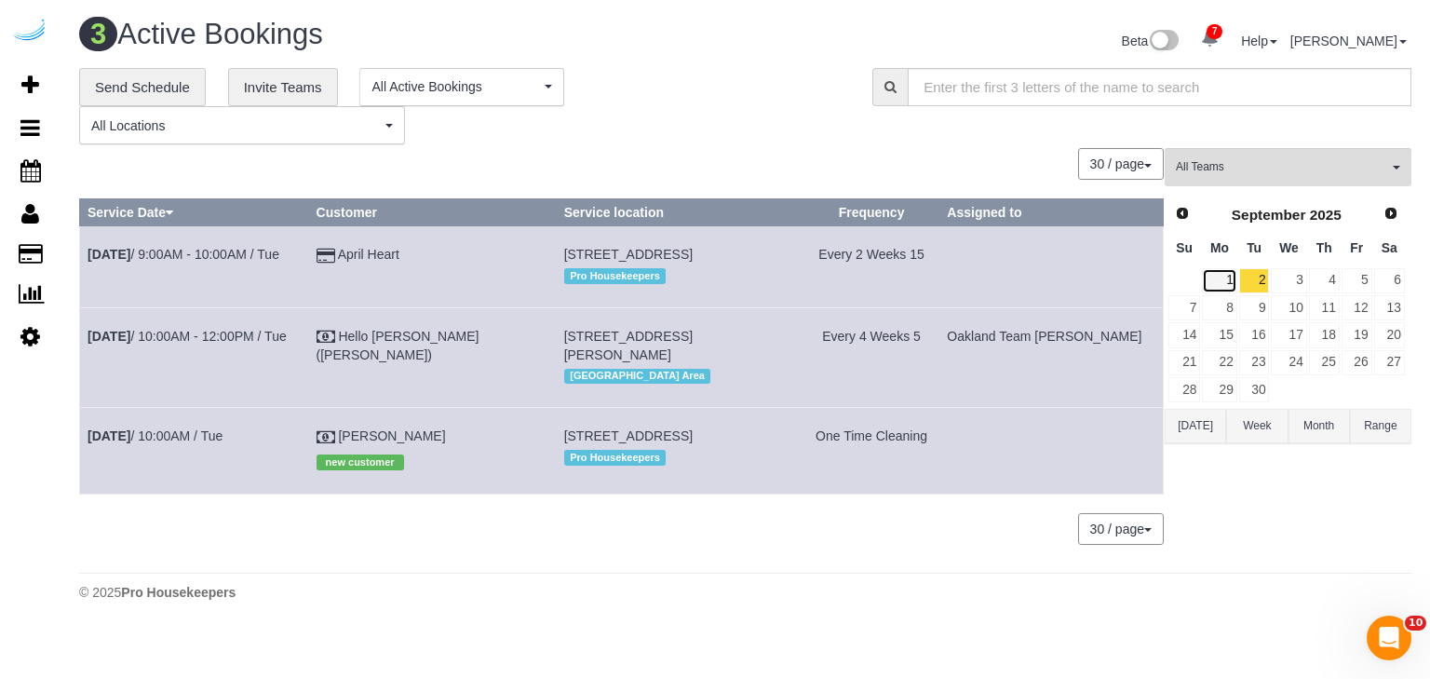
click at [1221, 282] on link "1" at bounding box center [1219, 280] width 34 height 25
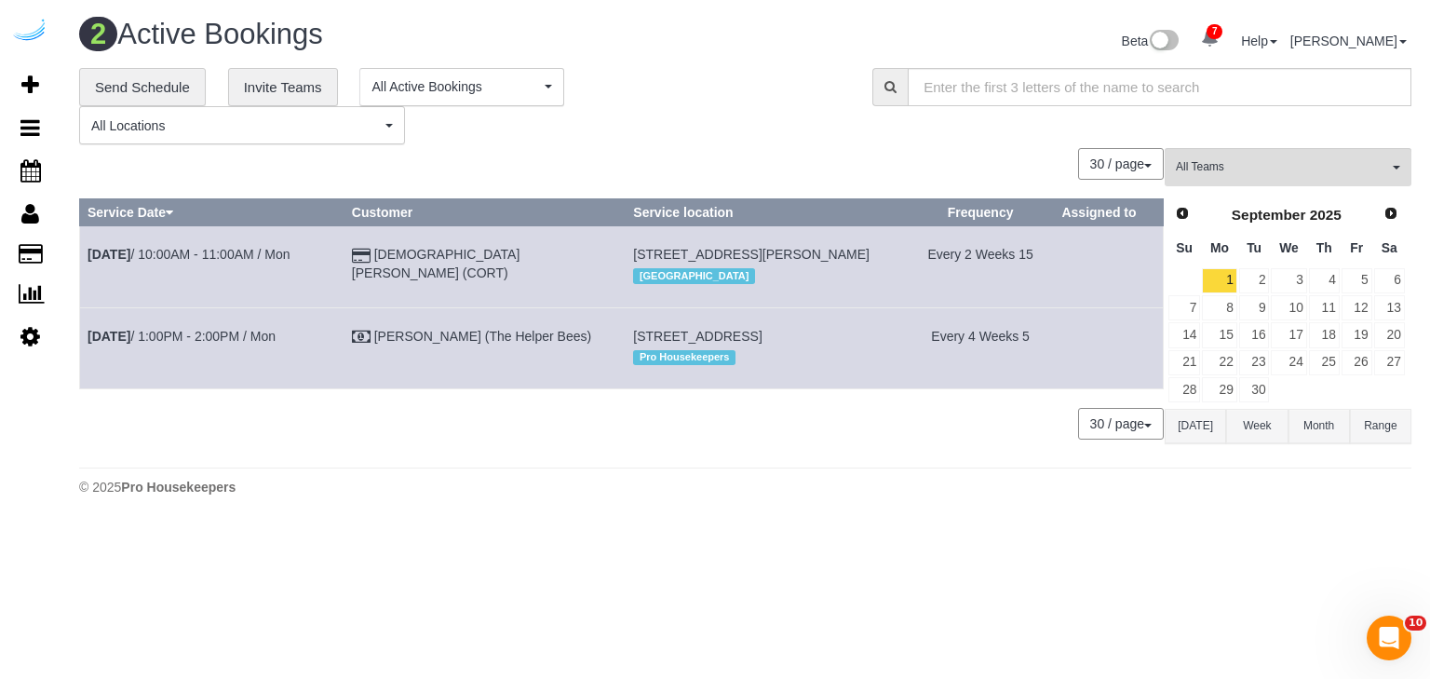
click at [948, 496] on div "© 2025 Pro Housekeepers" at bounding box center [745, 487] width 1332 height 19
click at [1409, 283] on div "Prev Next [DATE] Su Mo Tu We Th Fr Sa 1 2 3 4 5 6 7 8 9 10 11 12 13 14 15 16 17…" at bounding box center [1287, 301] width 247 height 212
click at [1393, 283] on link "6" at bounding box center [1389, 280] width 31 height 25
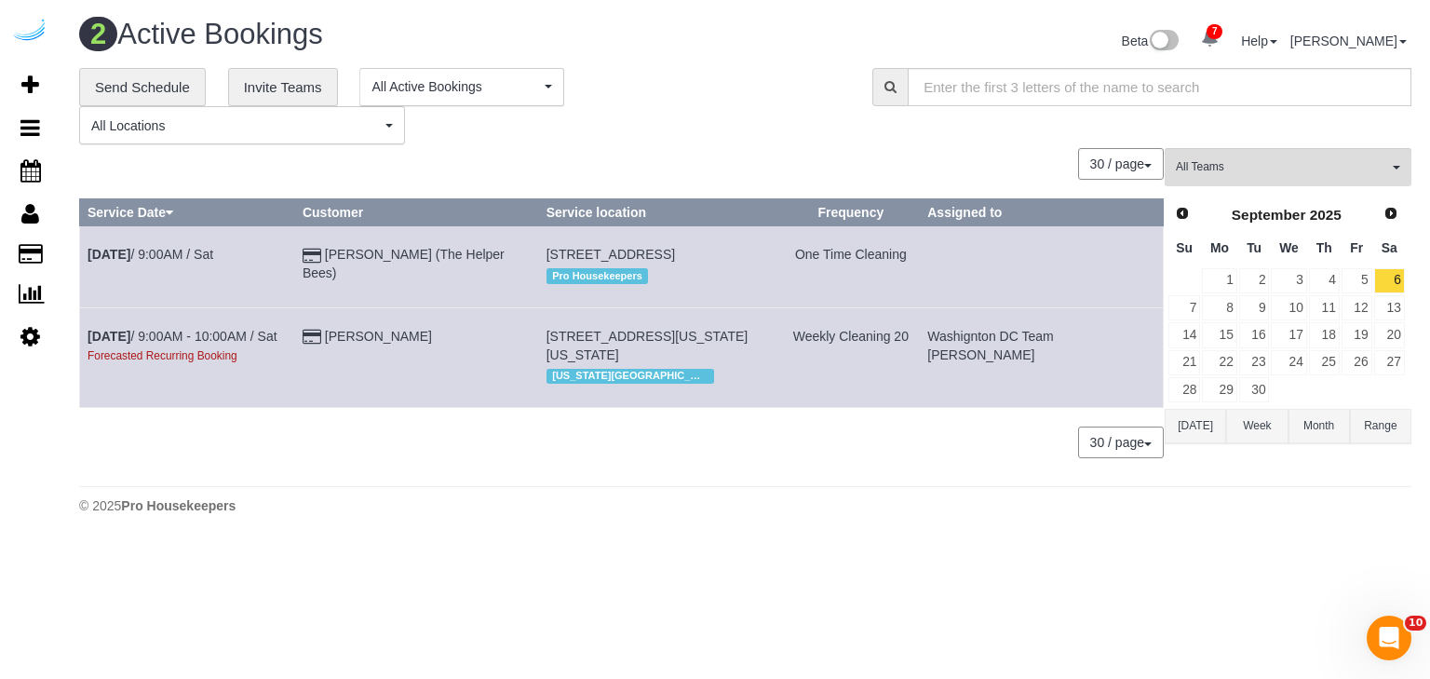
click at [1170, 544] on body "7 Beta Your Notifications You have 0 alerts × You have 38 to charge for [DATE] …" at bounding box center [715, 339] width 1430 height 679
click at [933, 524] on div "2 Active Bookings Beta 7 Your Notifications You have 0 alerts × You have 38 to …" at bounding box center [745, 271] width 1369 height 542
click at [1228, 272] on link "1" at bounding box center [1219, 280] width 34 height 25
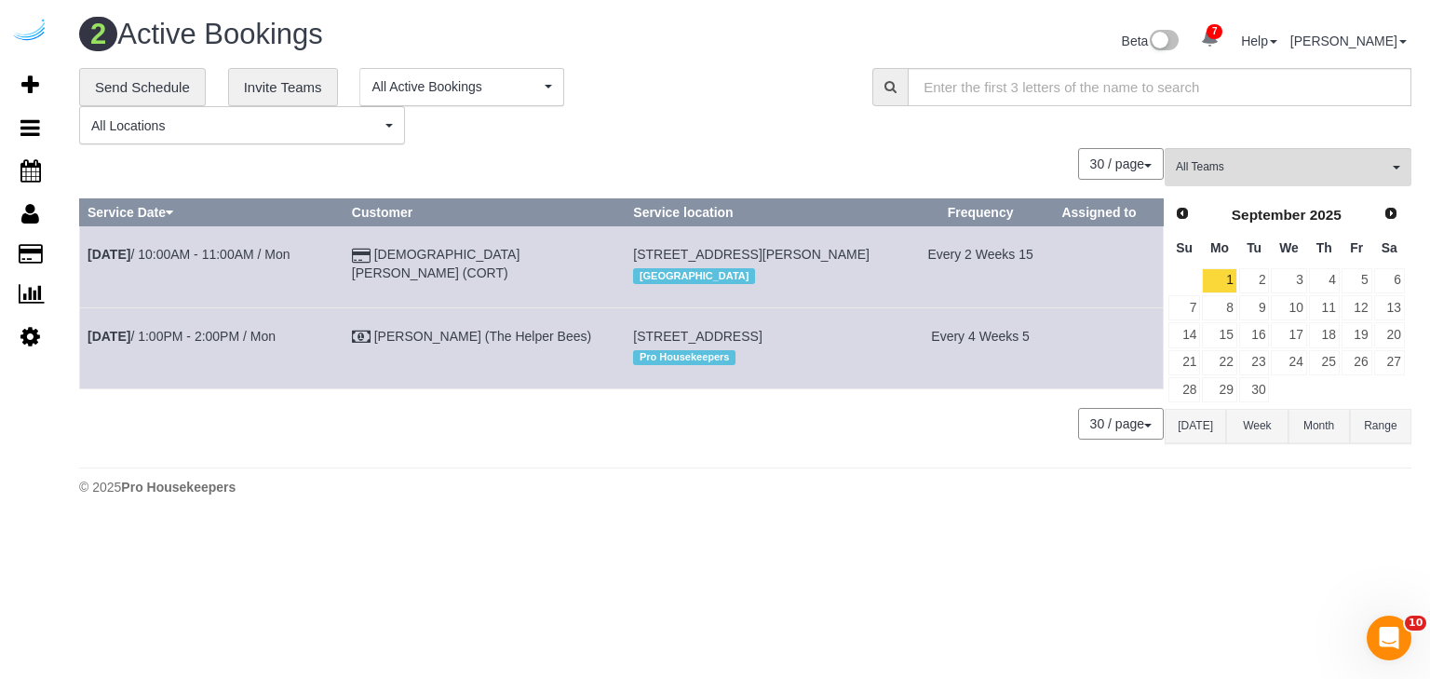
click at [396, 435] on div "30 / page 10 / page 20 / page 30 / page 40 / page 50 / page 100 / page" at bounding box center [621, 424] width 1084 height 32
click at [1380, 424] on button "Range" at bounding box center [1380, 426] width 61 height 34
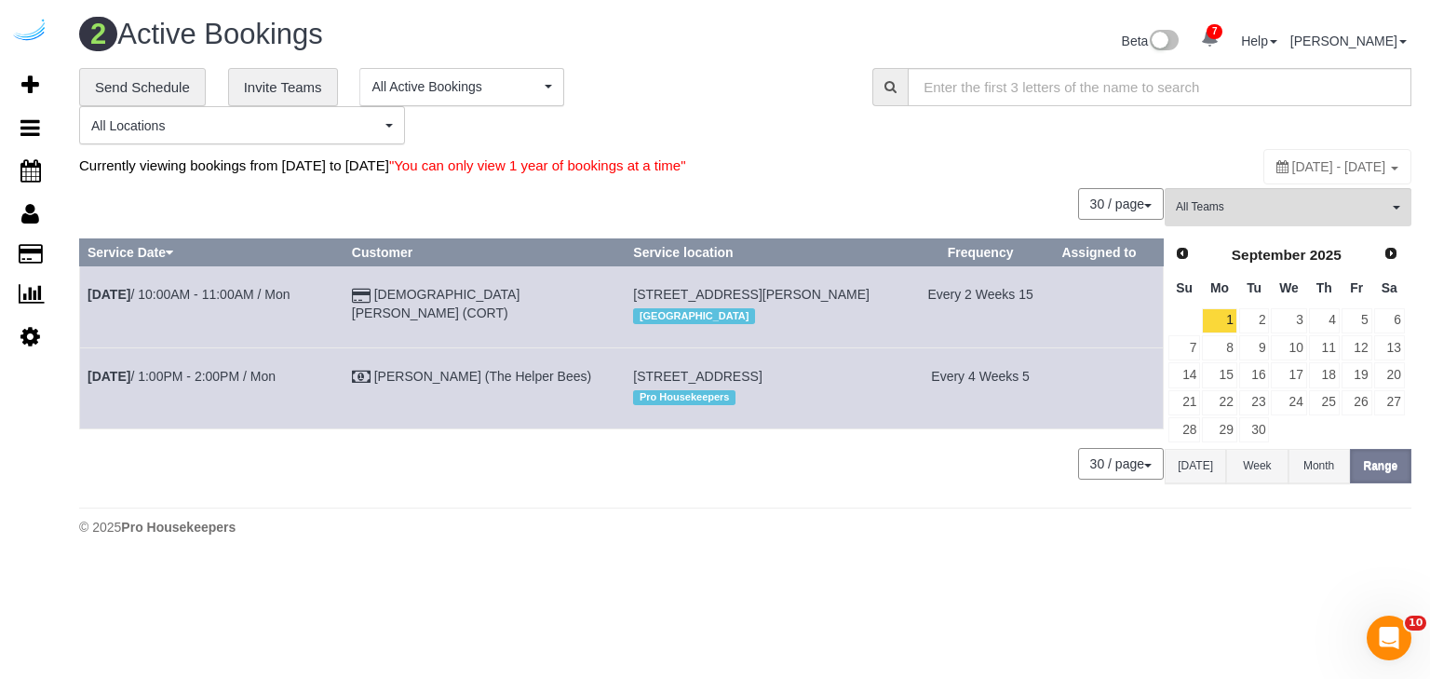
click at [1292, 165] on span "[DATE] - [DATE]" at bounding box center [1339, 166] width 94 height 15
type input "**********"
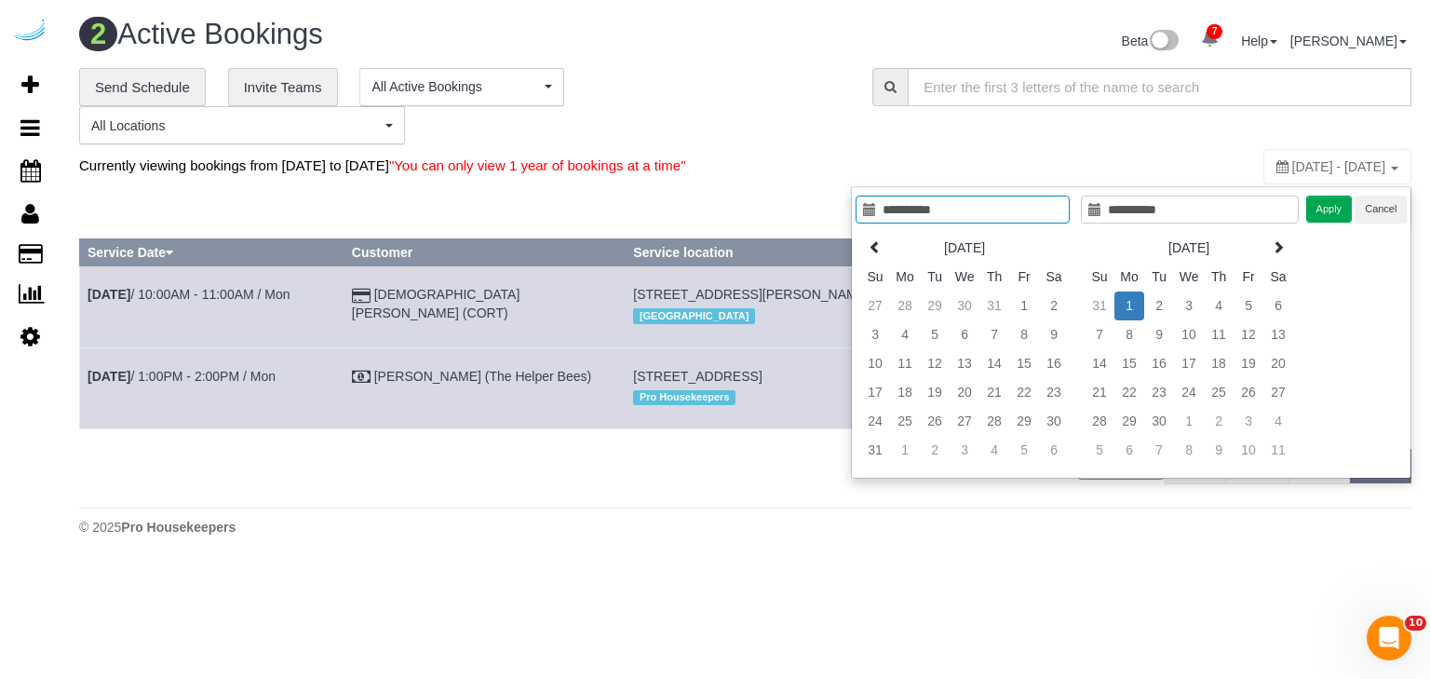
type input "**********"
click at [1143, 304] on td "1" at bounding box center [1129, 305] width 30 height 29
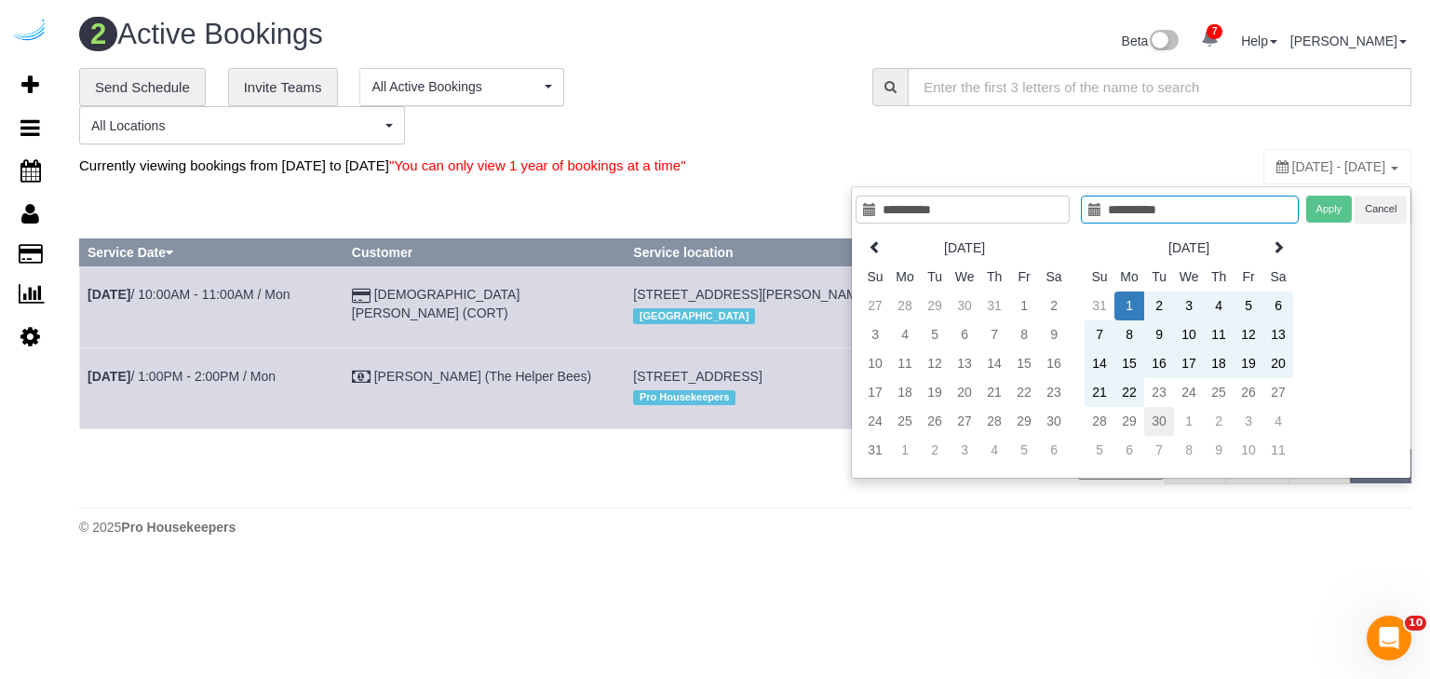
type input "**********"
click at [1167, 422] on td "30" at bounding box center [1159, 421] width 30 height 29
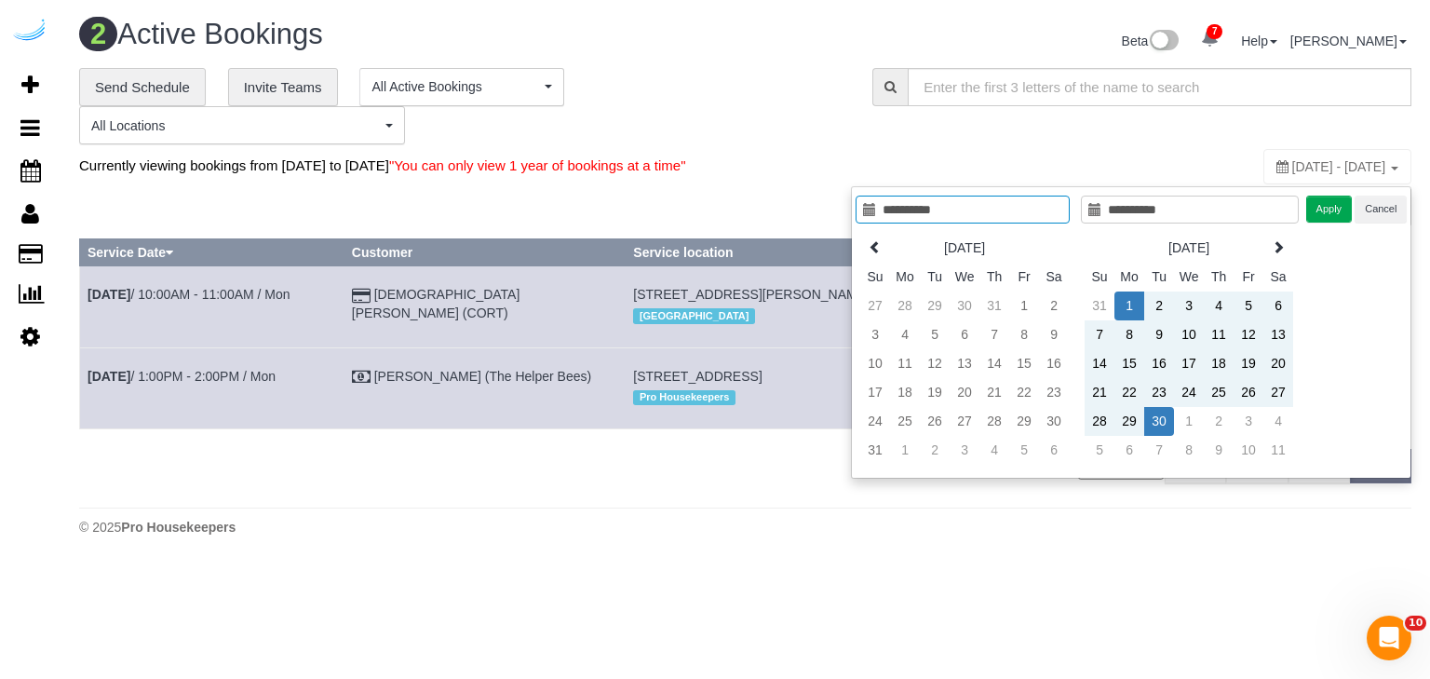
type input "**********"
click at [1013, 92] on input "text" at bounding box center [1160, 87] width 504 height 38
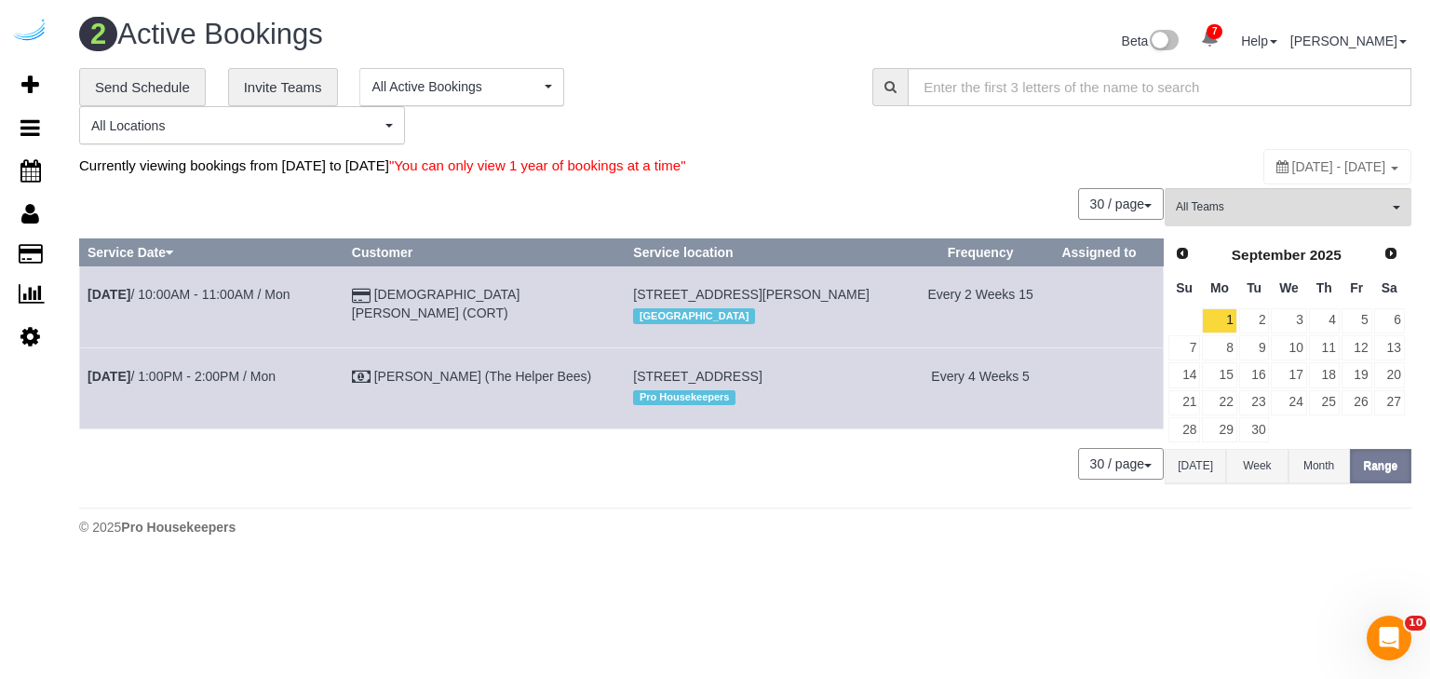
click at [957, 169] on div "Currently viewing bookings from [DATE] to [DATE] "You can only view 1 year of b…" at bounding box center [523, 165] width 888 height 35
click at [1374, 463] on button "Range" at bounding box center [1380, 466] width 61 height 34
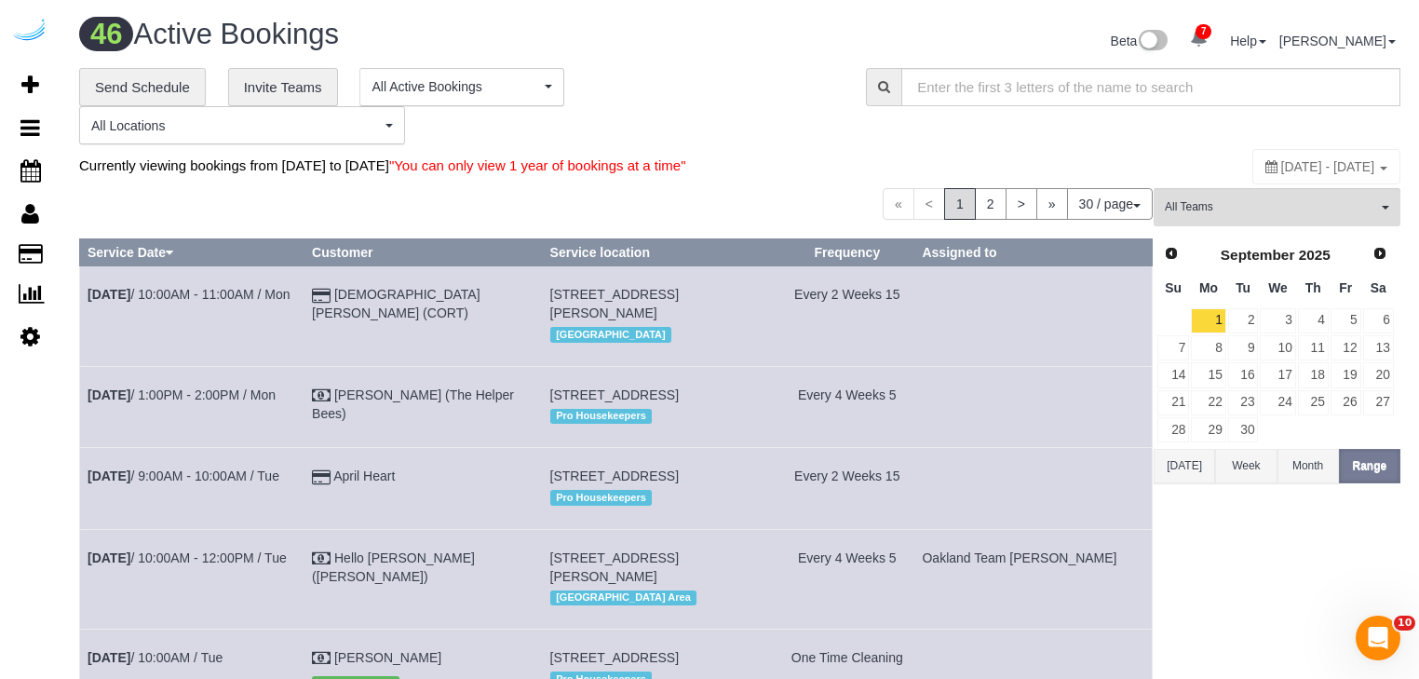
click at [905, 150] on div "Currently viewing bookings from [DATE] to [DATE] "You can only view 1 year of b…" at bounding box center [519, 165] width 881 height 35
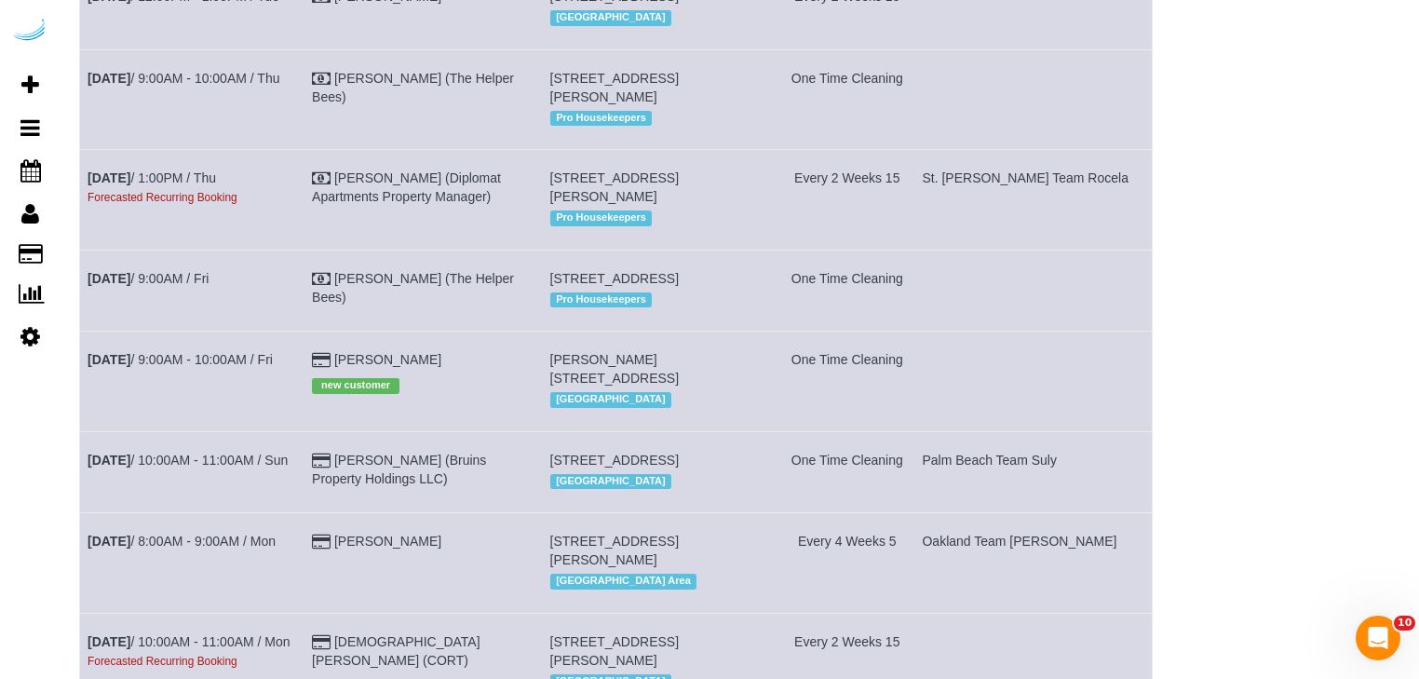
scroll to position [2011, 0]
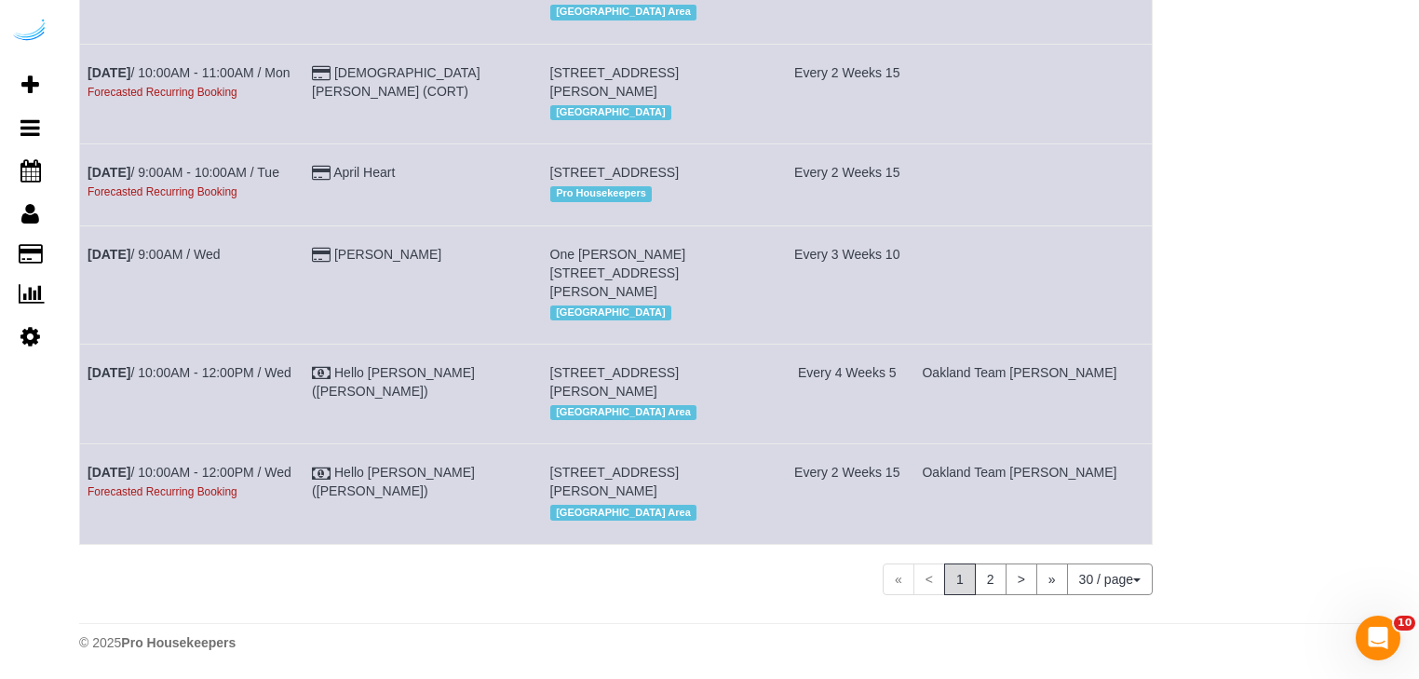
scroll to position [2681, 0]
click at [982, 595] on link "2" at bounding box center [991, 579] width 32 height 32
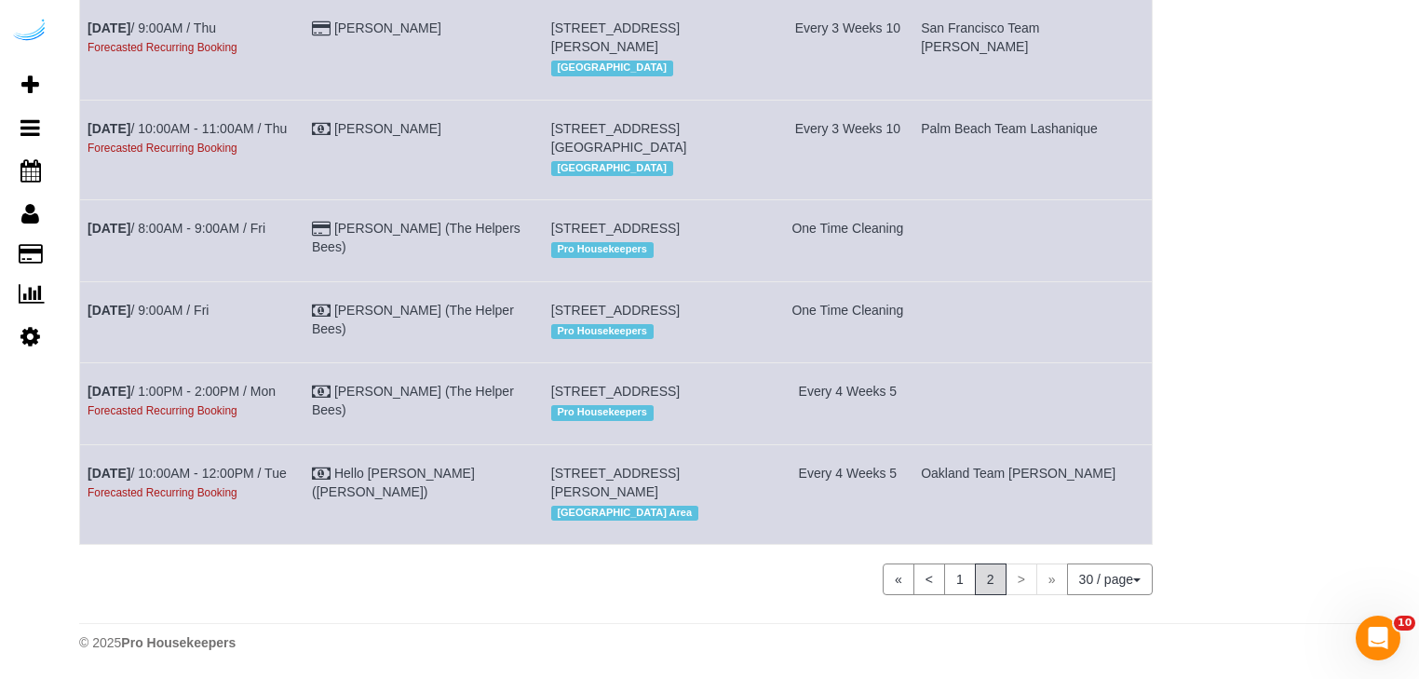
scroll to position [1370, 0]
click at [383, 584] on div "« < 1 2 > » 30 / page 10 / page 20 / page 30 / page 40 / page 50 / page 100 / p…" at bounding box center [615, 579] width 1073 height 32
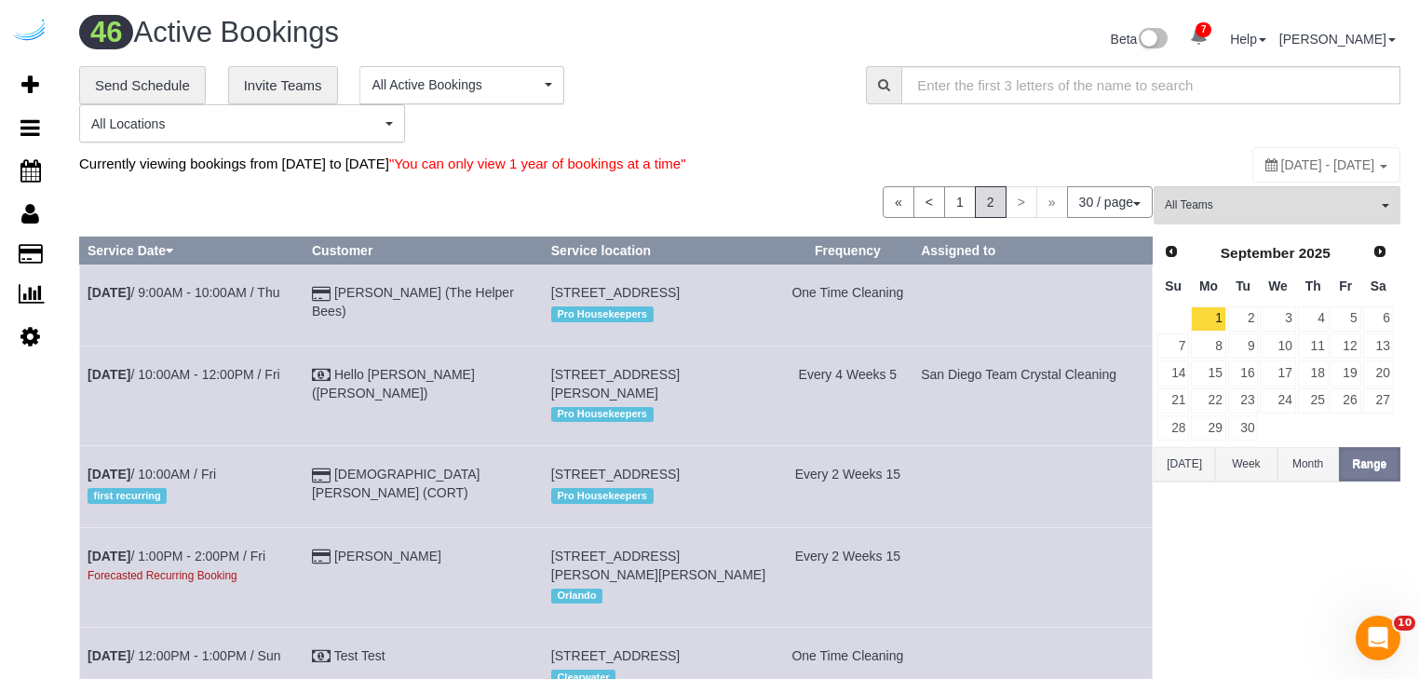
scroll to position [0, 0]
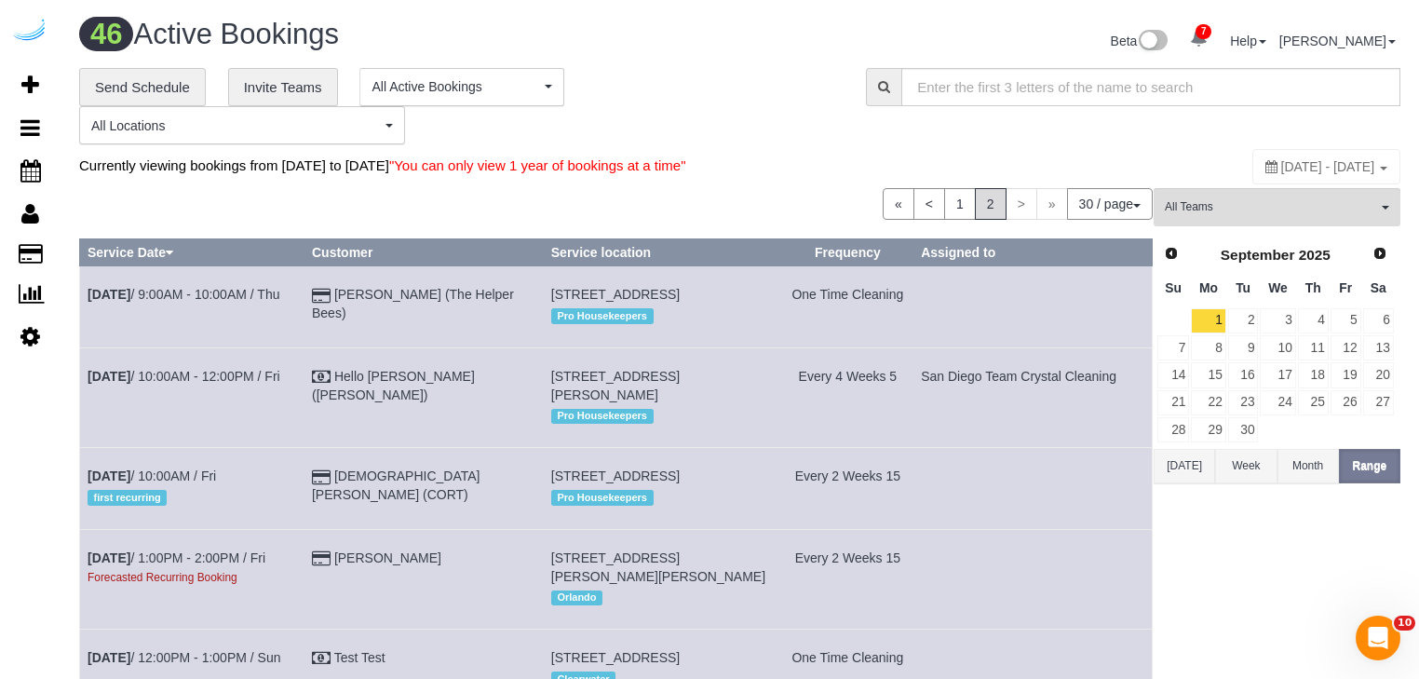
click at [815, 216] on div "« < 1 2 > » 30 / page 10 / page 20 / page 30 / page 40 / page 50 / page 100 / p…" at bounding box center [615, 204] width 1073 height 32
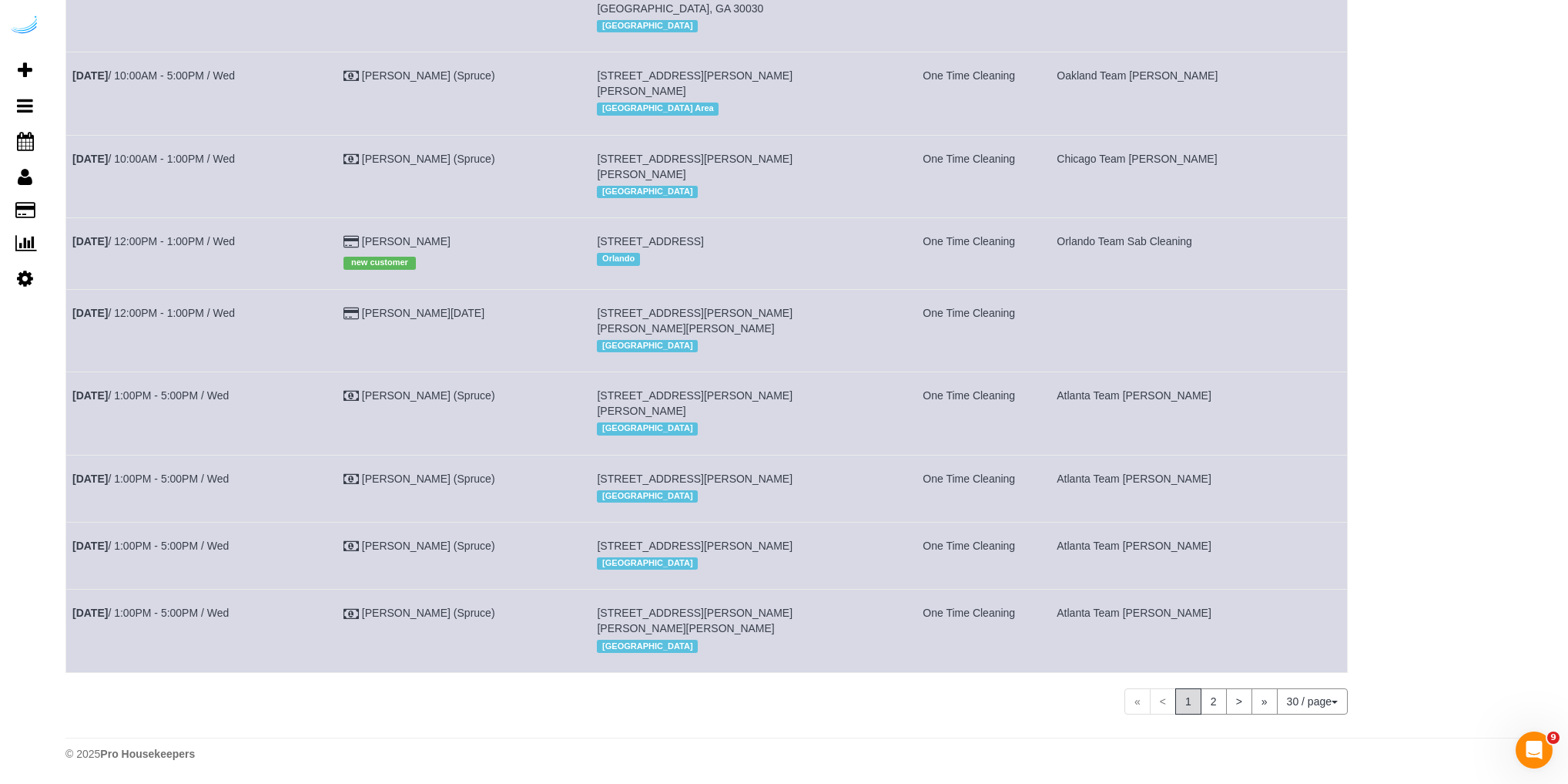
scroll to position [1981, 0]
click at [1204, 702] on link "2" at bounding box center [1214, 701] width 26 height 26
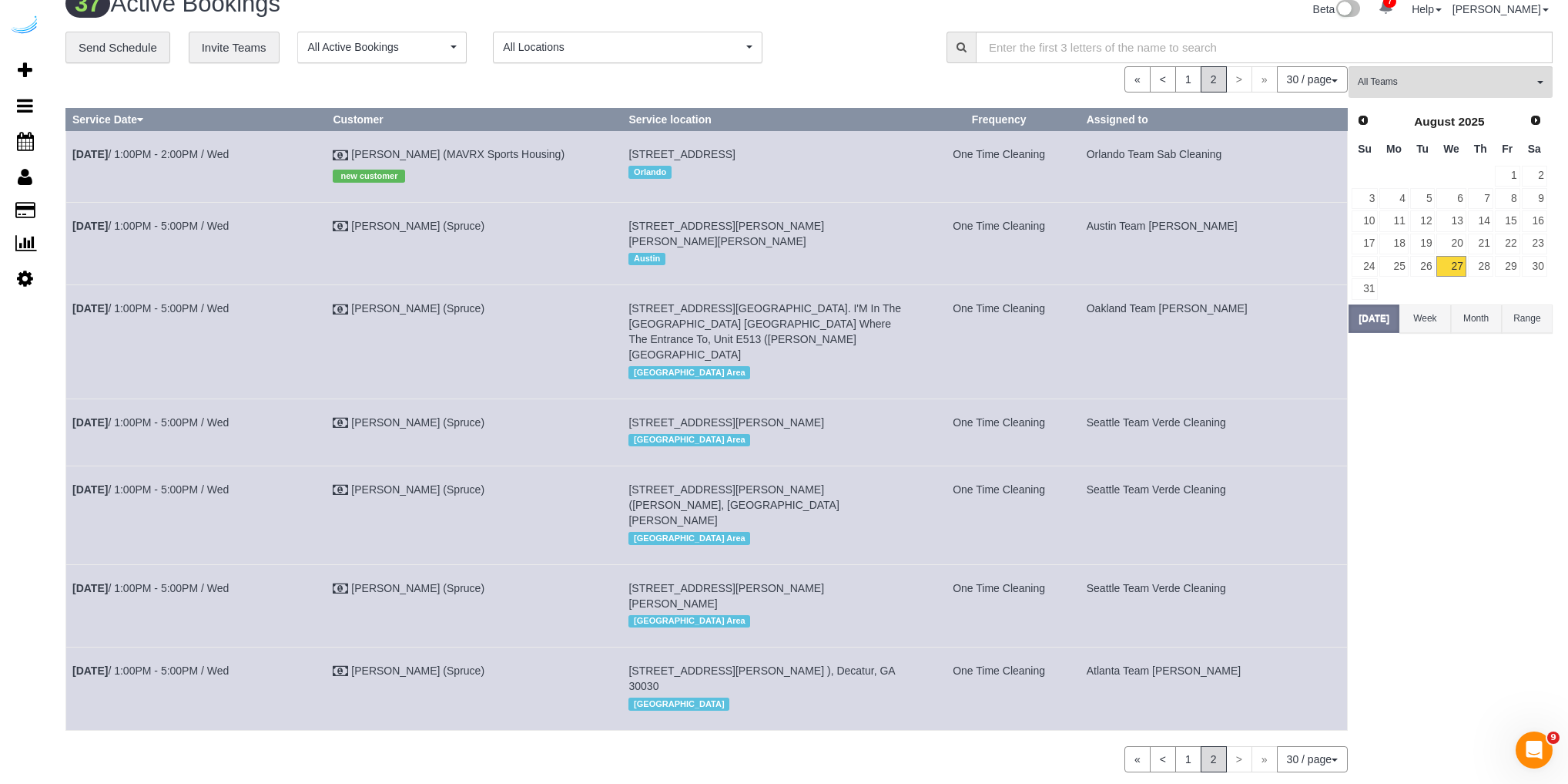
scroll to position [0, 0]
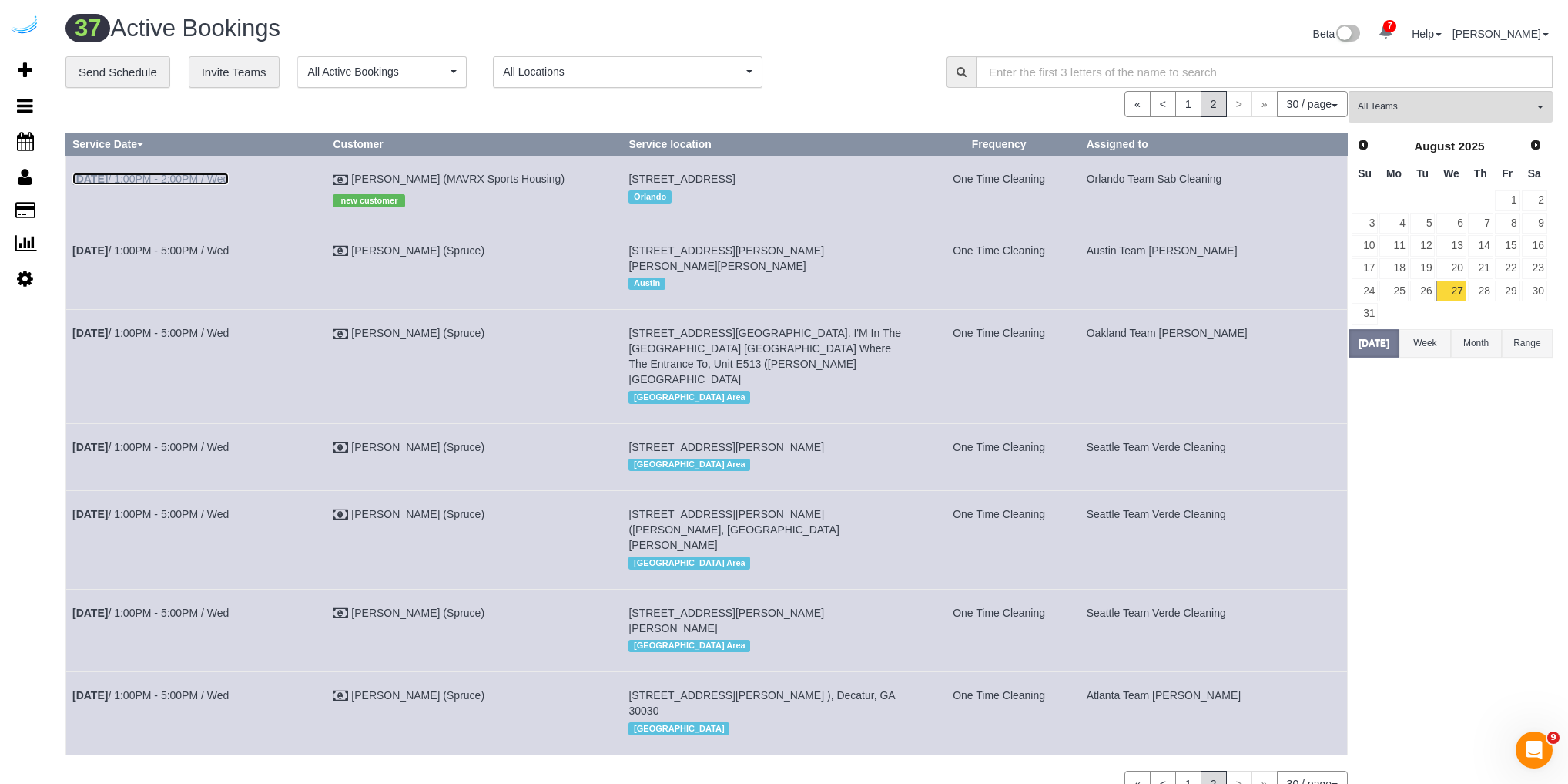
click at [185, 182] on link "Aug 27th / 1:00PM - 2:00PM / Wed" at bounding box center [150, 179] width 156 height 12
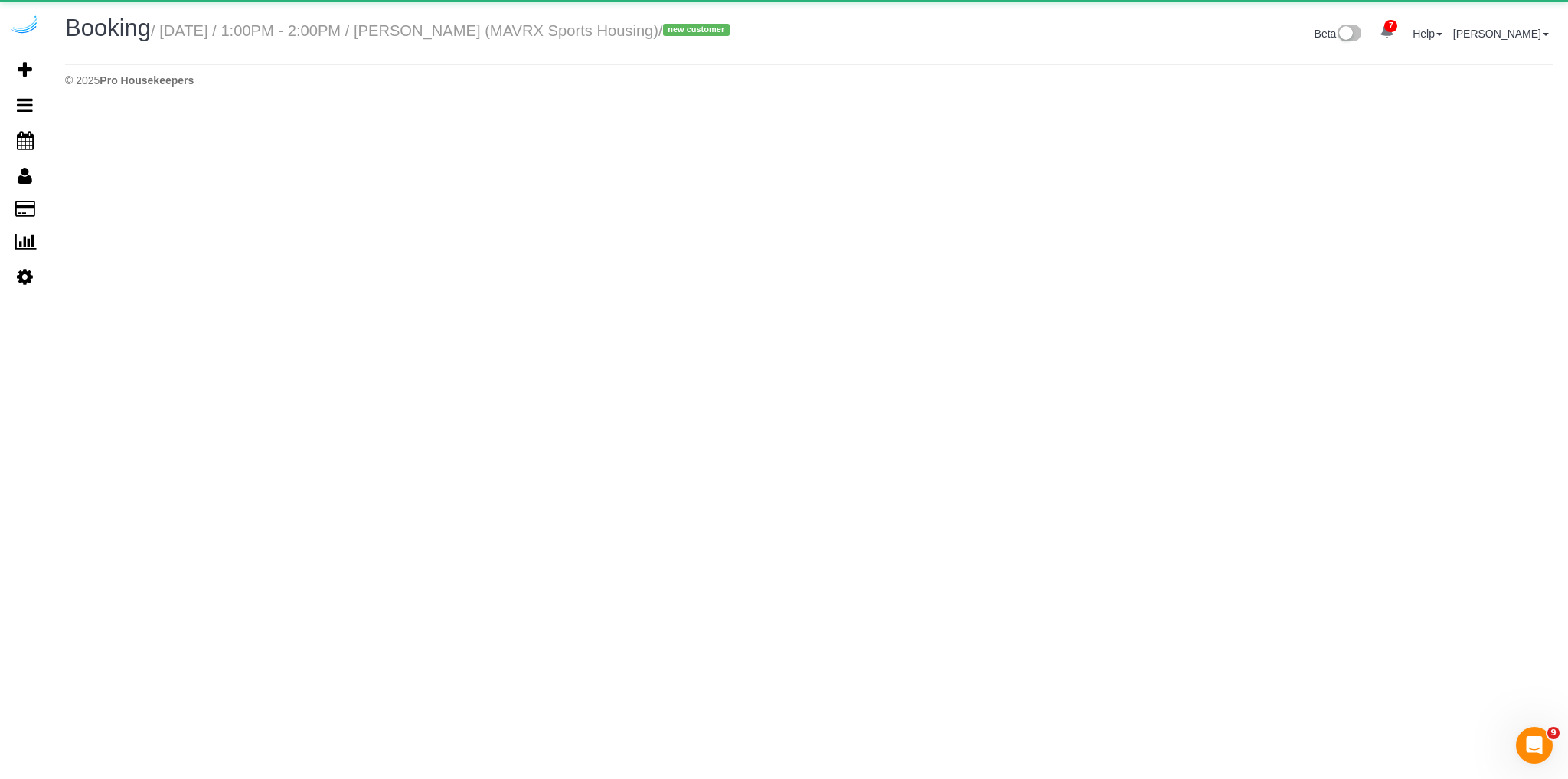
select select "FL"
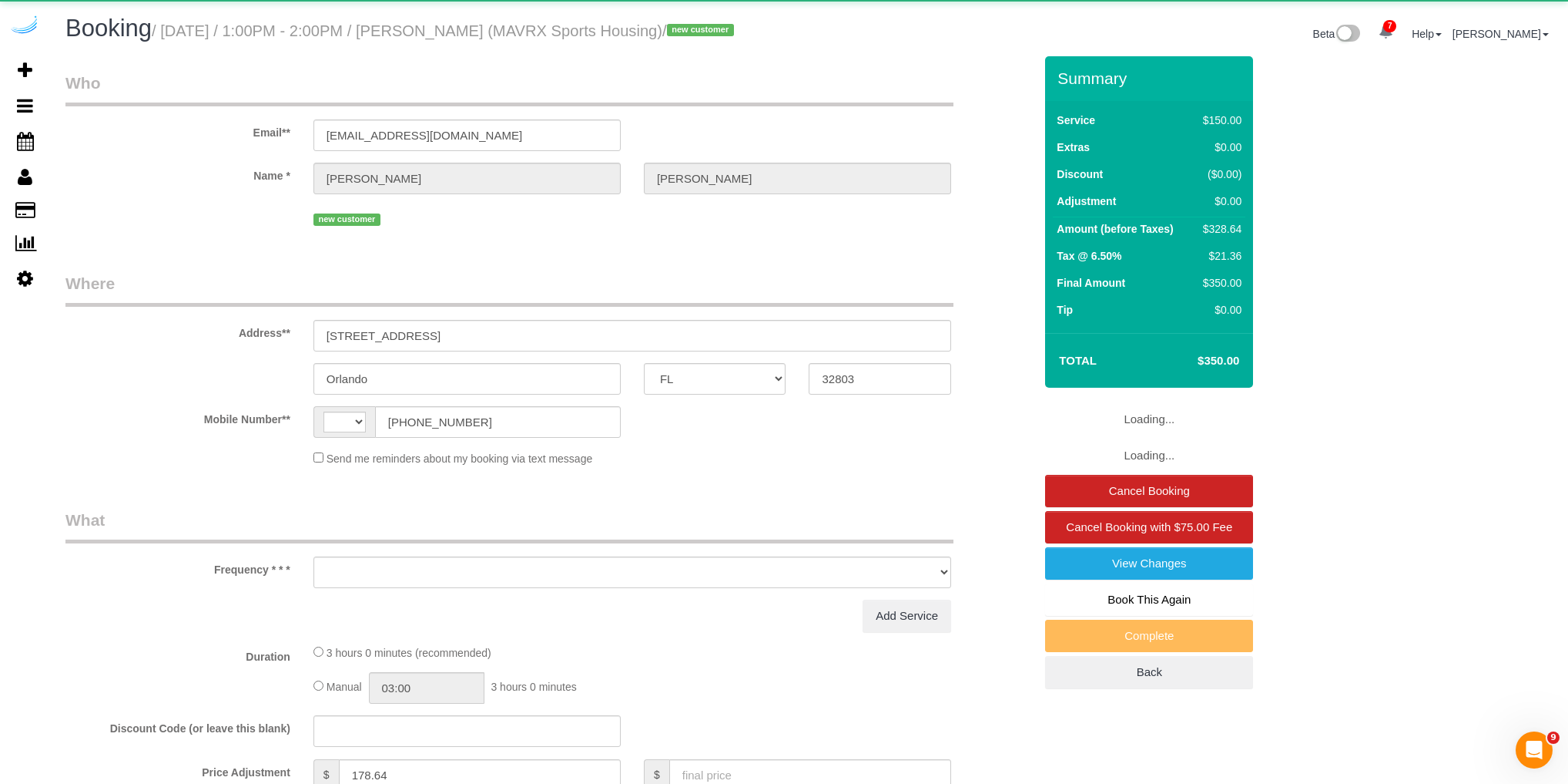
select select "string:US"
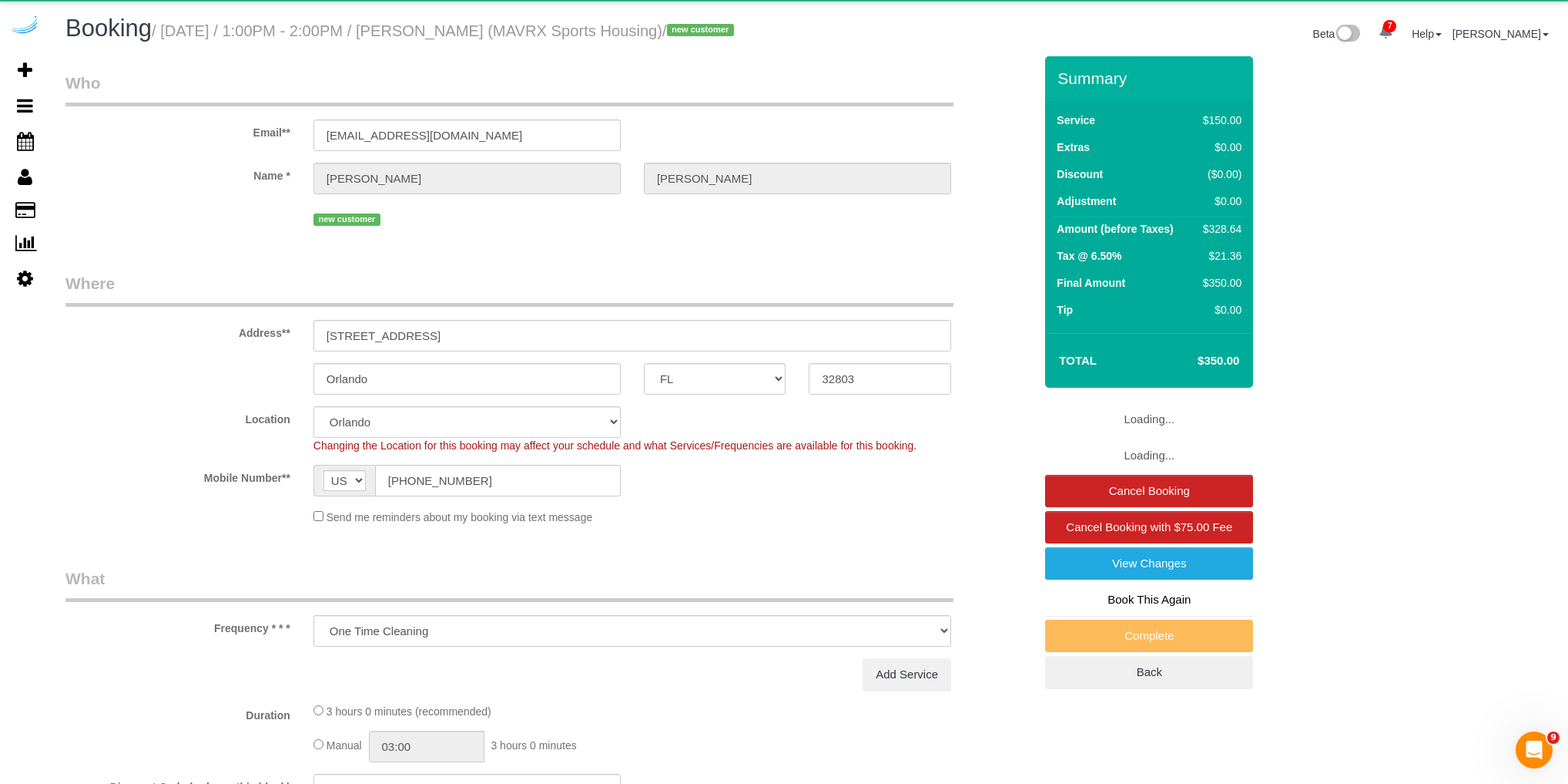
select select "object:2995"
select select "117"
select select "number:9"
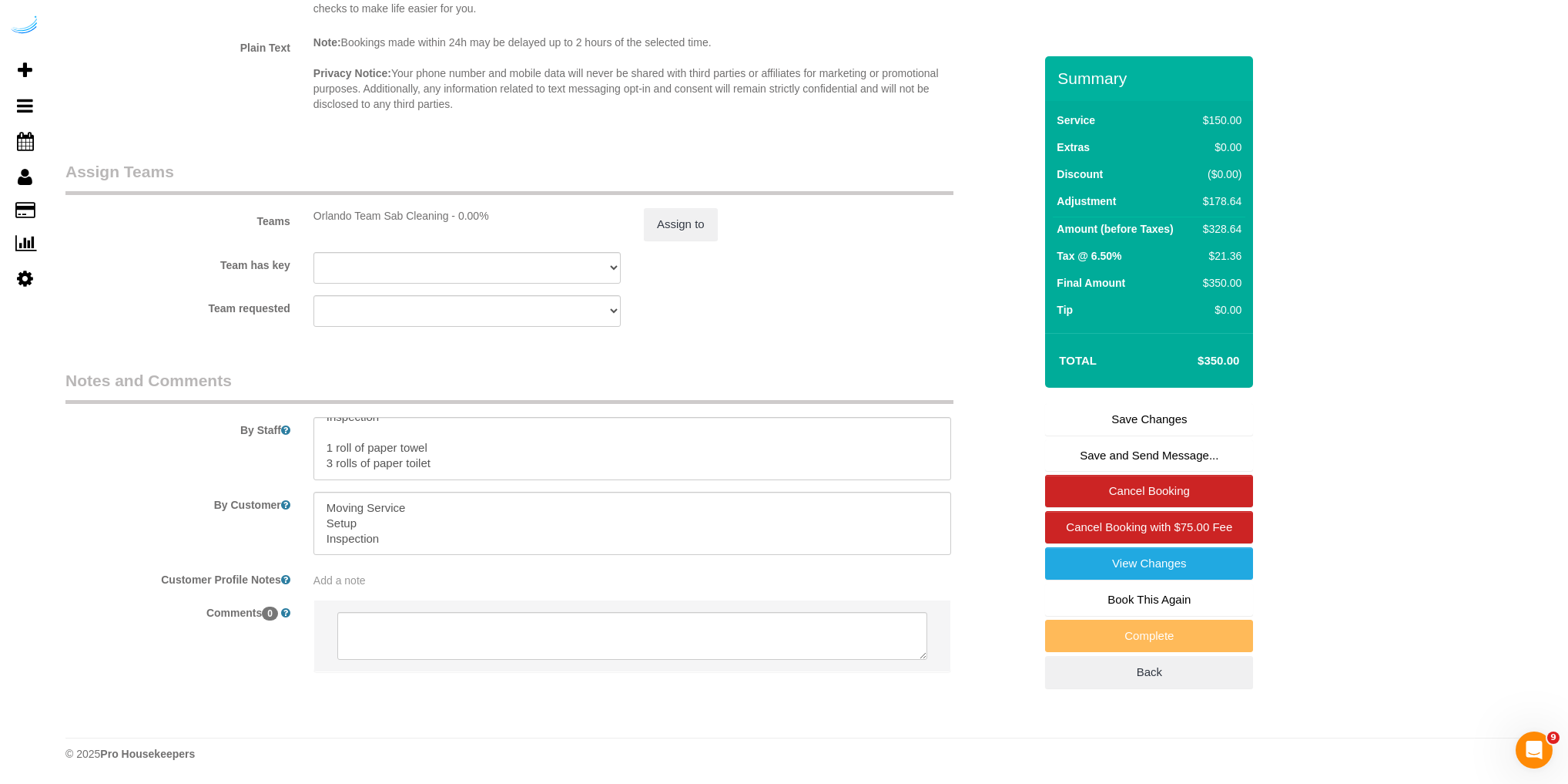
scroll to position [107, 0]
drag, startPoint x: 327, startPoint y: 448, endPoint x: 674, endPoint y: 473, distance: 347.9
click at [674, 473] on textarea at bounding box center [632, 449] width 638 height 63
paste textarea "Here is the information for the Move-In Inspection. Please review the procedure…"
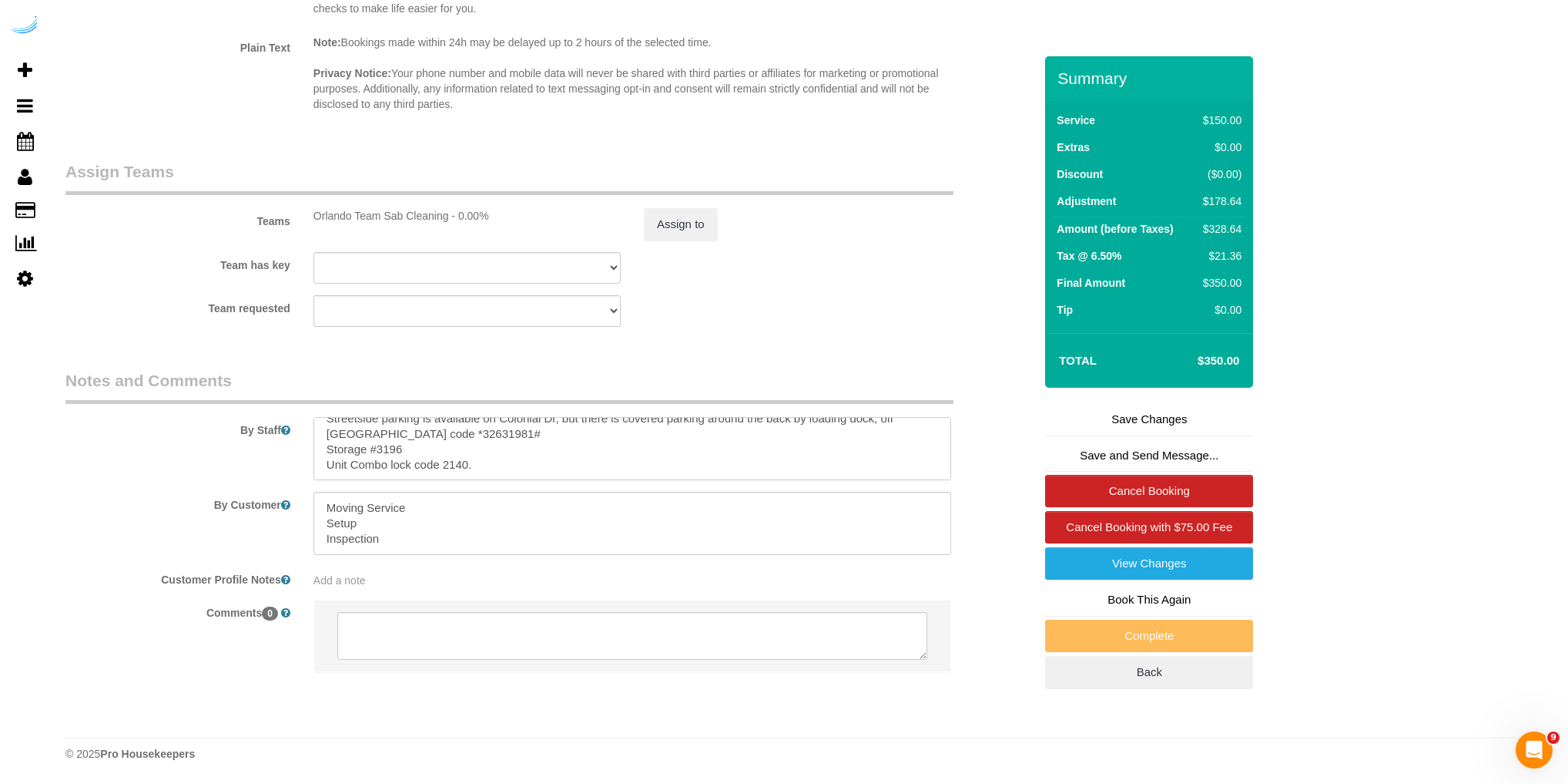
type textarea "$240 Moving Service Setup Inspection 1 roll of paper towel 3 rolls of paper toi…"
click at [1135, 435] on link "Save Changes" at bounding box center [1148, 419] width 208 height 32
